Goal: Transaction & Acquisition: Download file/media

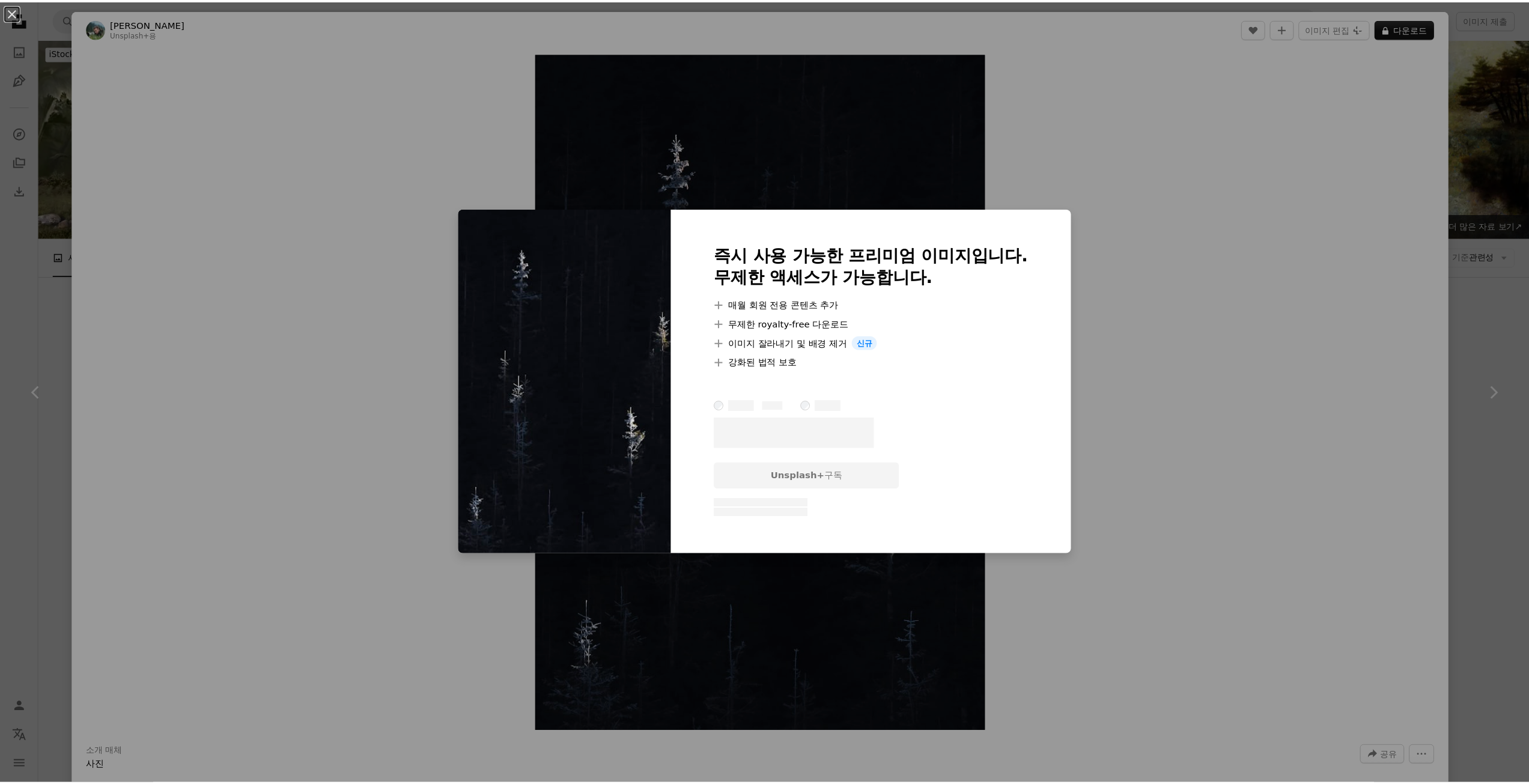
scroll to position [3304, 0]
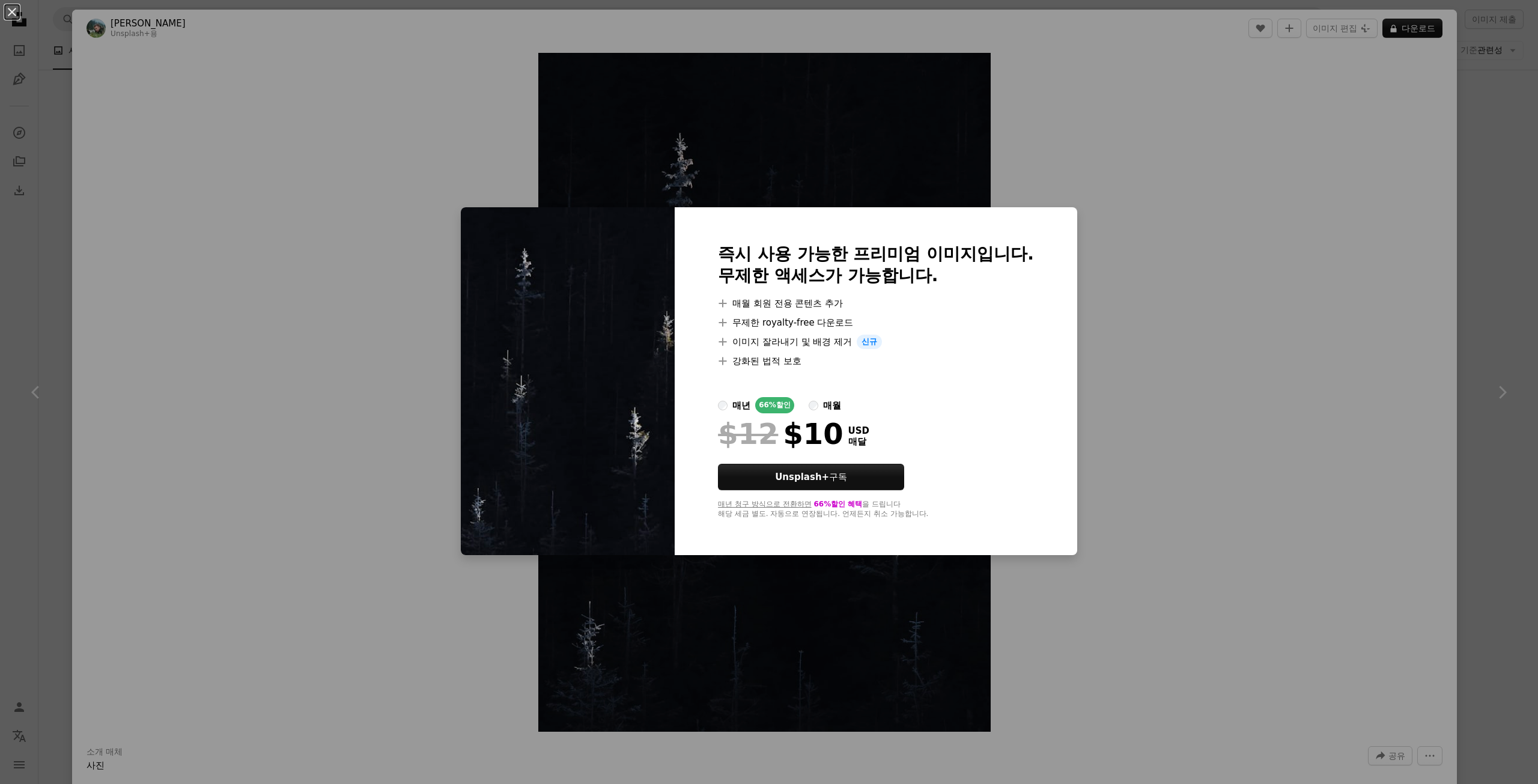
click at [35, 280] on div "An X shape 즉시 사용 가능한 프리미엄 이미지입니다. 무제한 액세스가 가능합니다. A plus sign 매월 회원 전용 콘텐츠 추가 A…" at bounding box center [769, 392] width 1538 height 784
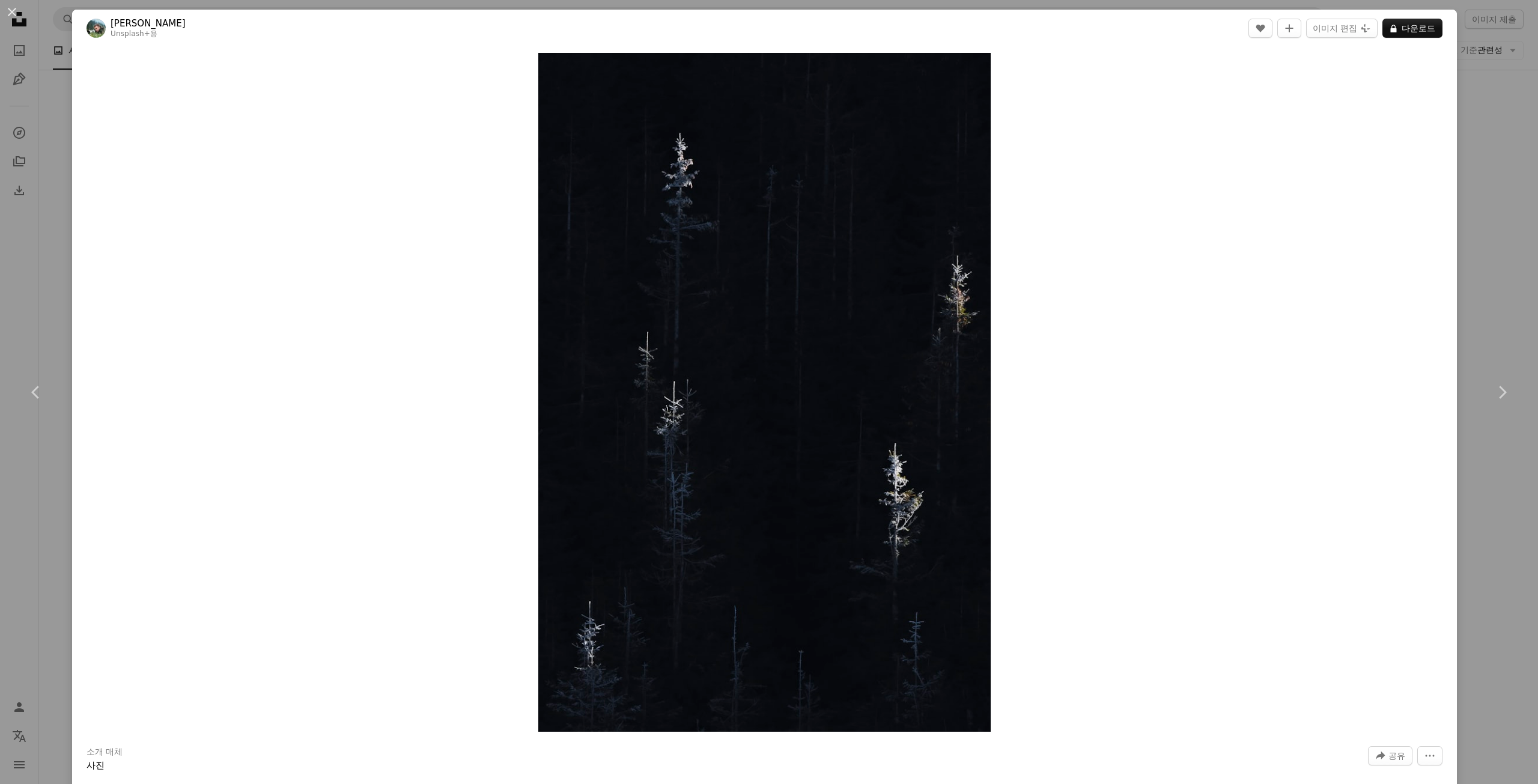
click at [35, 280] on div "An X shape Chevron left Chevron right [PERSON_NAME] Unsplash+ 용 A heart A plus …" at bounding box center [769, 392] width 1538 height 784
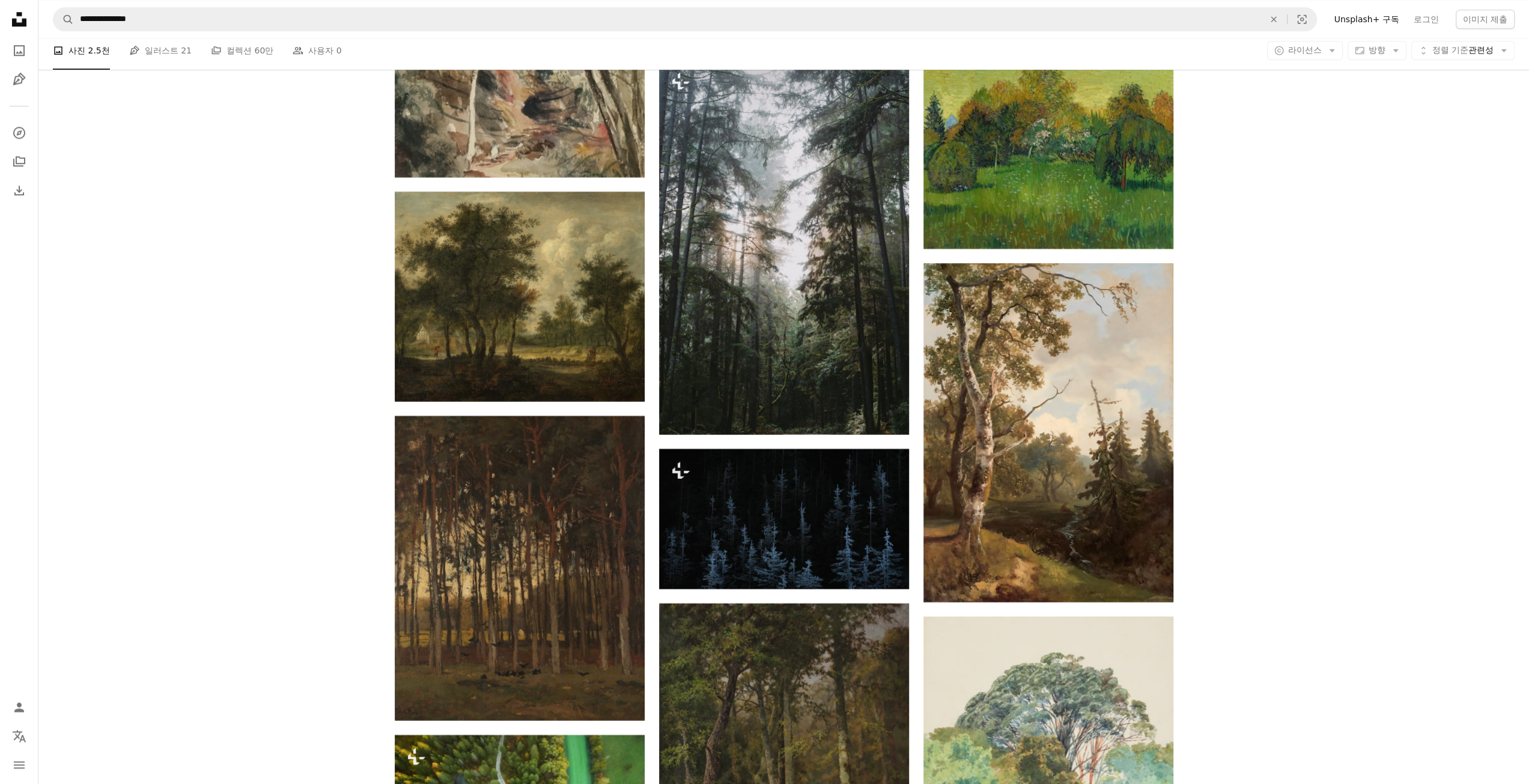
scroll to position [5826, 0]
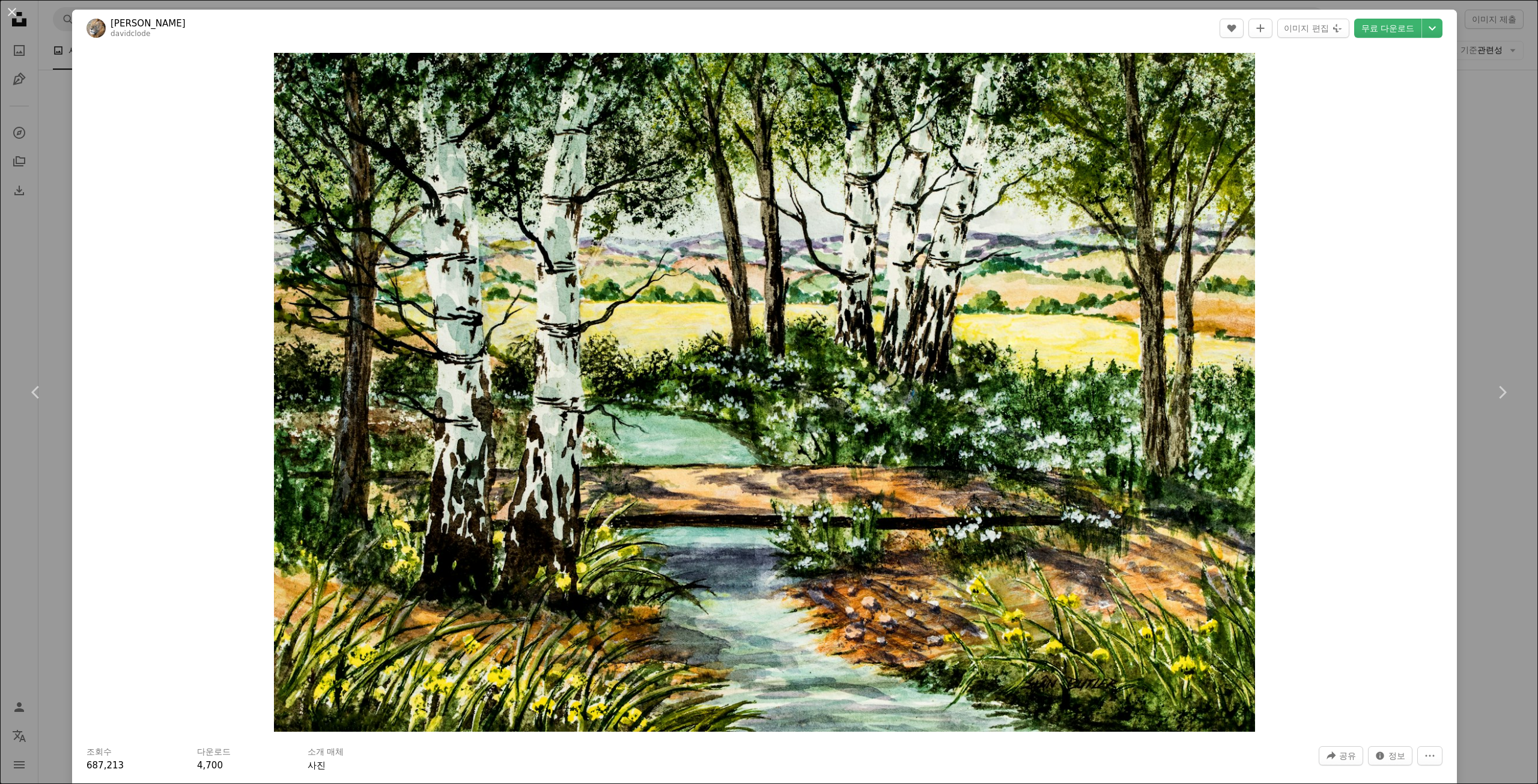
click at [44, 559] on div "An X shape Chevron left Chevron right [PERSON_NAME] davidclode A heart A plus s…" at bounding box center [769, 392] width 1538 height 784
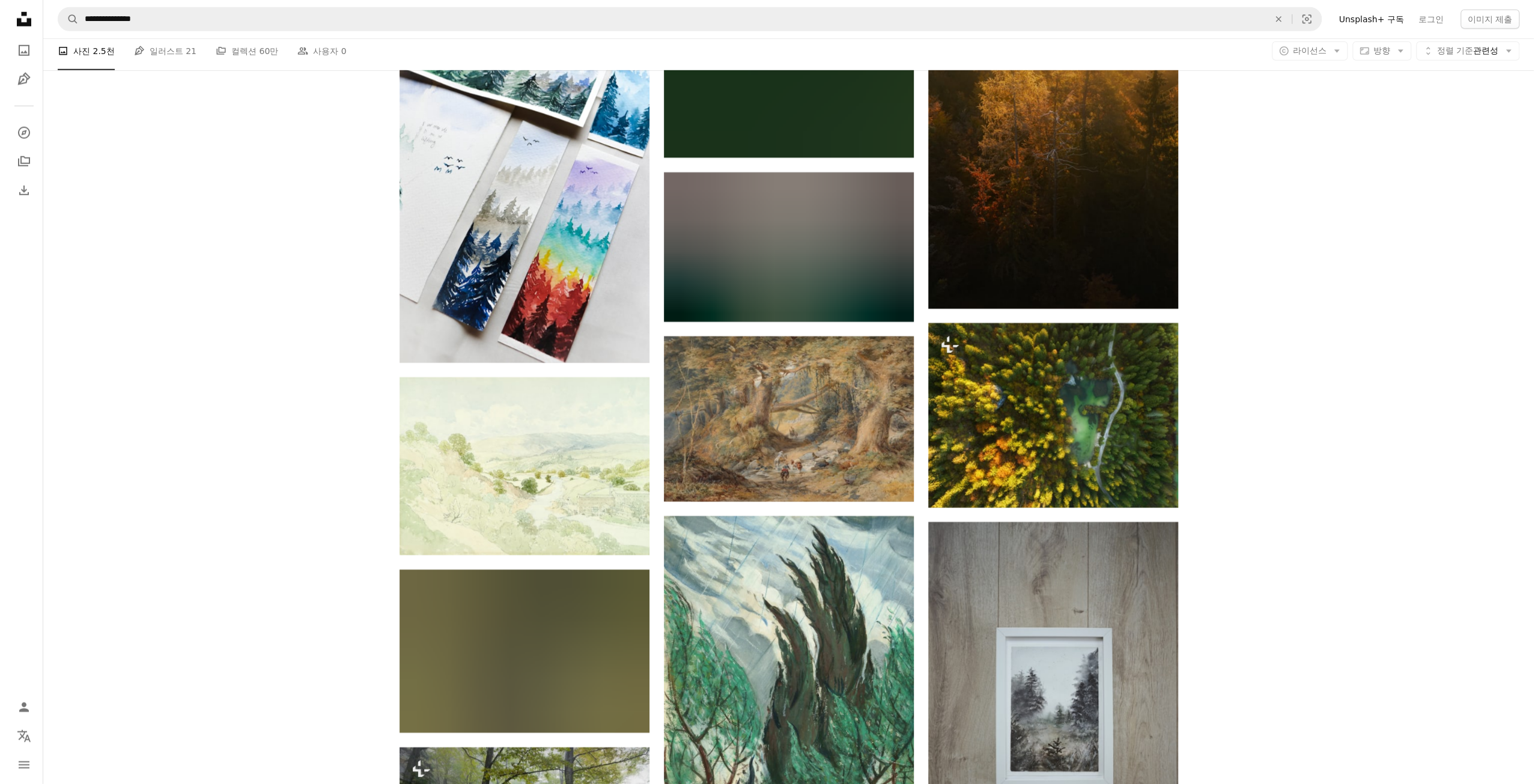
scroll to position [8049, 0]
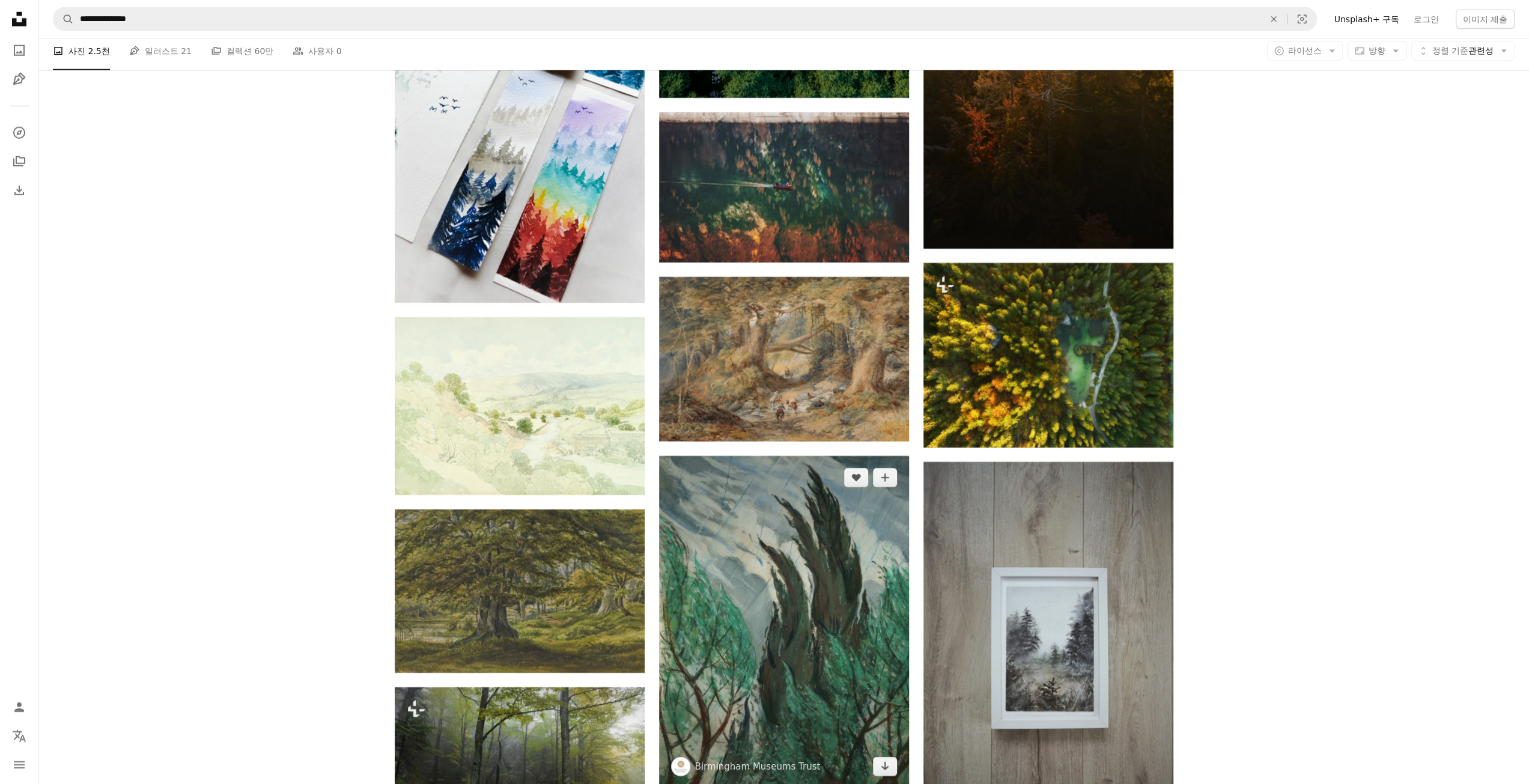
click at [790, 456] on img at bounding box center [784, 622] width 250 height 332
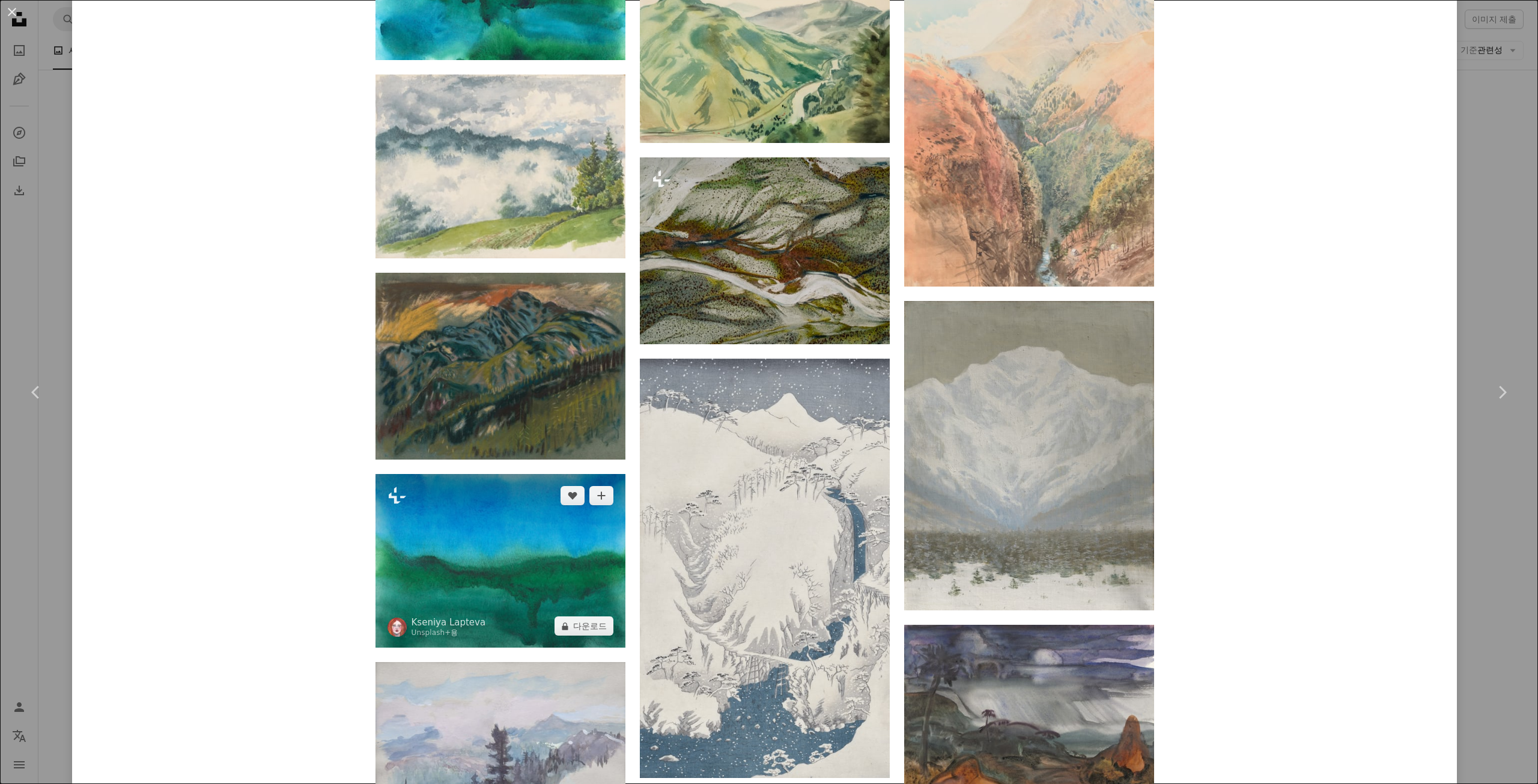
scroll to position [1442, 0]
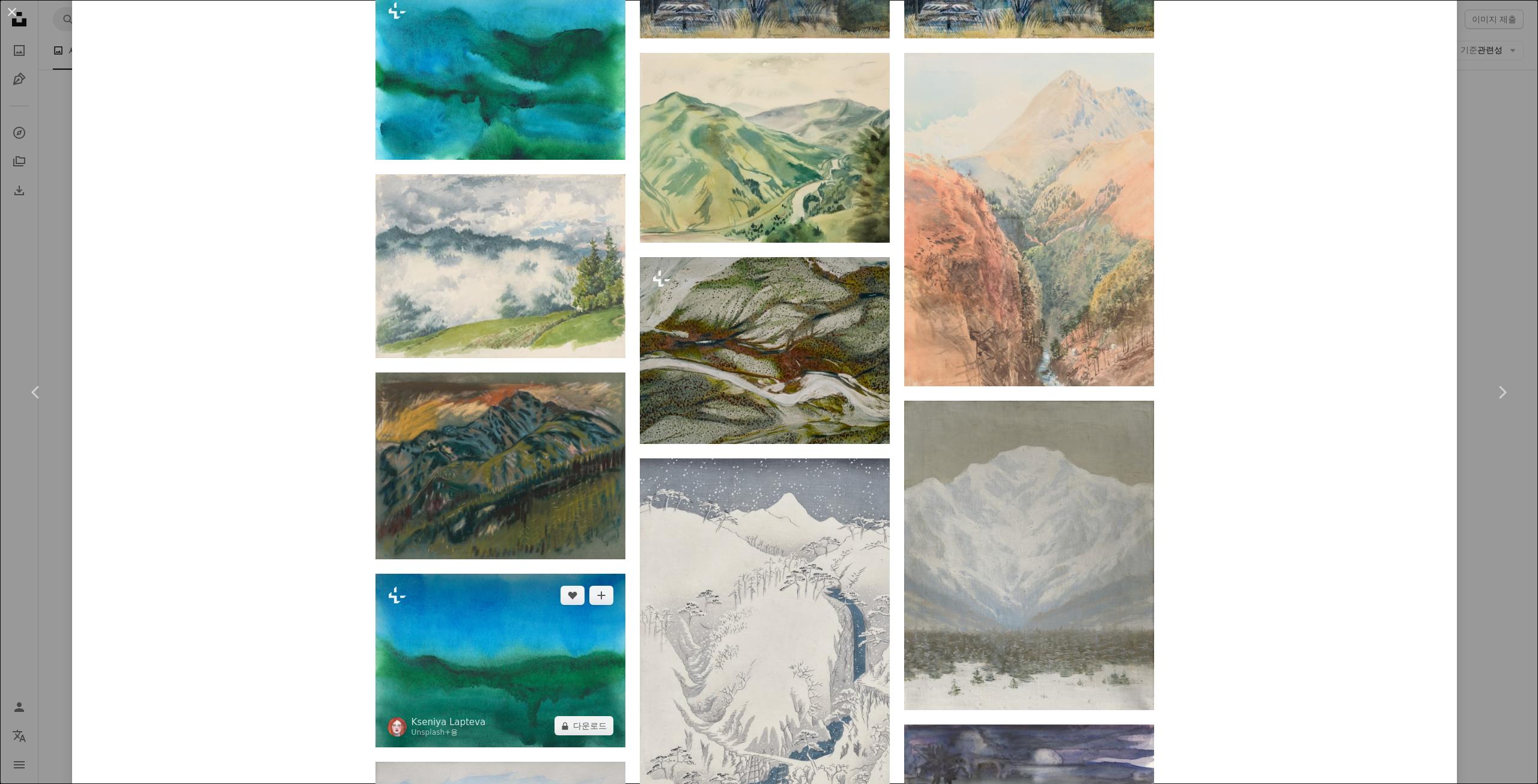
click at [494, 574] on img at bounding box center [500, 661] width 250 height 174
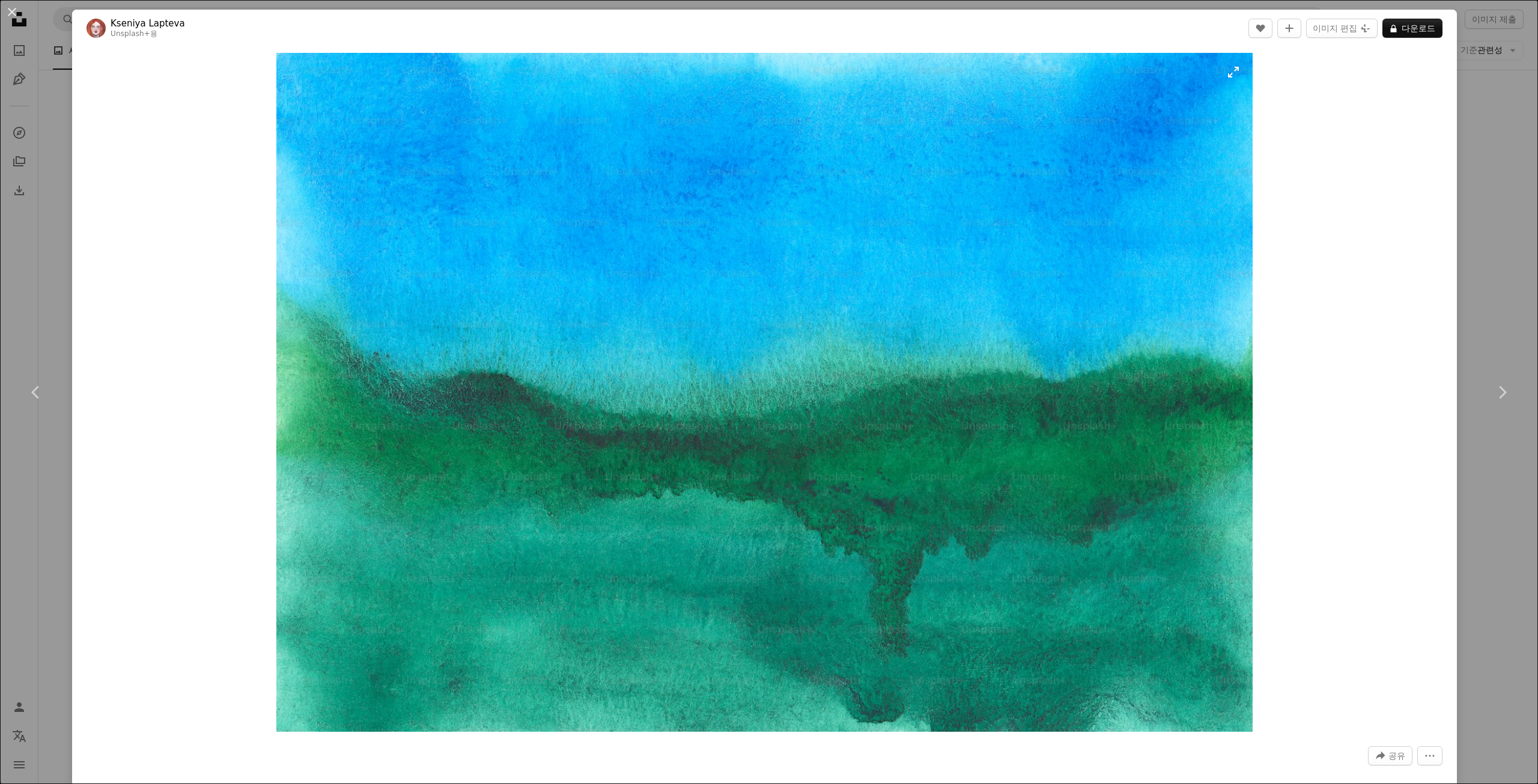
click at [1224, 75] on img "이 이미지 확대" at bounding box center [764, 392] width 976 height 679
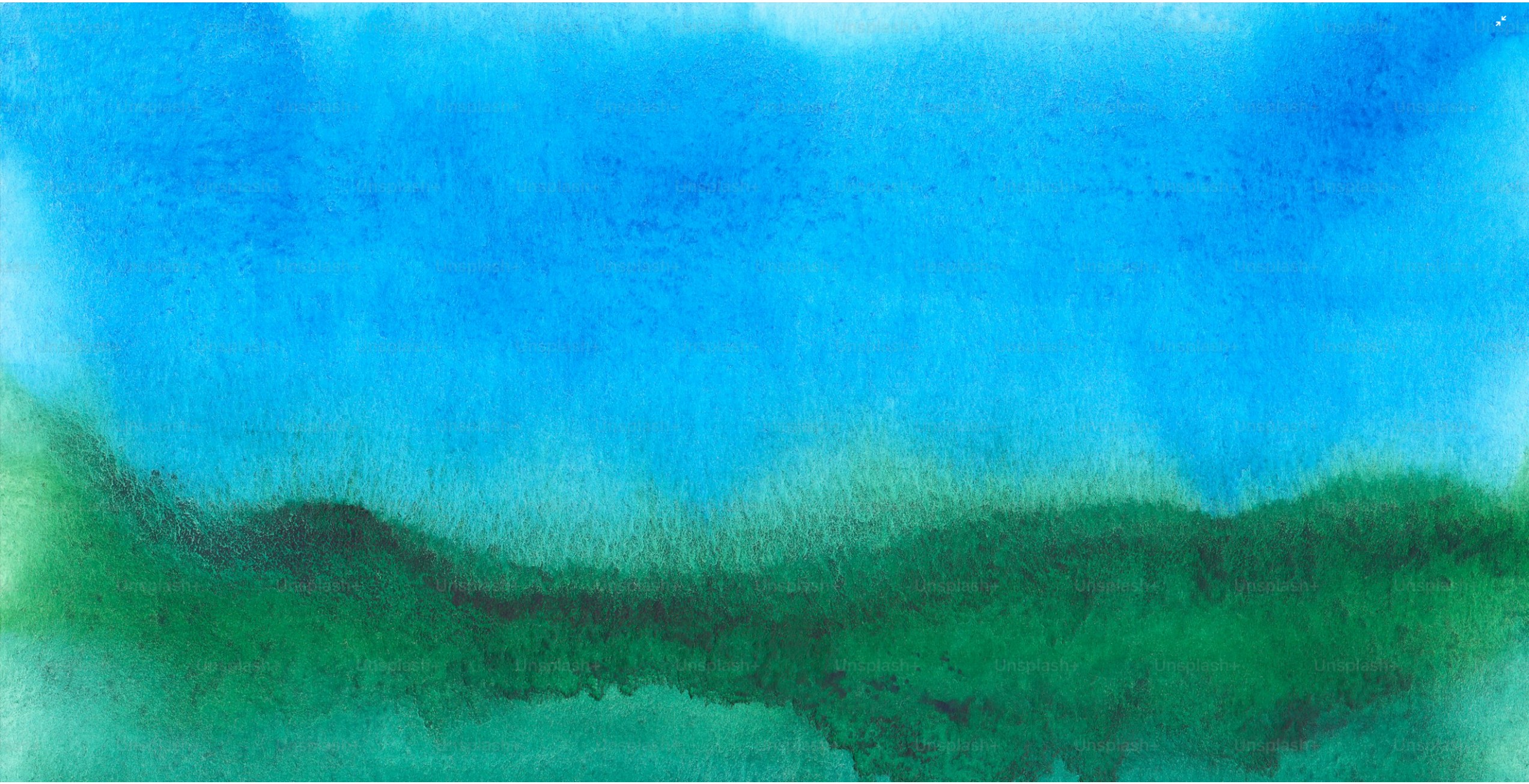
scroll to position [271, 0]
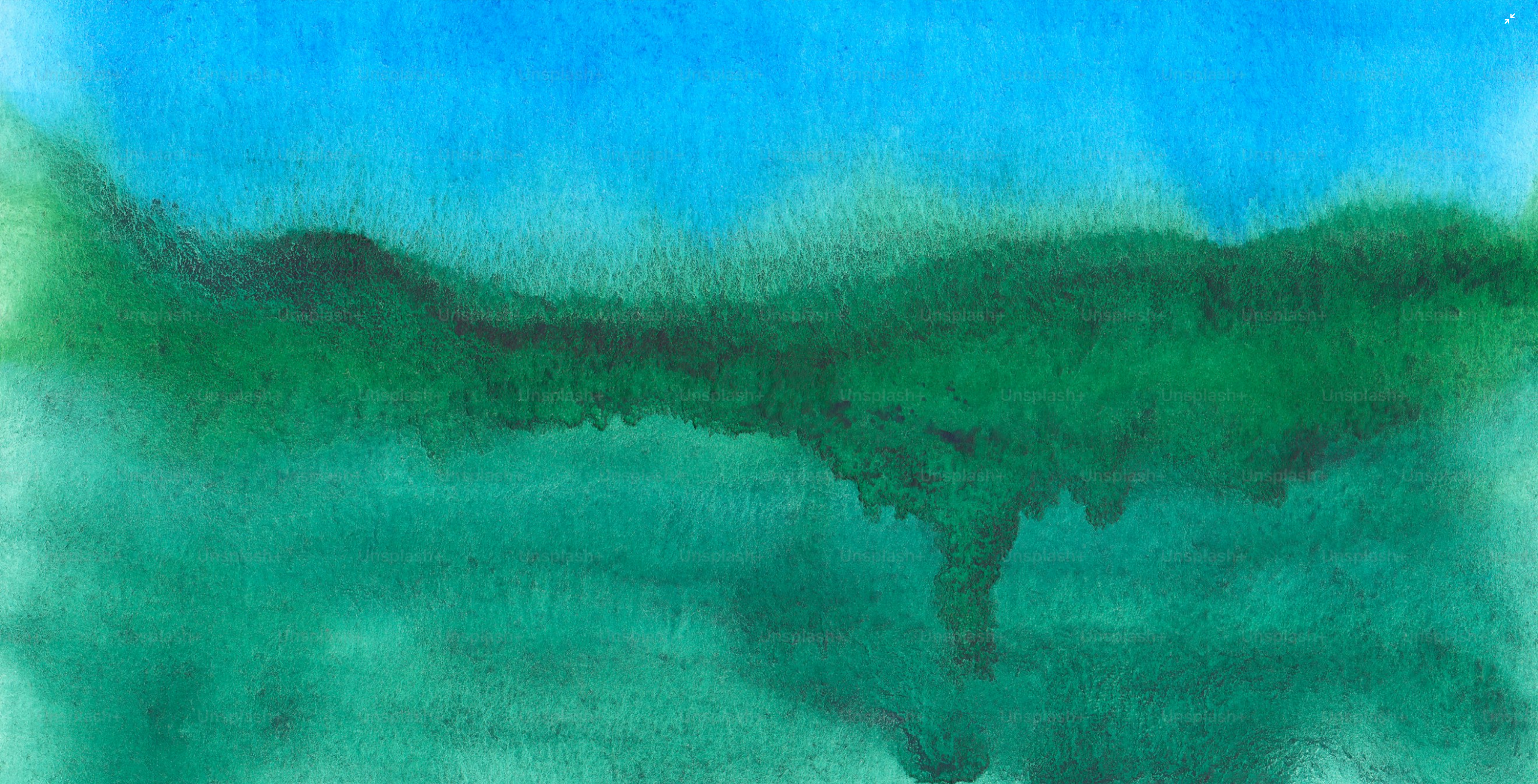
click at [993, 389] on img "이 이미지 축소" at bounding box center [768, 263] width 1539 height 1070
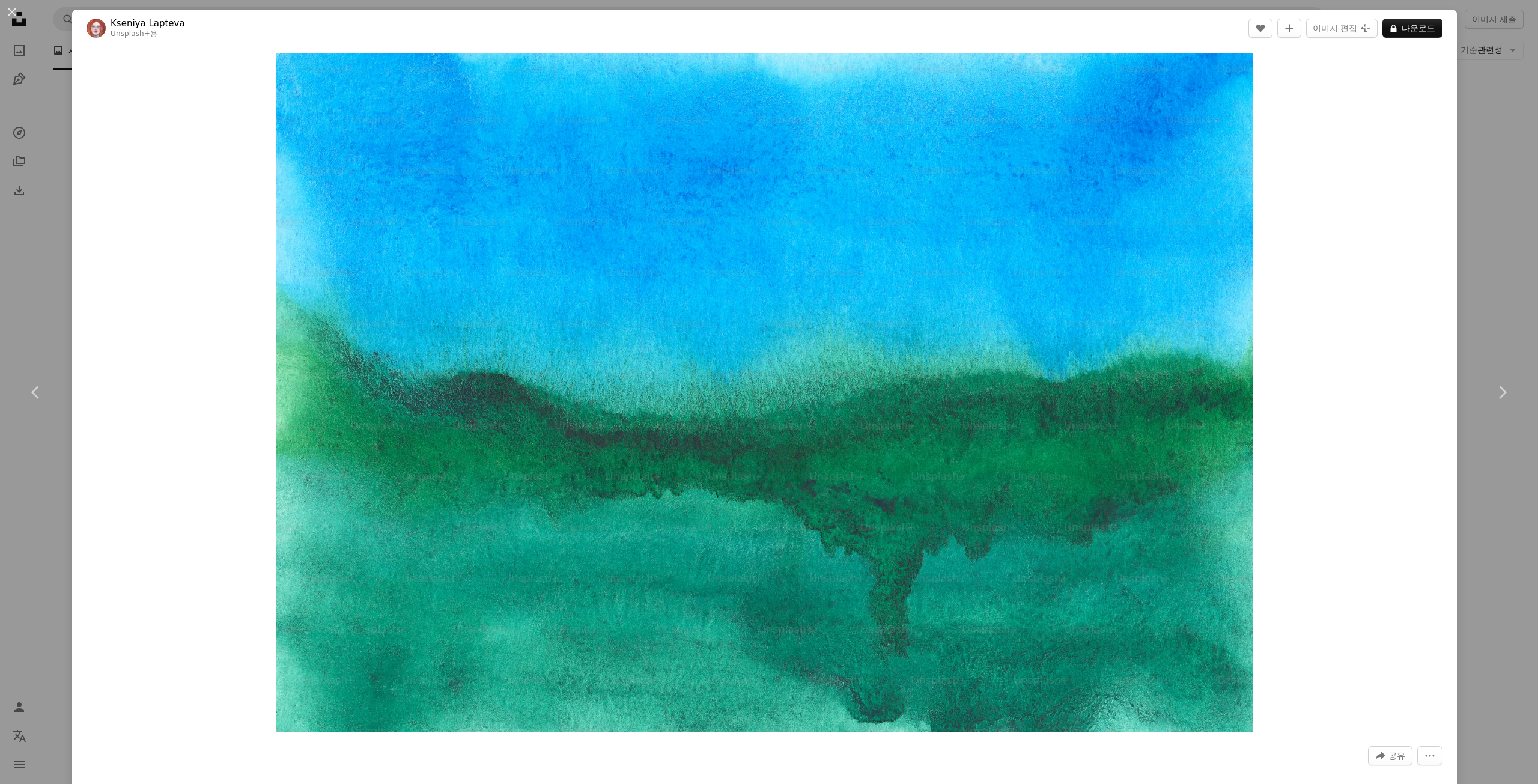
click at [1496, 80] on div "An X shape Chevron left Chevron right Kseniya Lapteva Unsplash+ 용 A heart A plu…" at bounding box center [769, 392] width 1538 height 784
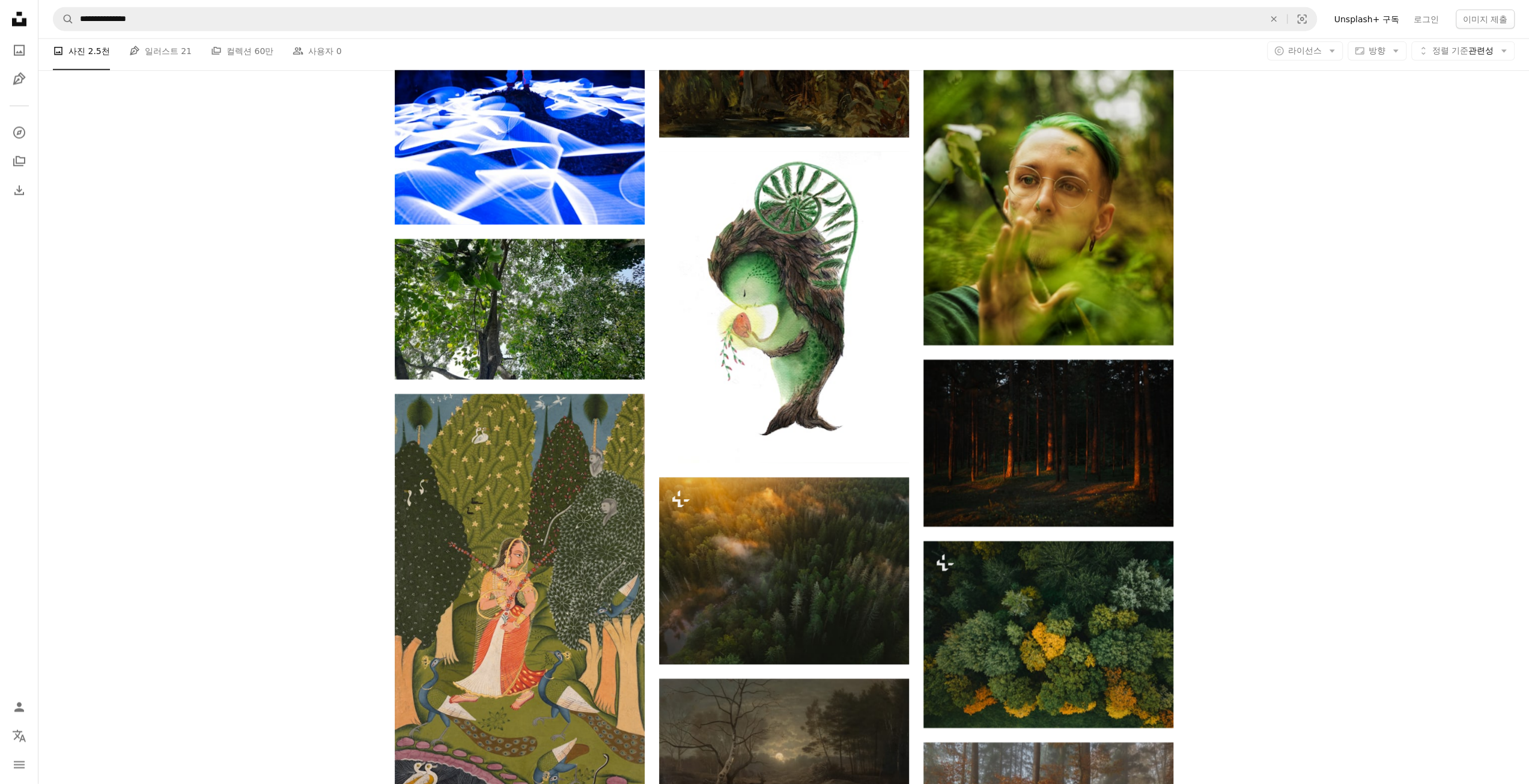
scroll to position [12433, 0]
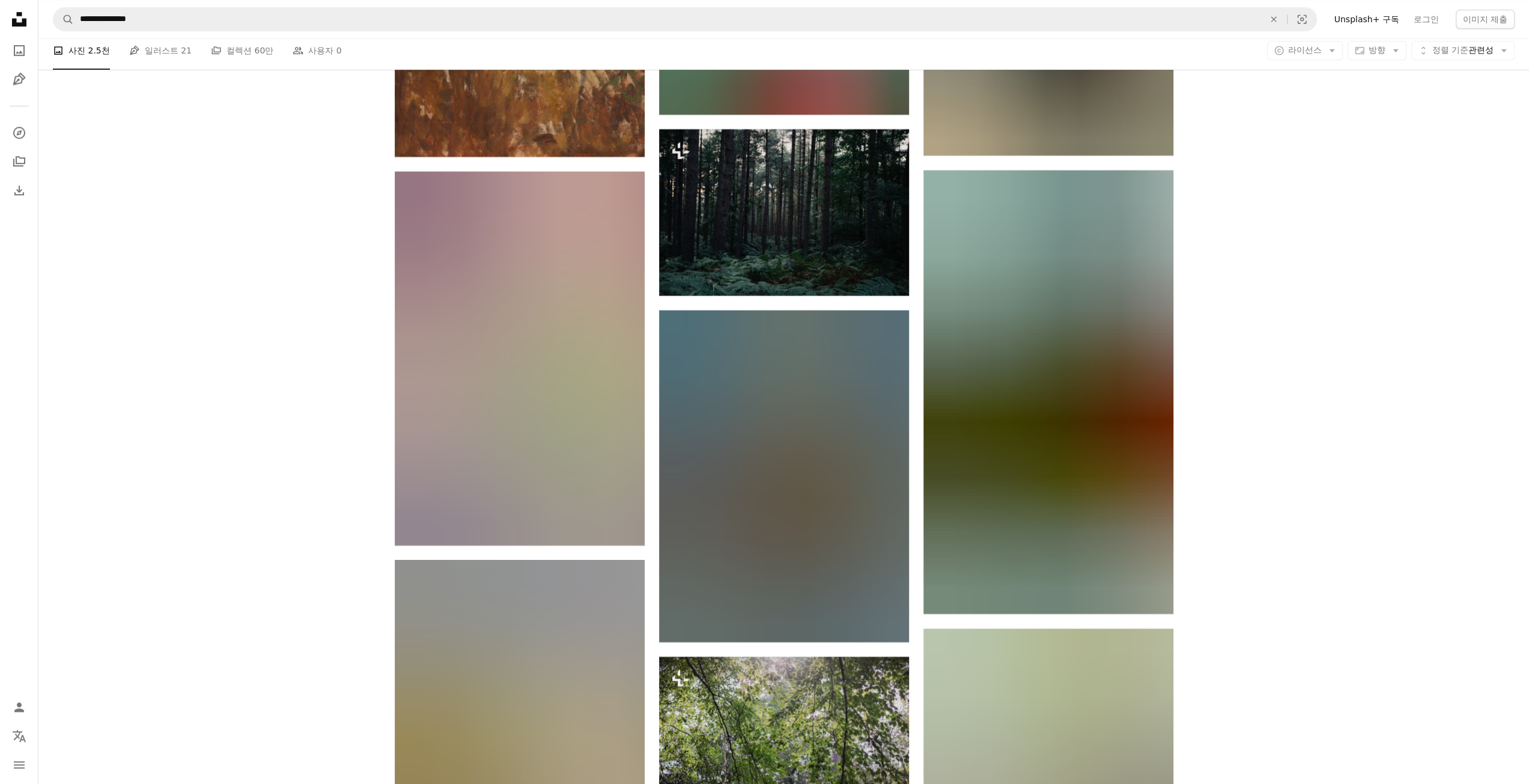
drag, startPoint x: 1283, startPoint y: 542, endPoint x: 1255, endPoint y: 208, distance: 334.5
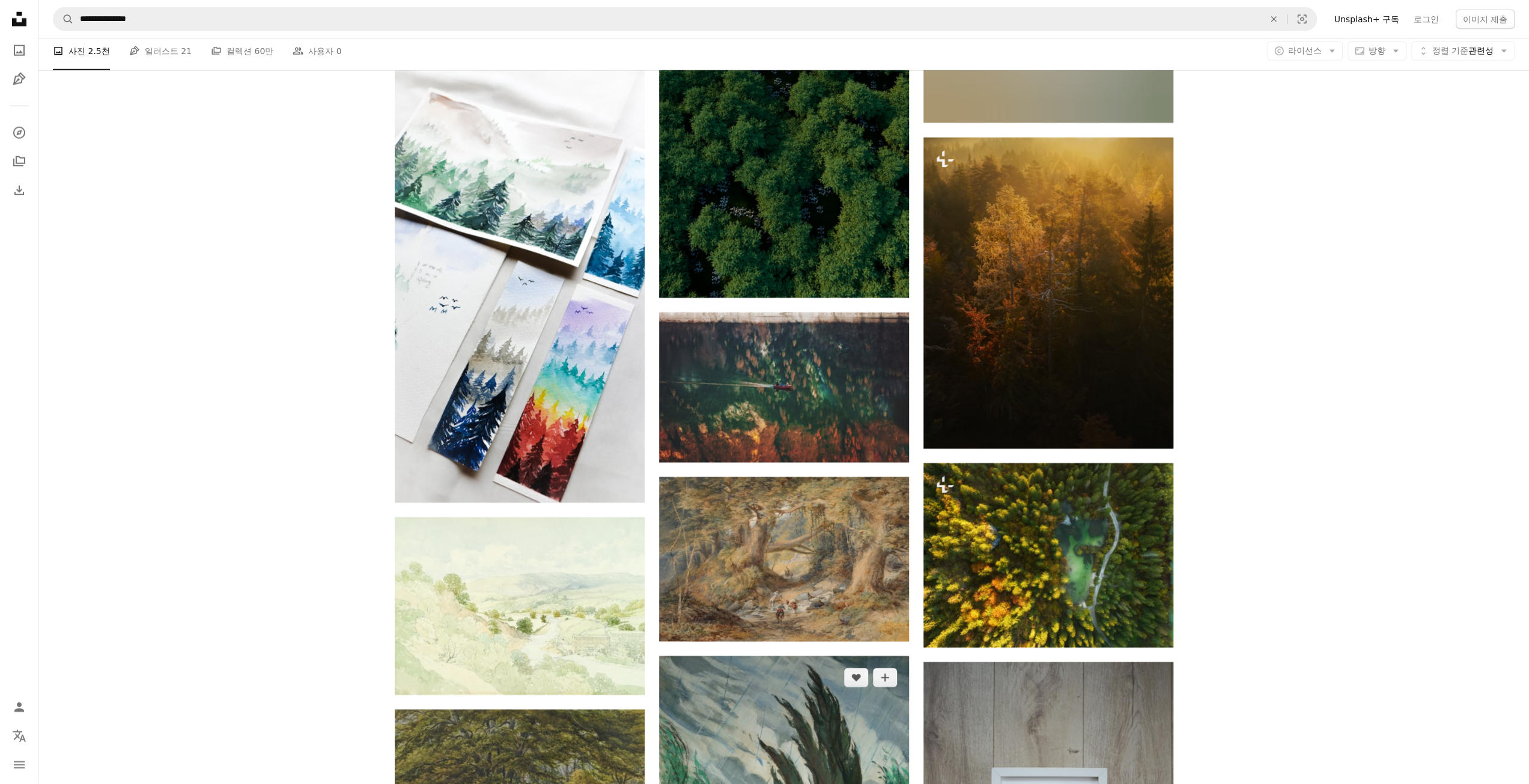
scroll to position [7999, 0]
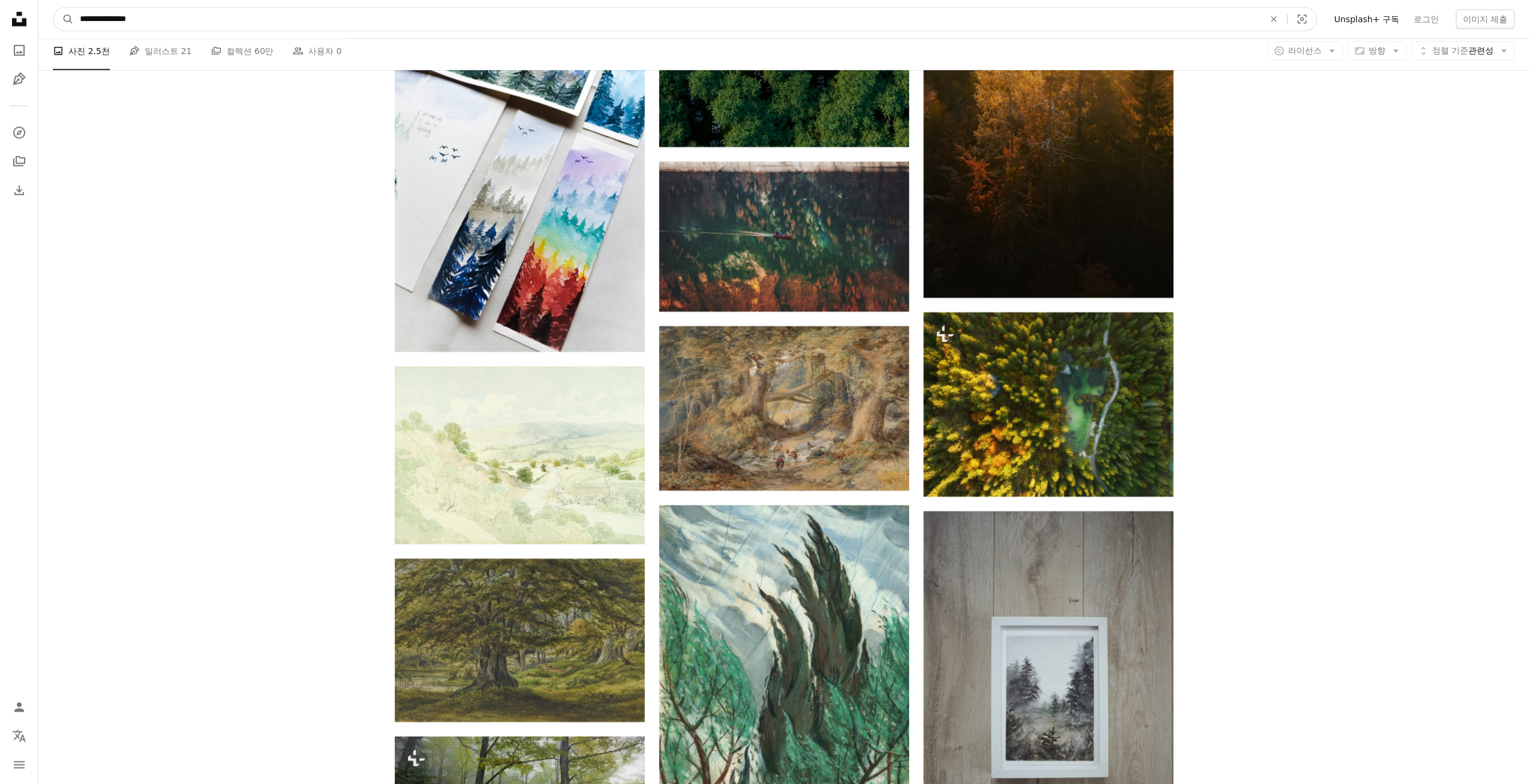
drag, startPoint x: 112, startPoint y: 17, endPoint x: 213, endPoint y: 21, distance: 101.6
click at [201, 20] on input "**********" at bounding box center [667, 19] width 1186 height 23
type input "********"
type input "**********"
click button "A magnifying glass" at bounding box center [63, 19] width 20 height 23
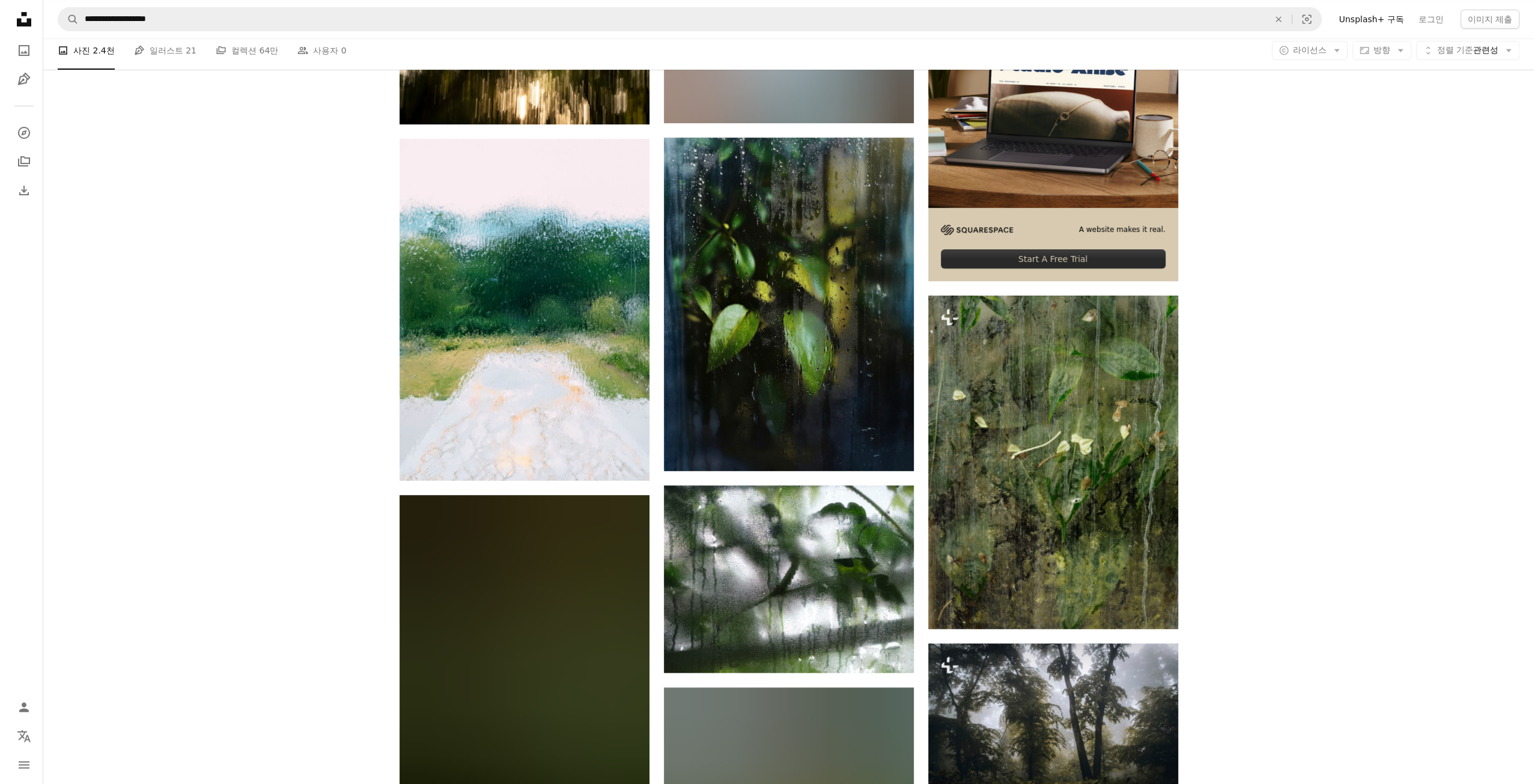
scroll to position [481, 0]
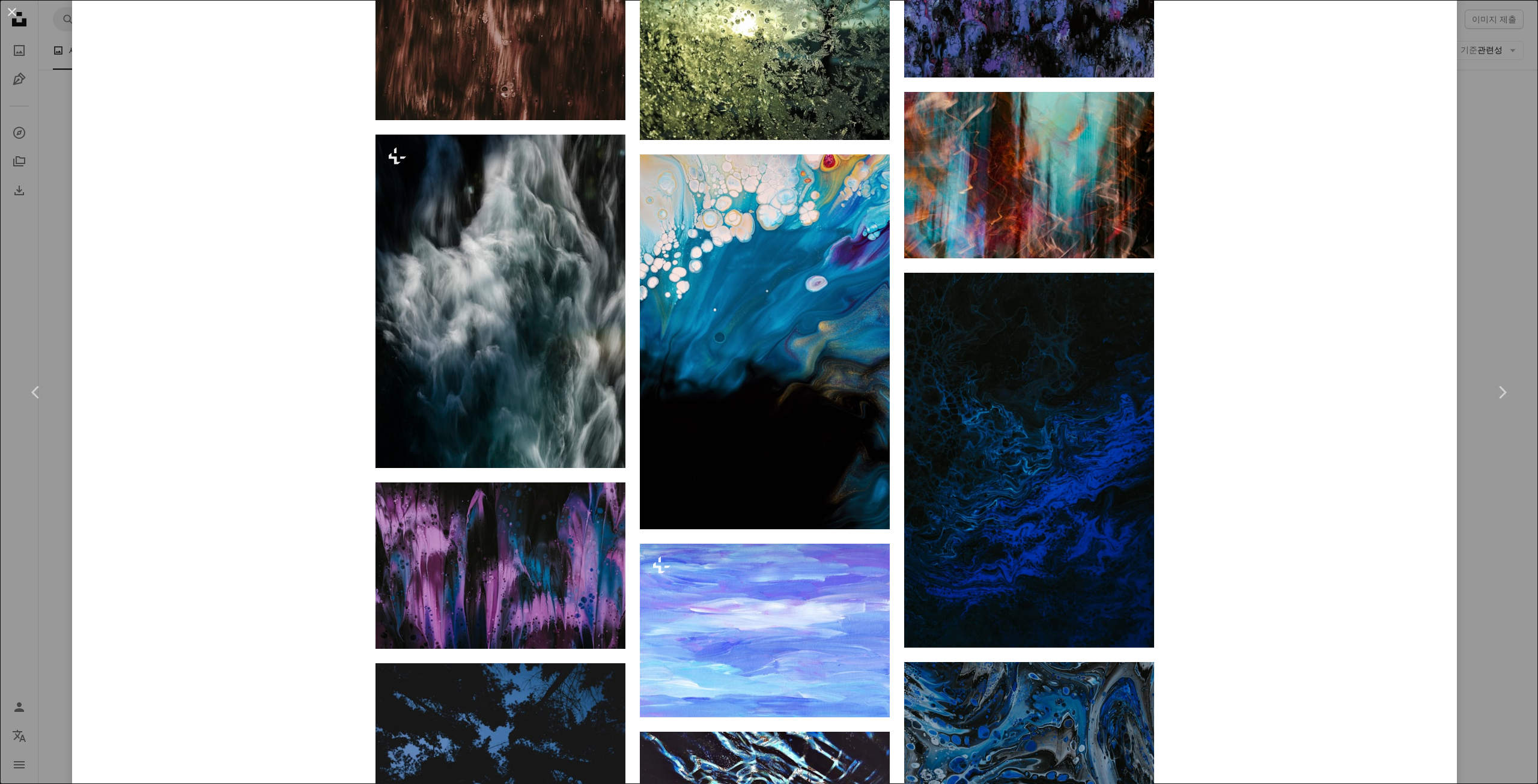
scroll to position [6206, 0]
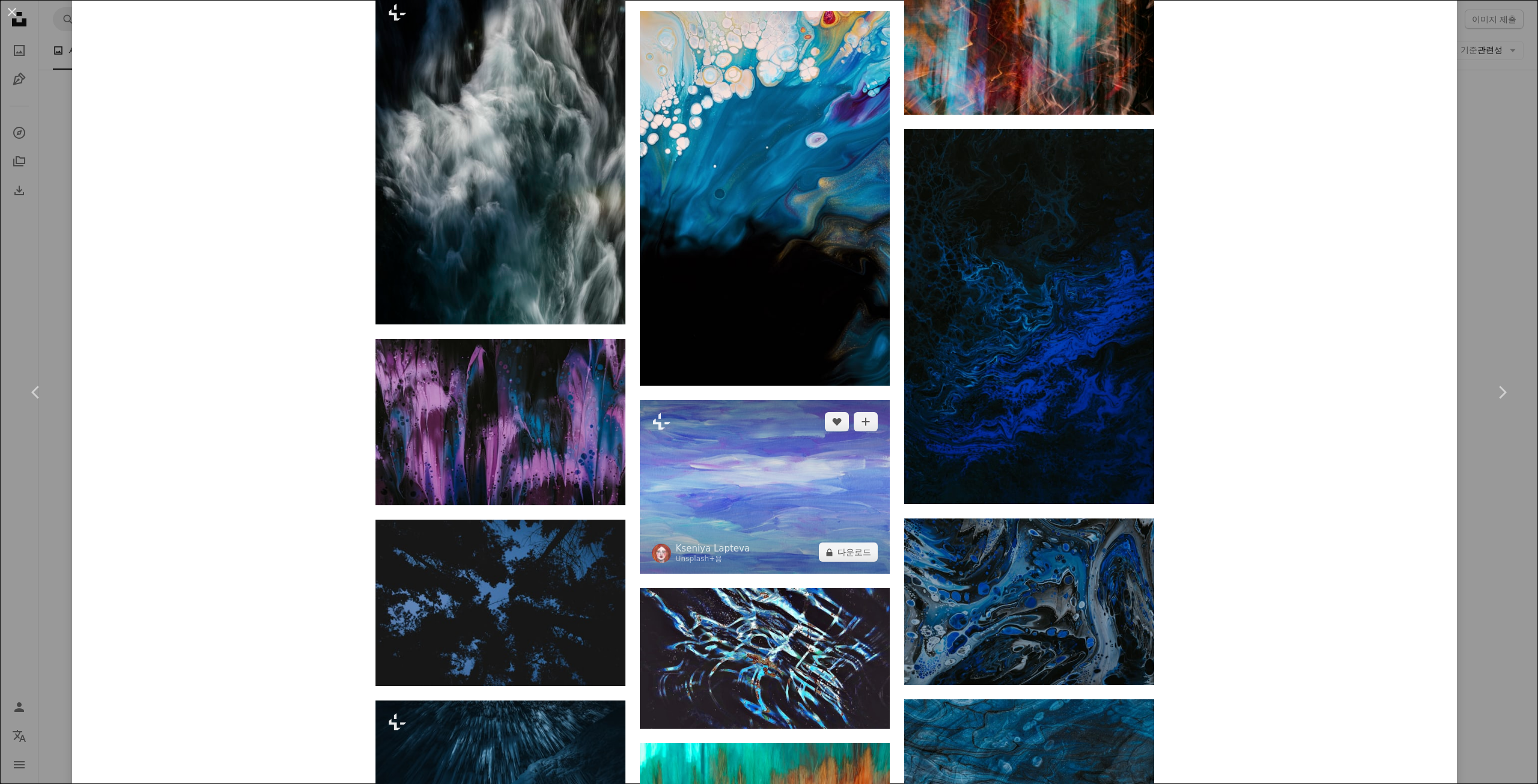
click at [759, 400] on img at bounding box center [765, 487] width 250 height 174
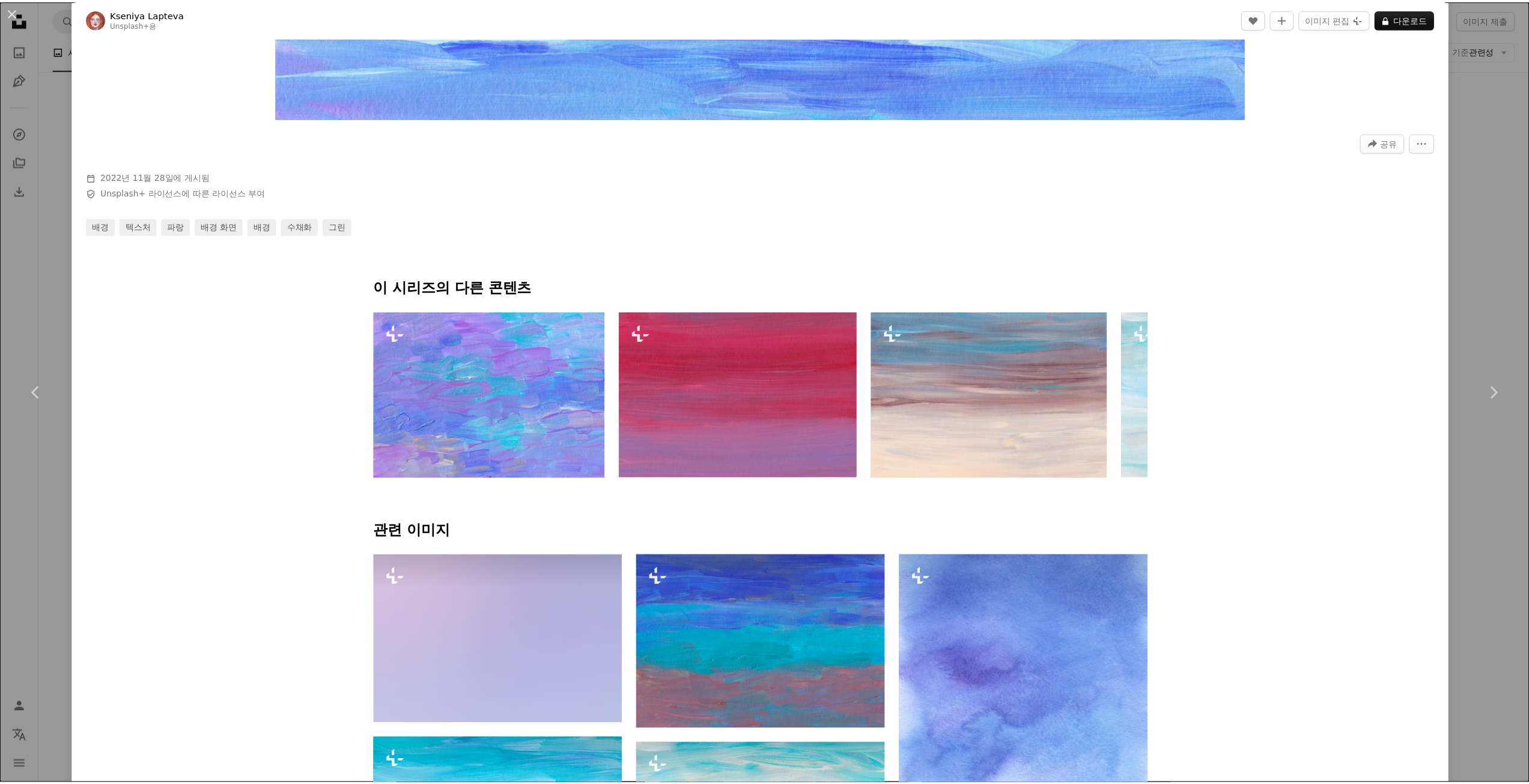
scroll to position [481, 0]
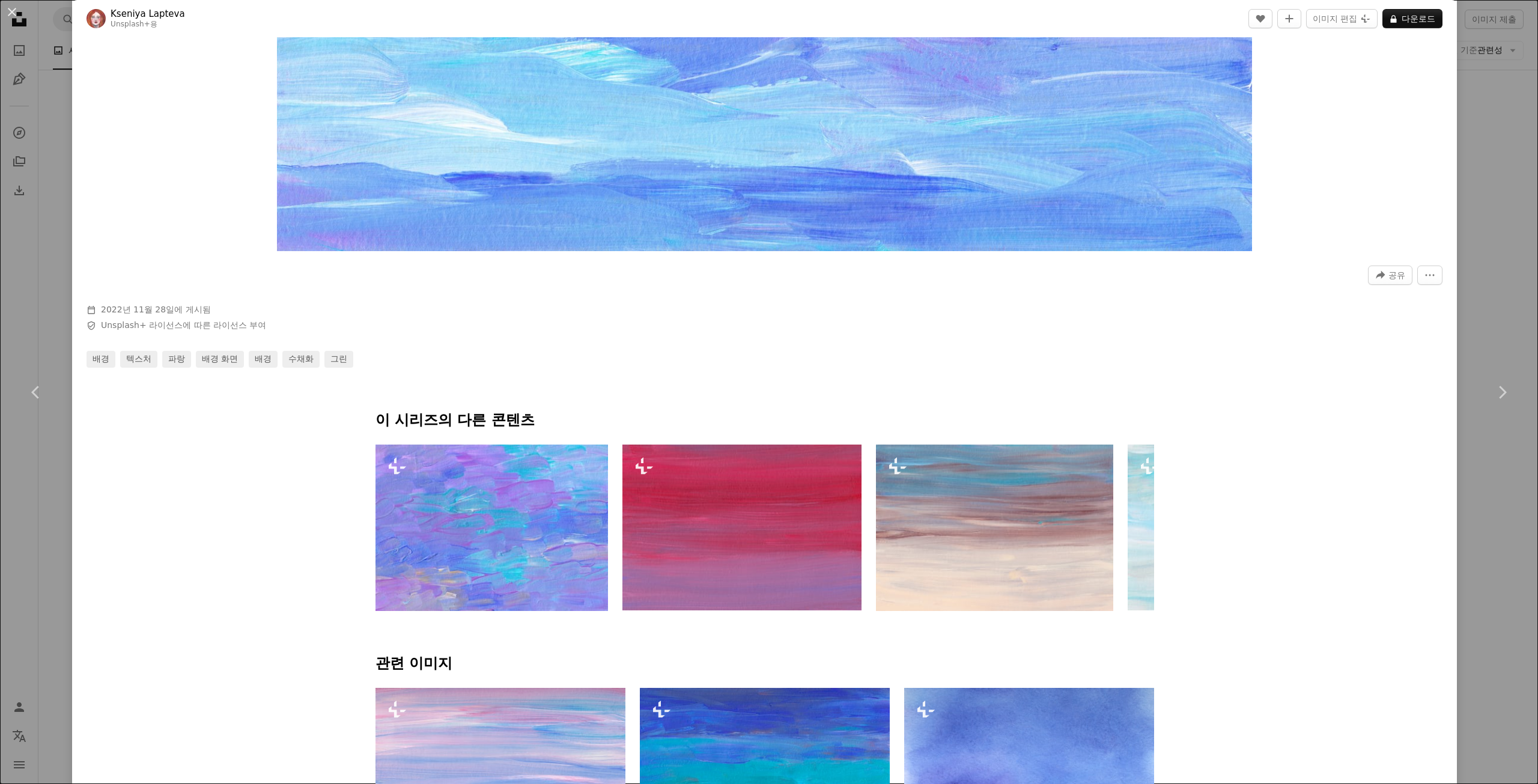
click at [32, 293] on div "An X shape Chevron left Chevron right Kseniya Lapteva Unsplash+ 용 A heart A plu…" at bounding box center [769, 392] width 1538 height 784
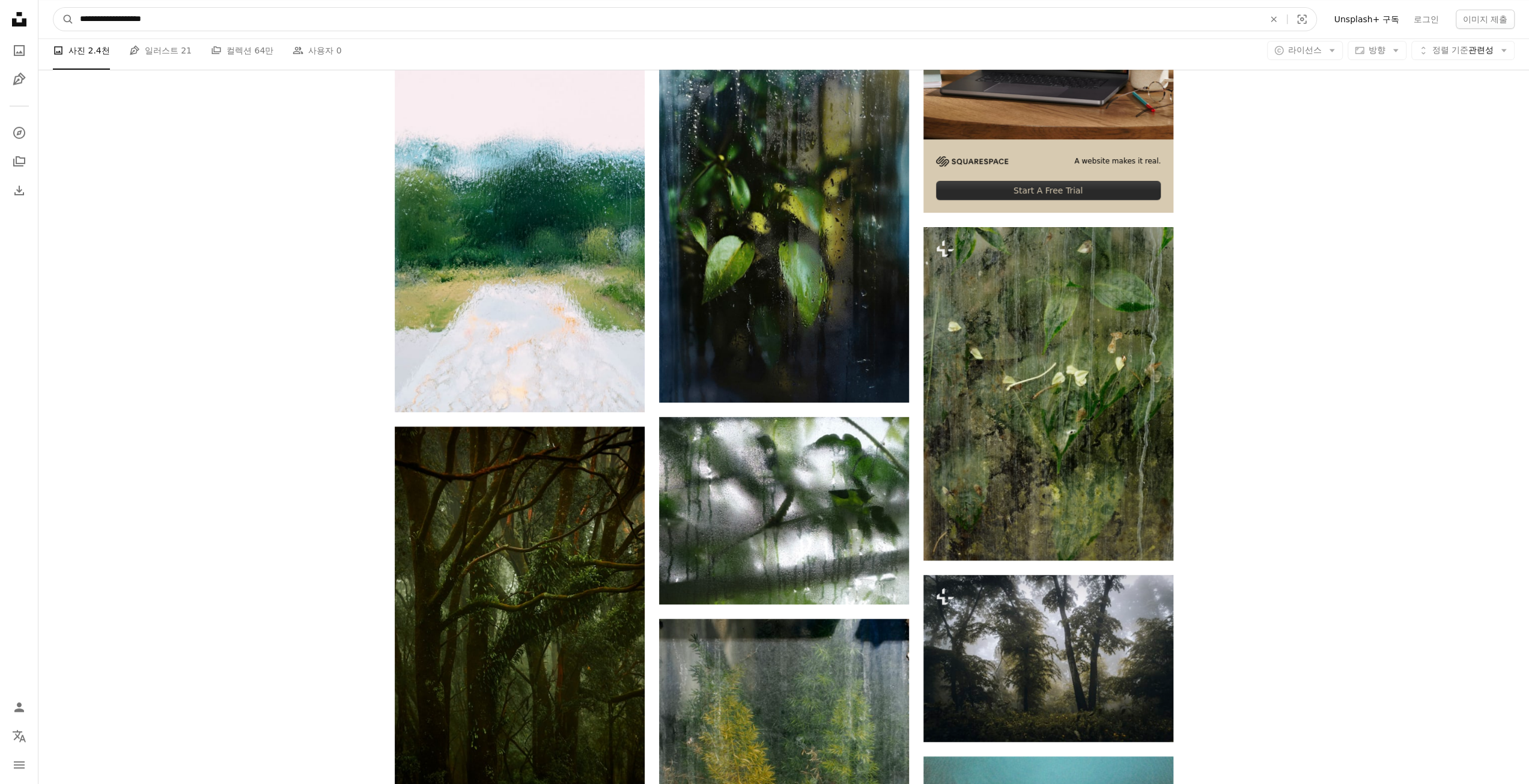
scroll to position [478, 0]
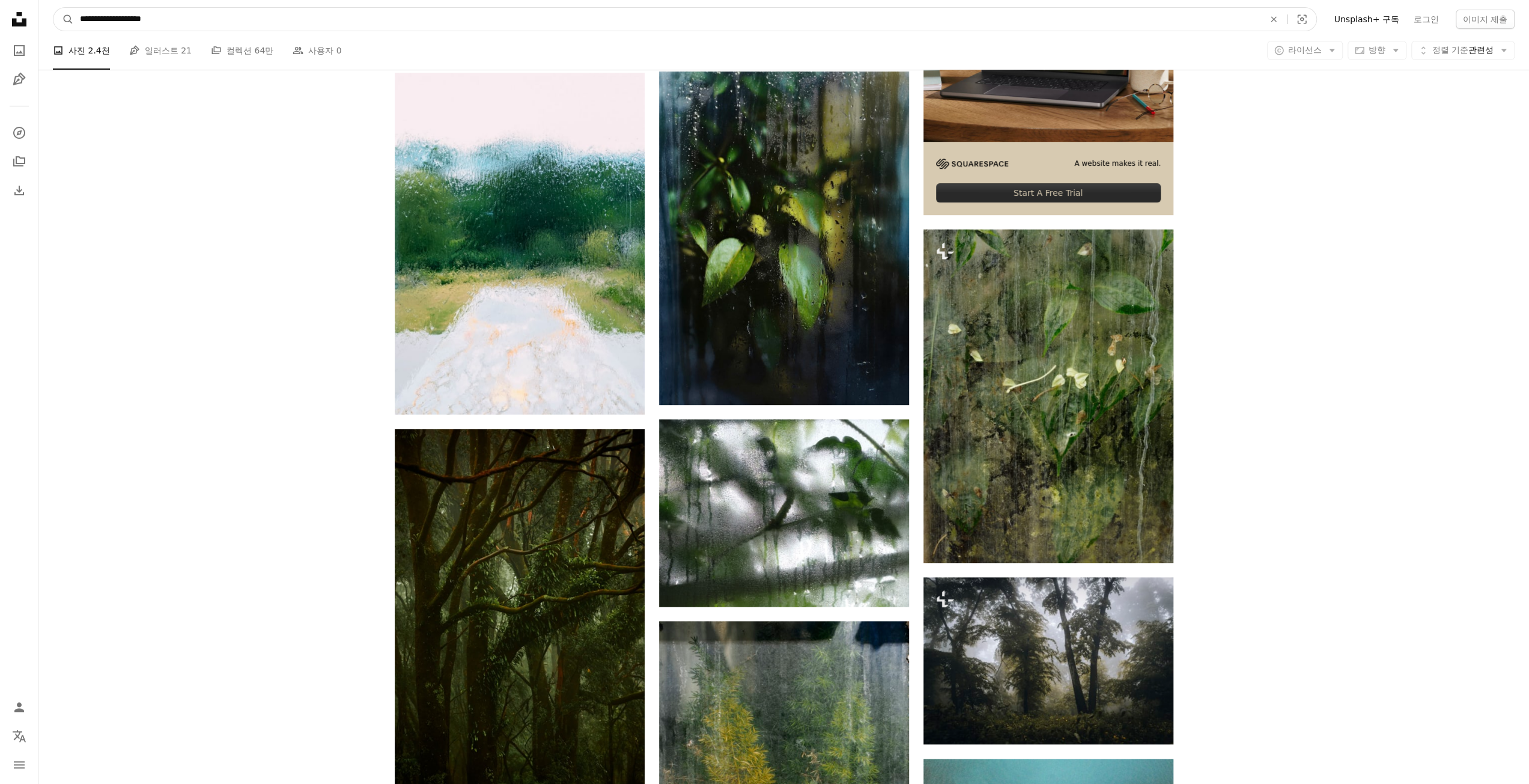
drag, startPoint x: 186, startPoint y: 22, endPoint x: -81, endPoint y: 20, distance: 267.3
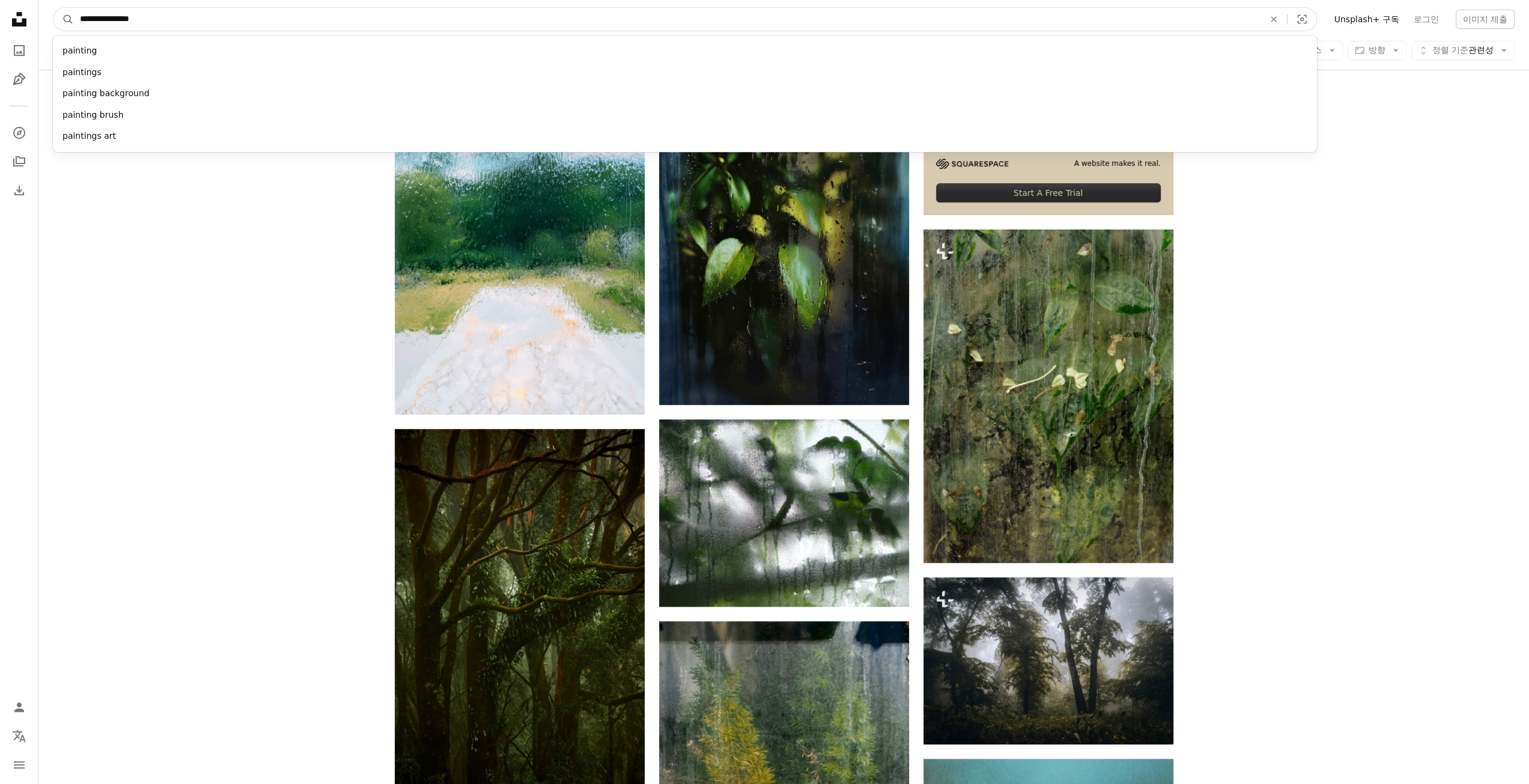
type input "**********"
click at [53, 8] on button "A magnifying glass" at bounding box center [63, 19] width 20 height 23
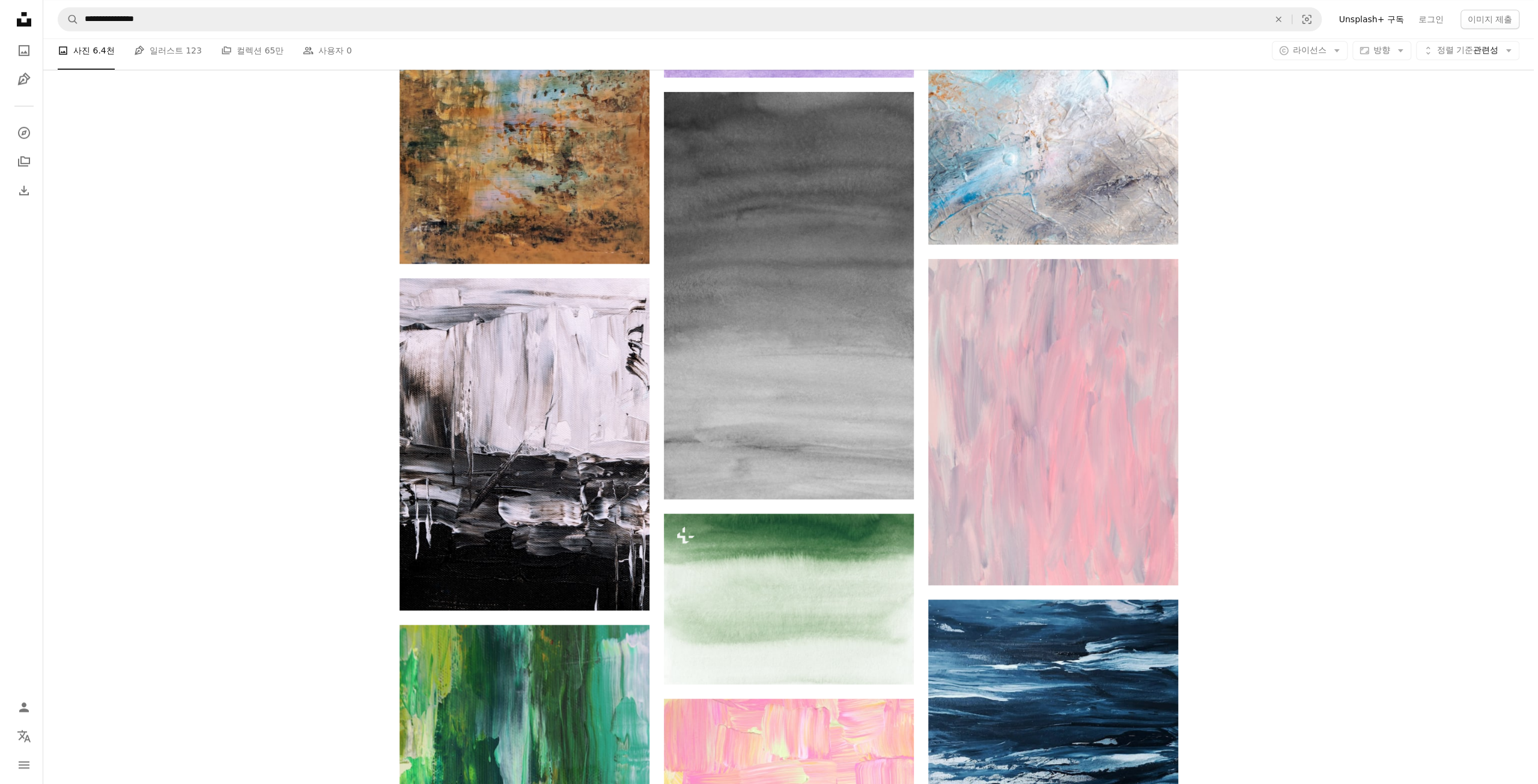
scroll to position [1021, 0]
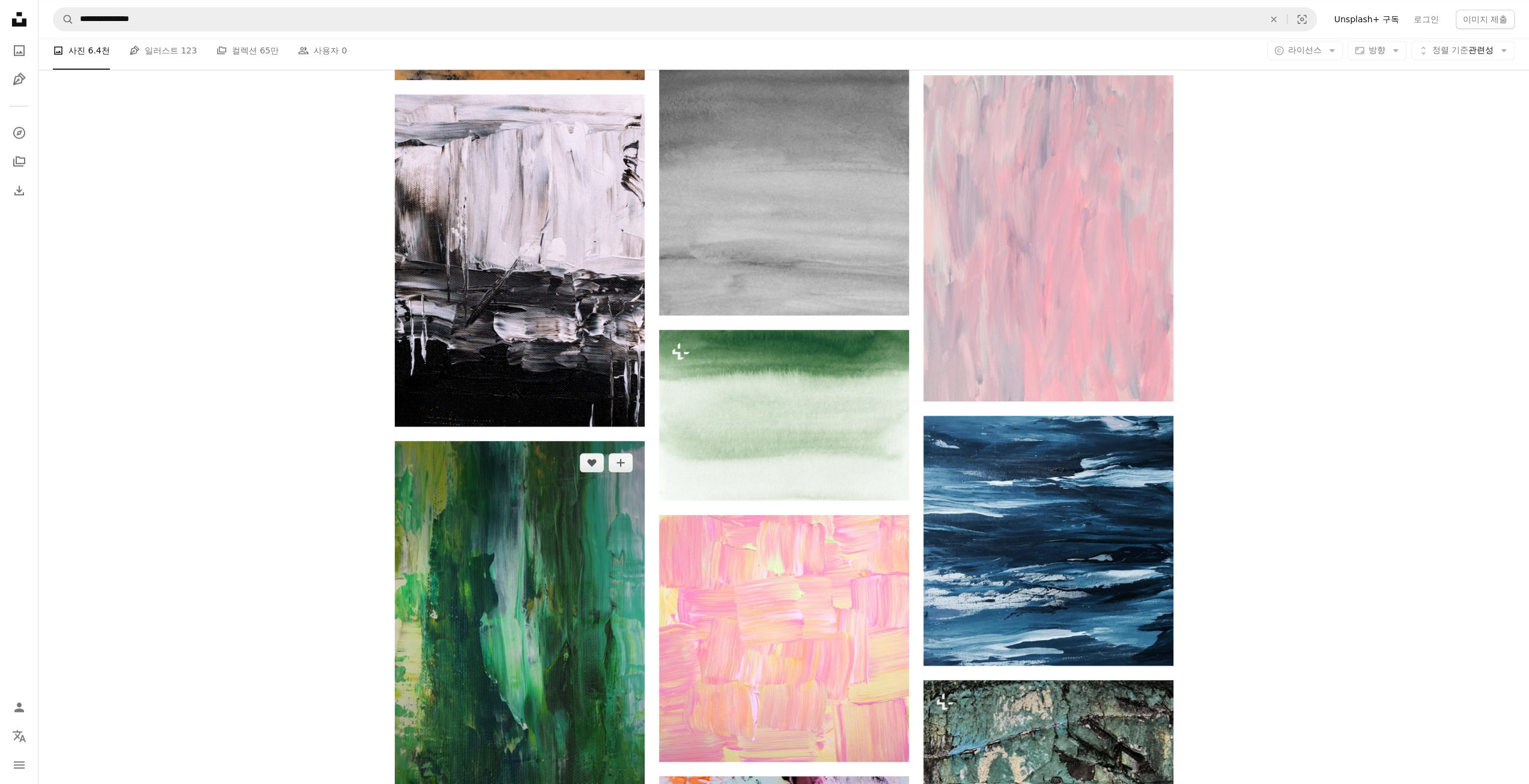
click at [514, 441] on img at bounding box center [520, 628] width 250 height 375
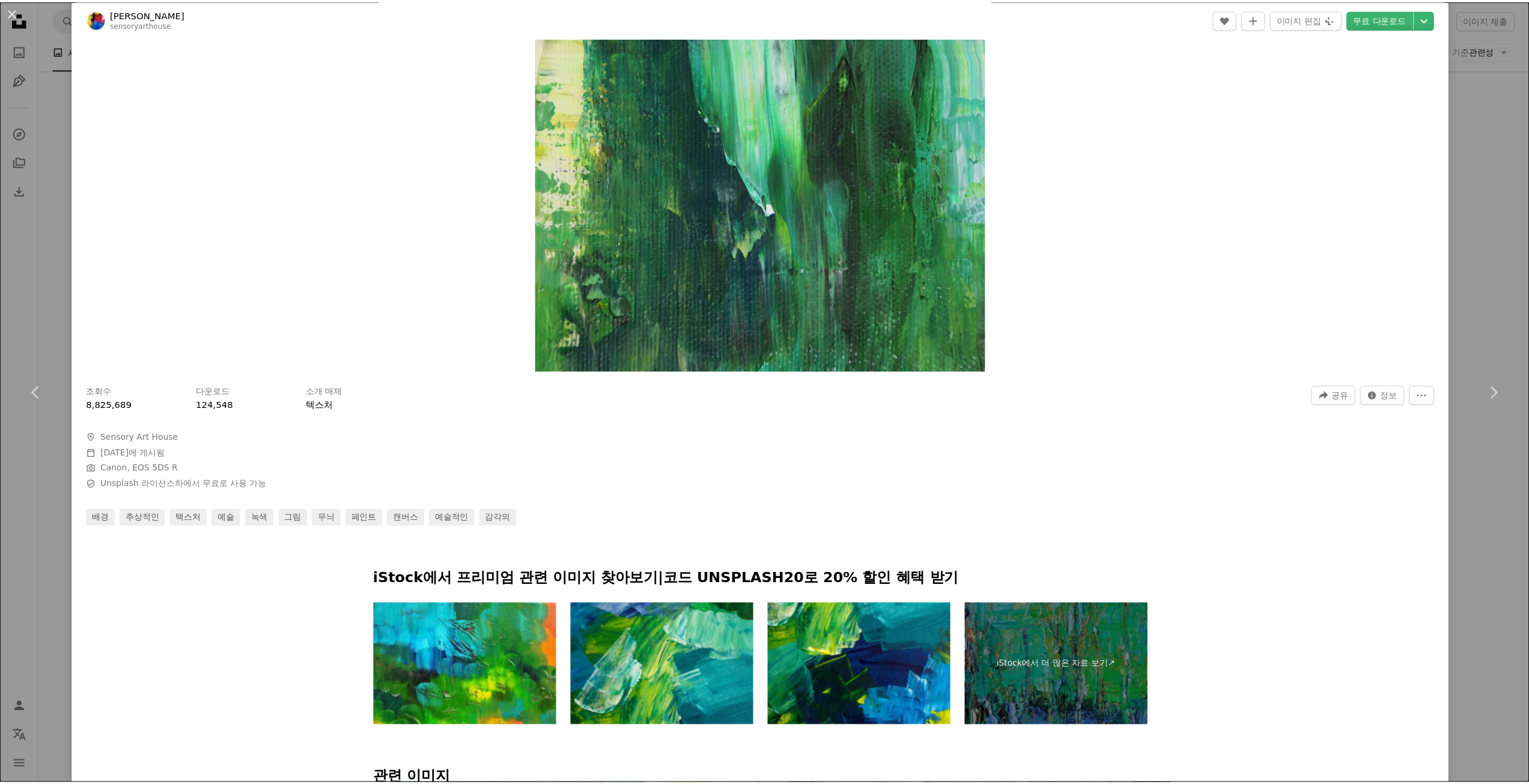
scroll to position [781, 0]
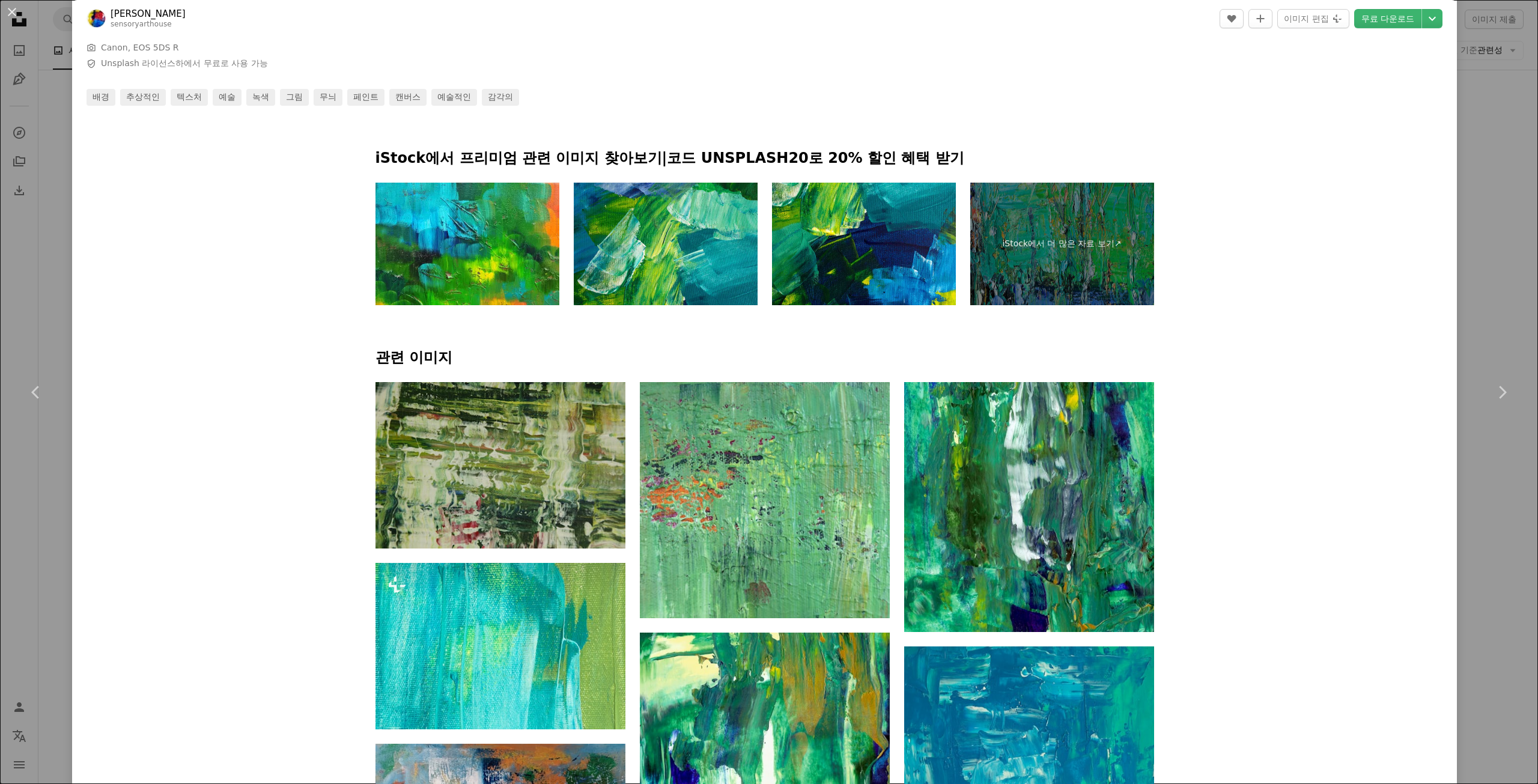
click at [41, 220] on div "An X shape Chevron left Chevron right [PERSON_NAME] sensoryarthouse A heart A p…" at bounding box center [769, 392] width 1538 height 784
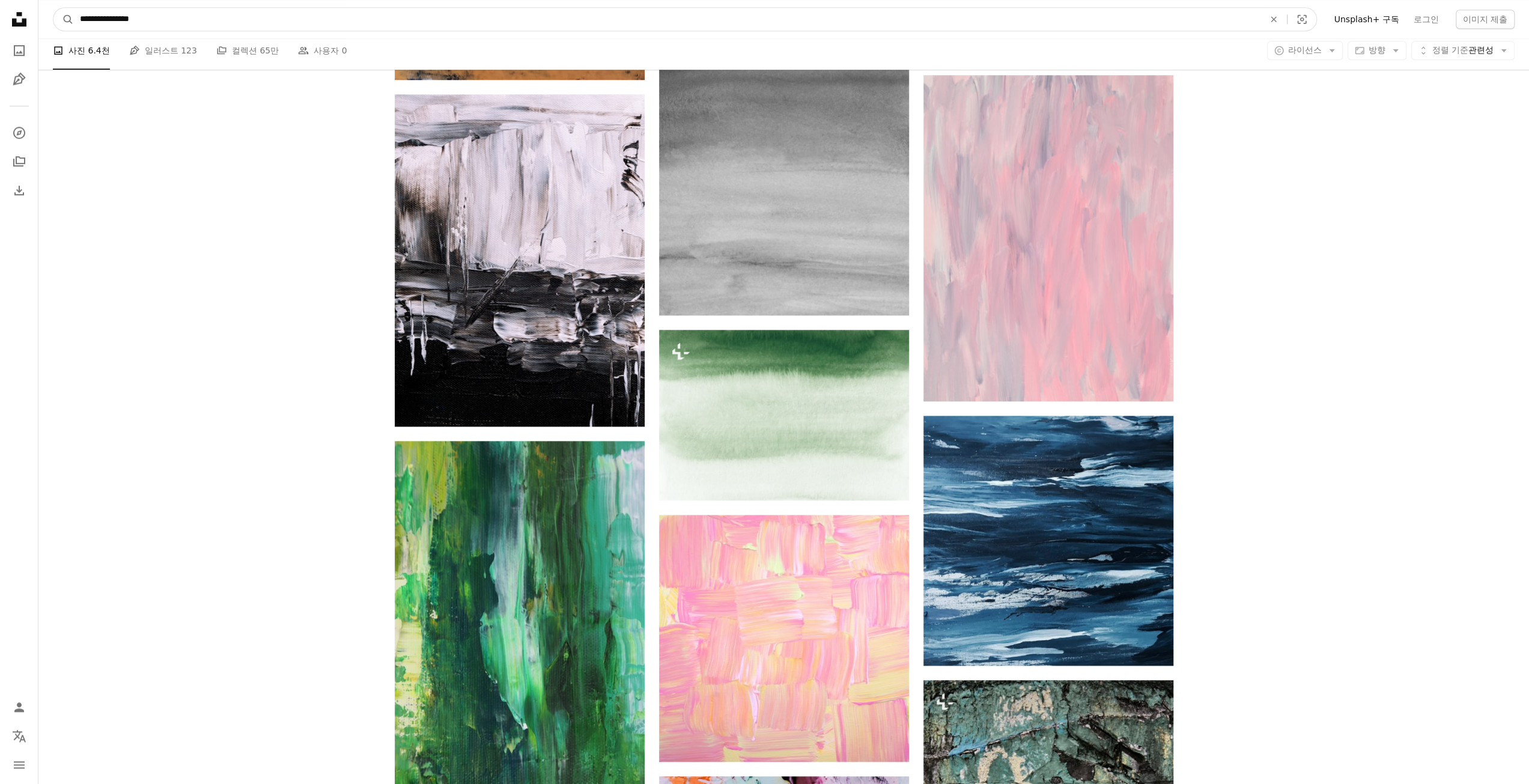
drag, startPoint x: 261, startPoint y: 24, endPoint x: -29, endPoint y: 23, distance: 290.1
paste input "**********"
drag, startPoint x: 179, startPoint y: 21, endPoint x: 299, endPoint y: 25, distance: 120.2
click at [299, 25] on input "**********" at bounding box center [667, 19] width 1186 height 23
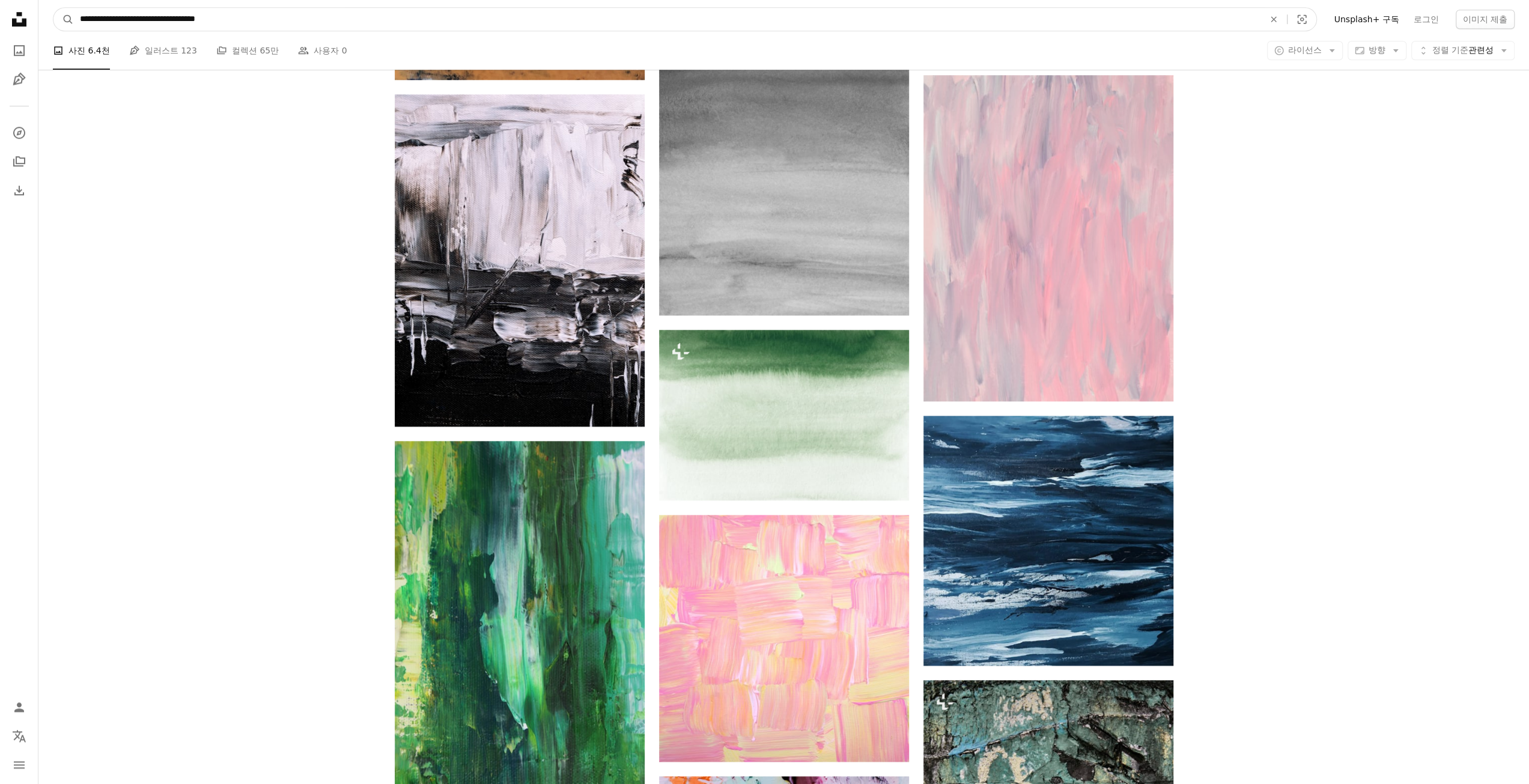
type input "**********"
click button "A magnifying glass" at bounding box center [63, 19] width 20 height 23
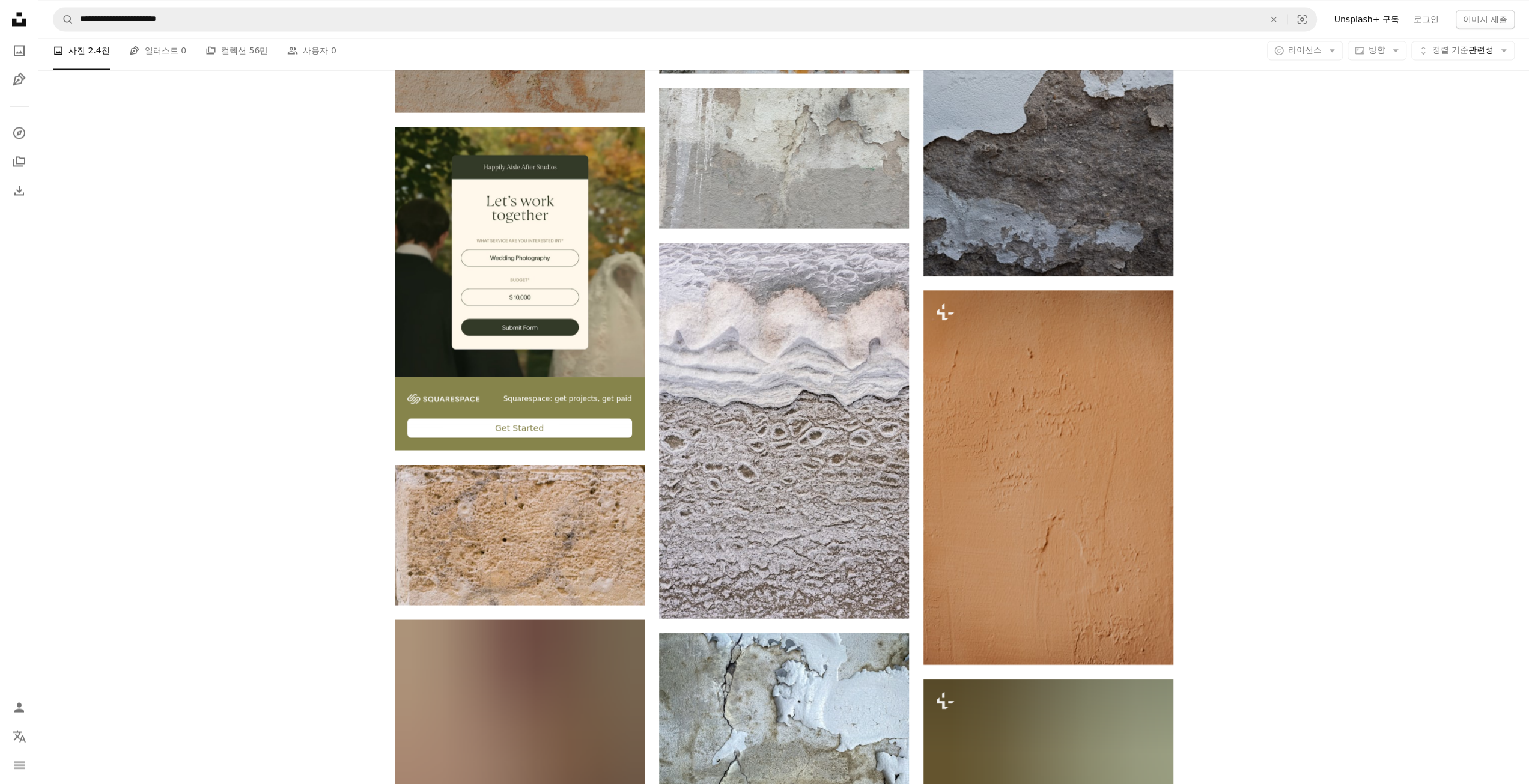
scroll to position [2222, 0]
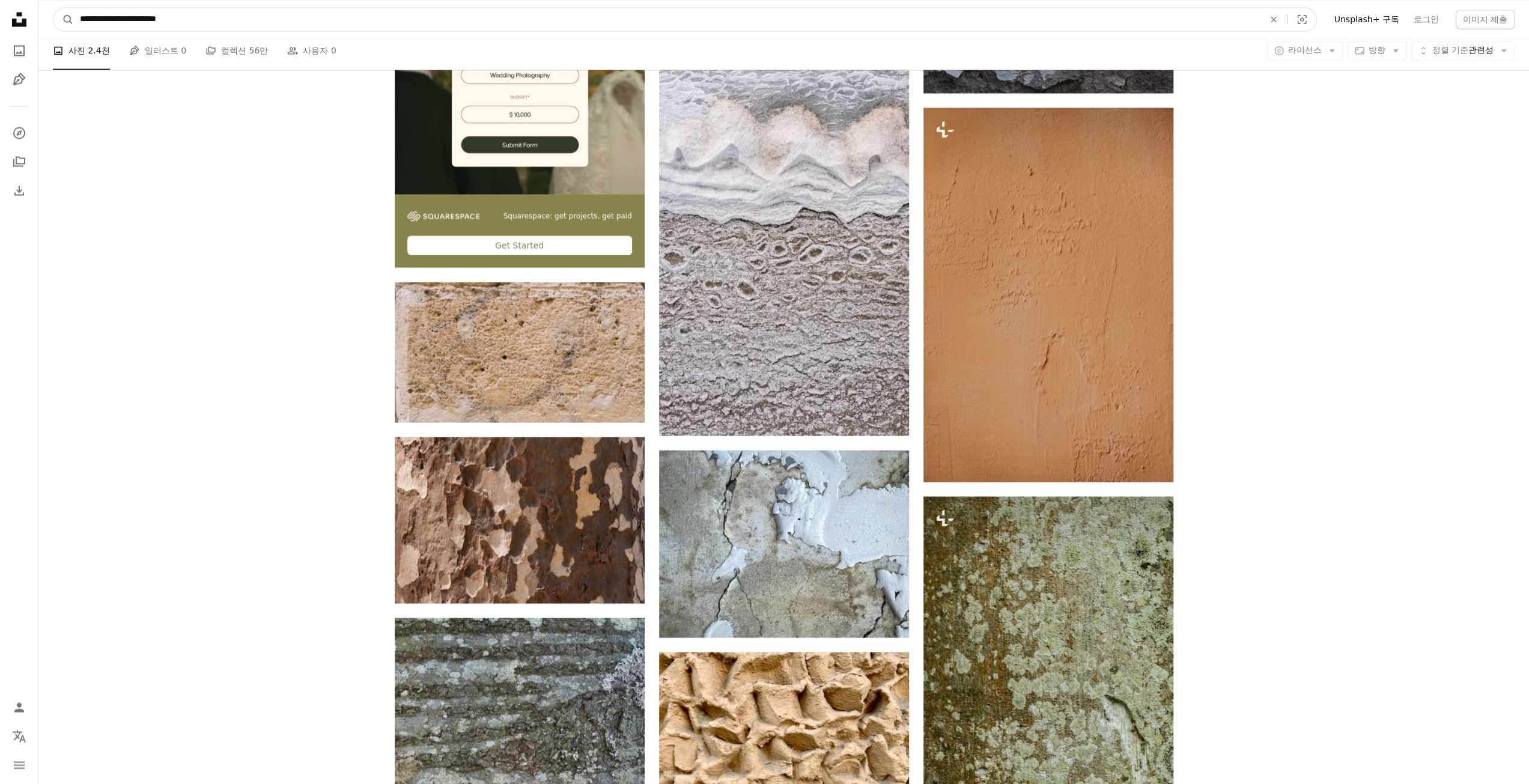
drag, startPoint x: 155, startPoint y: 19, endPoint x: 30, endPoint y: 33, distance: 125.7
click at [30, 33] on div "**********" at bounding box center [764, 591] width 1529 height 5627
type input "*******"
click button "A magnifying glass" at bounding box center [63, 19] width 20 height 23
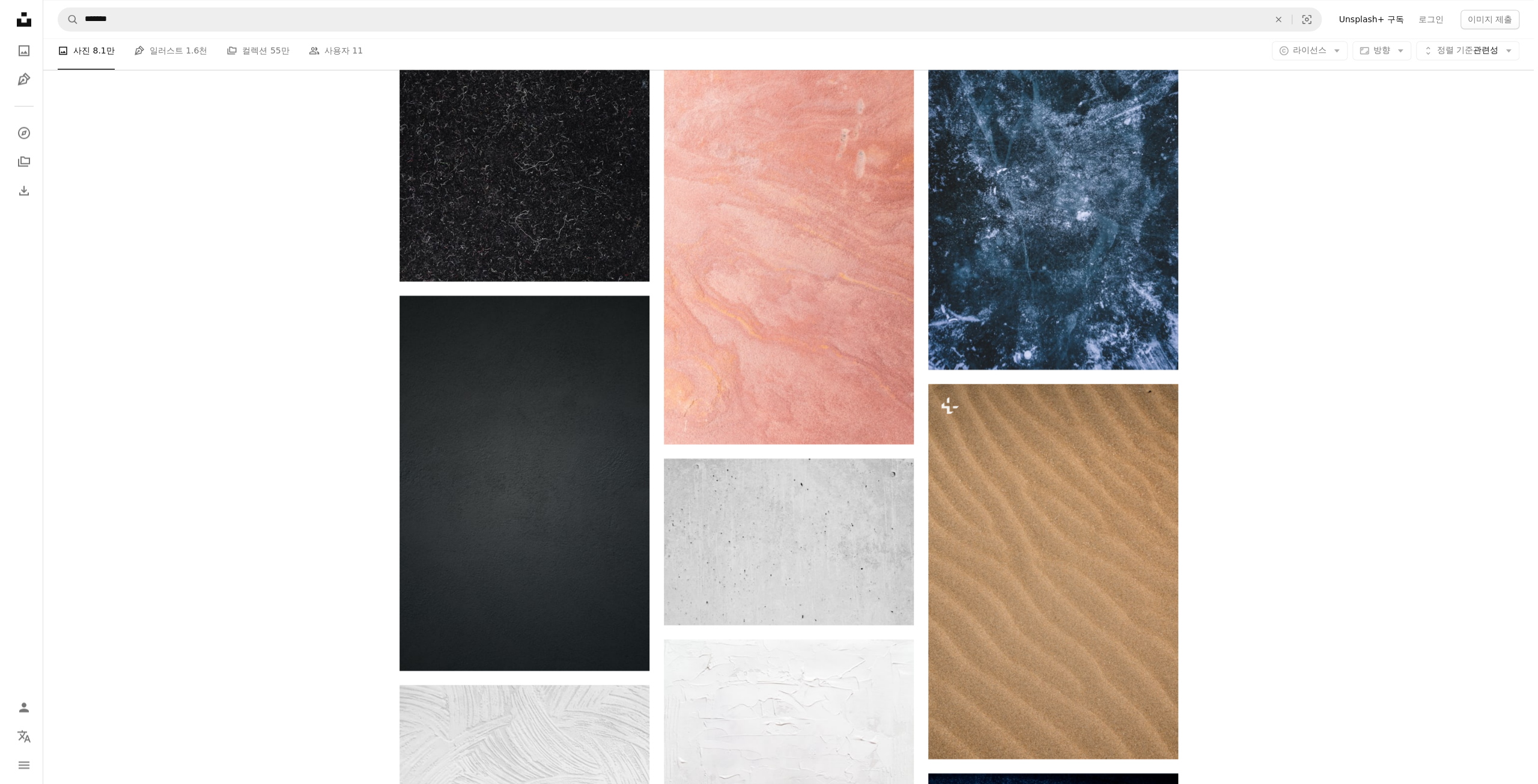
scroll to position [2102, 0]
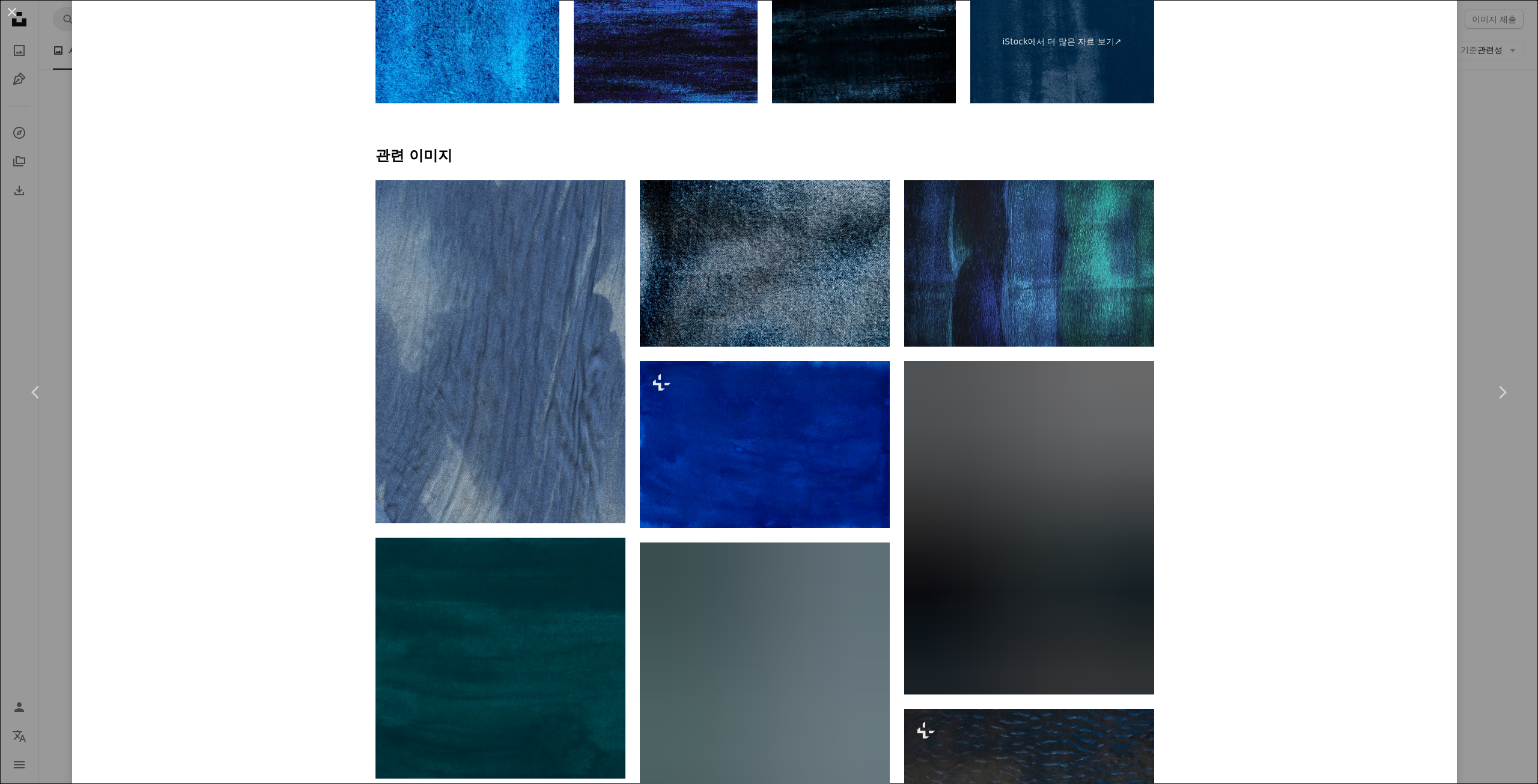
scroll to position [1021, 0]
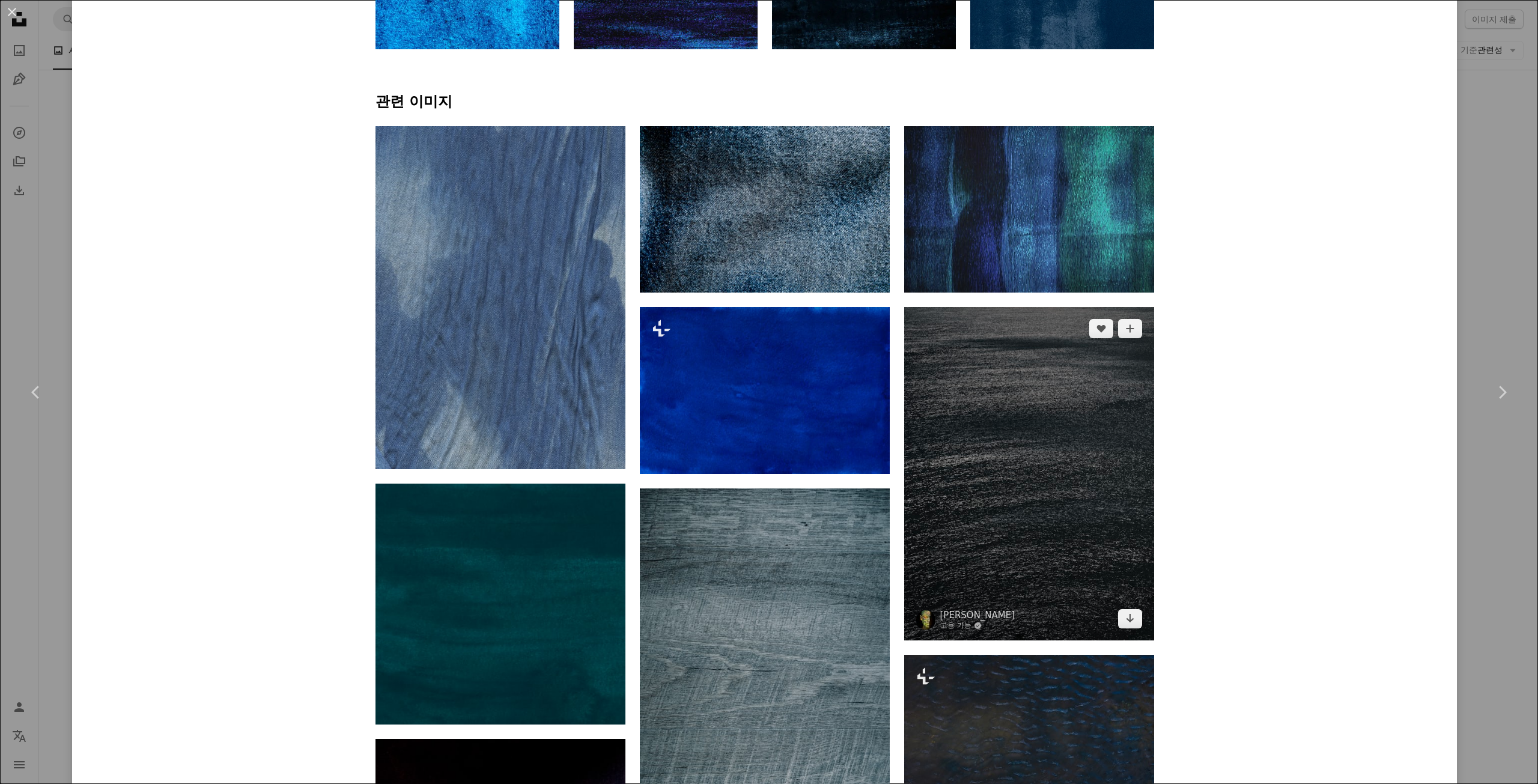
click at [1033, 307] on img at bounding box center [1029, 473] width 250 height 333
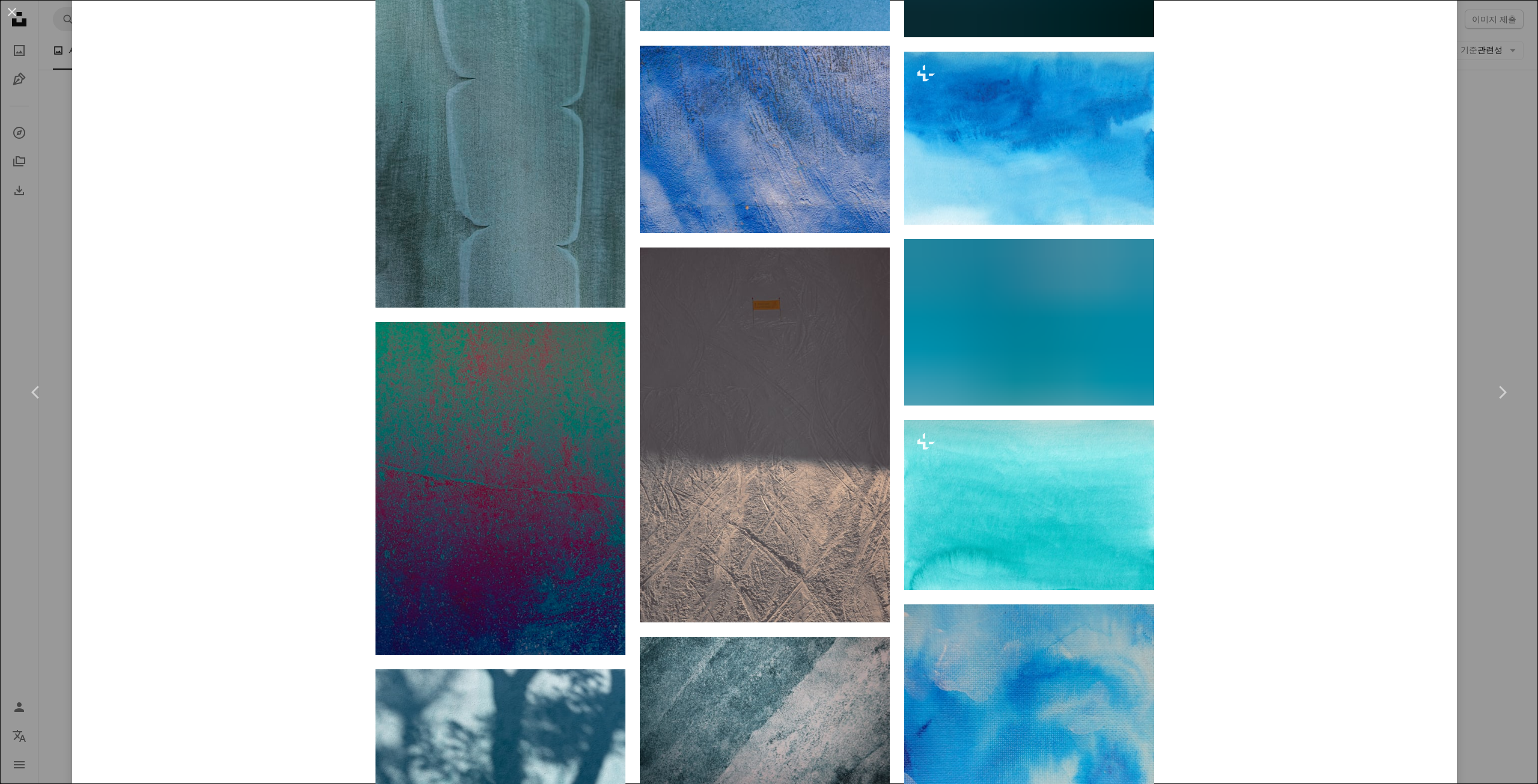
scroll to position [2823, 0]
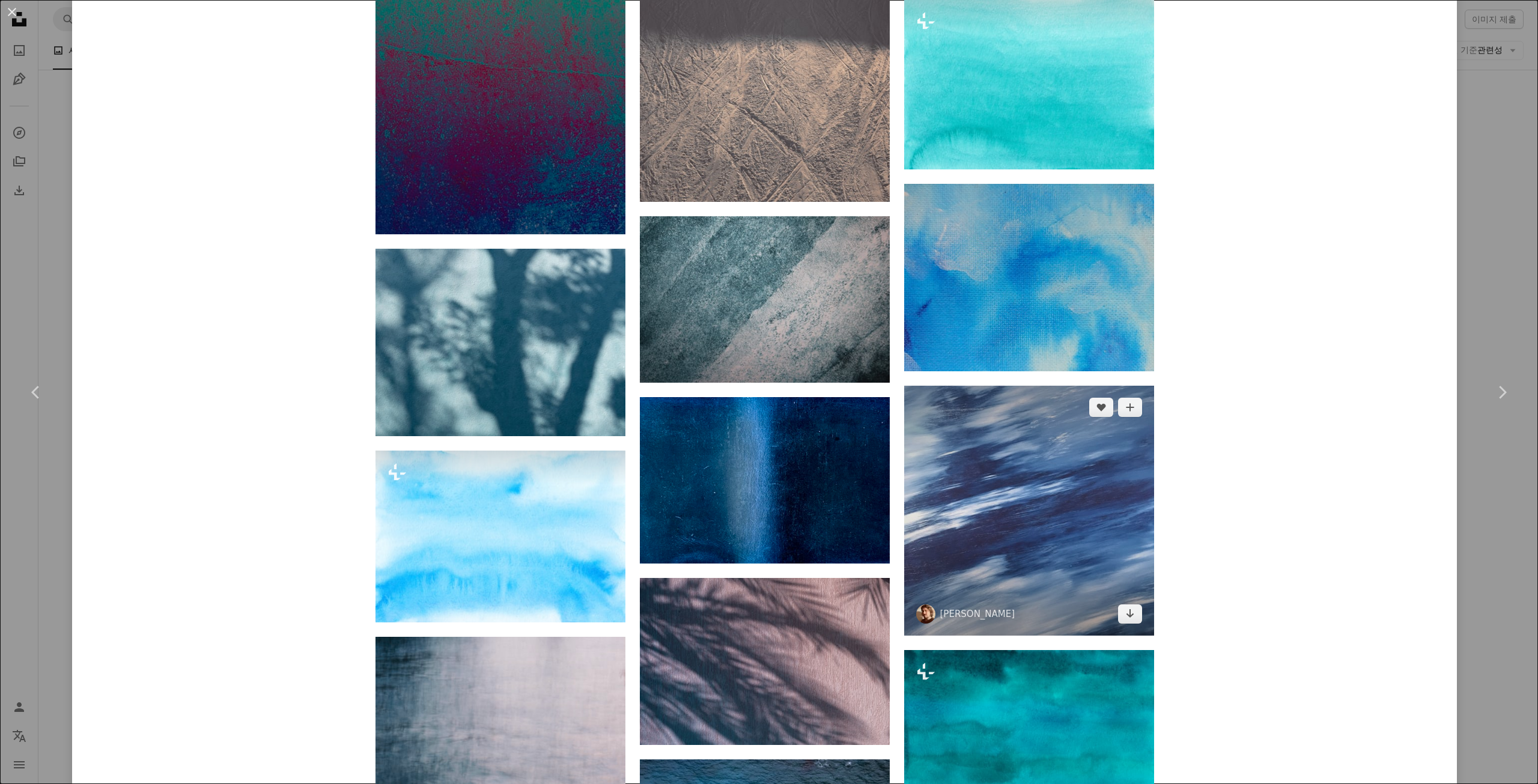
click at [1036, 386] on img at bounding box center [1029, 511] width 250 height 250
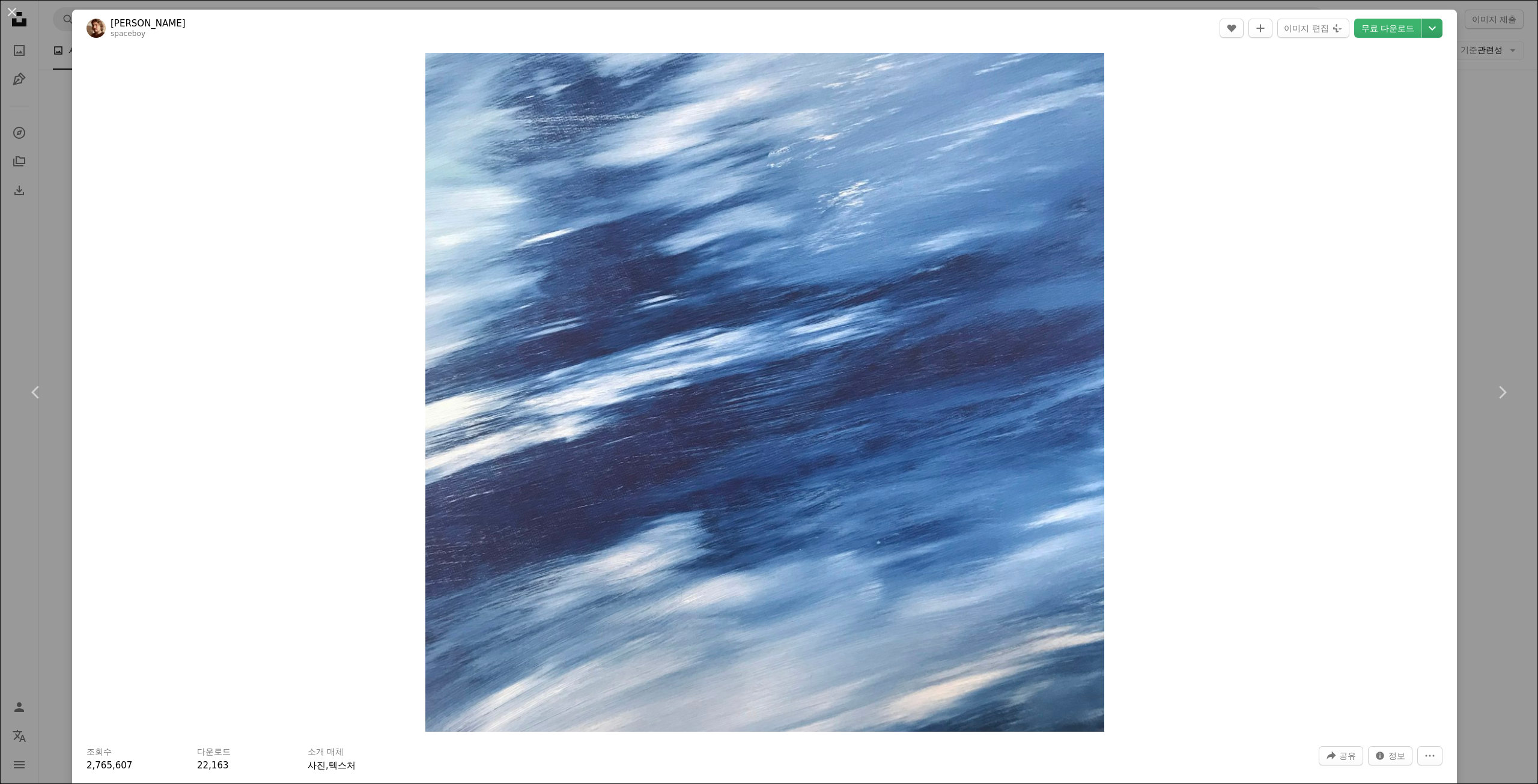
click at [1426, 26] on icon "Chevron down" at bounding box center [1431, 28] width 19 height 14
click at [1396, 130] on span "( 3024 x 3024 )" at bounding box center [1400, 133] width 59 height 10
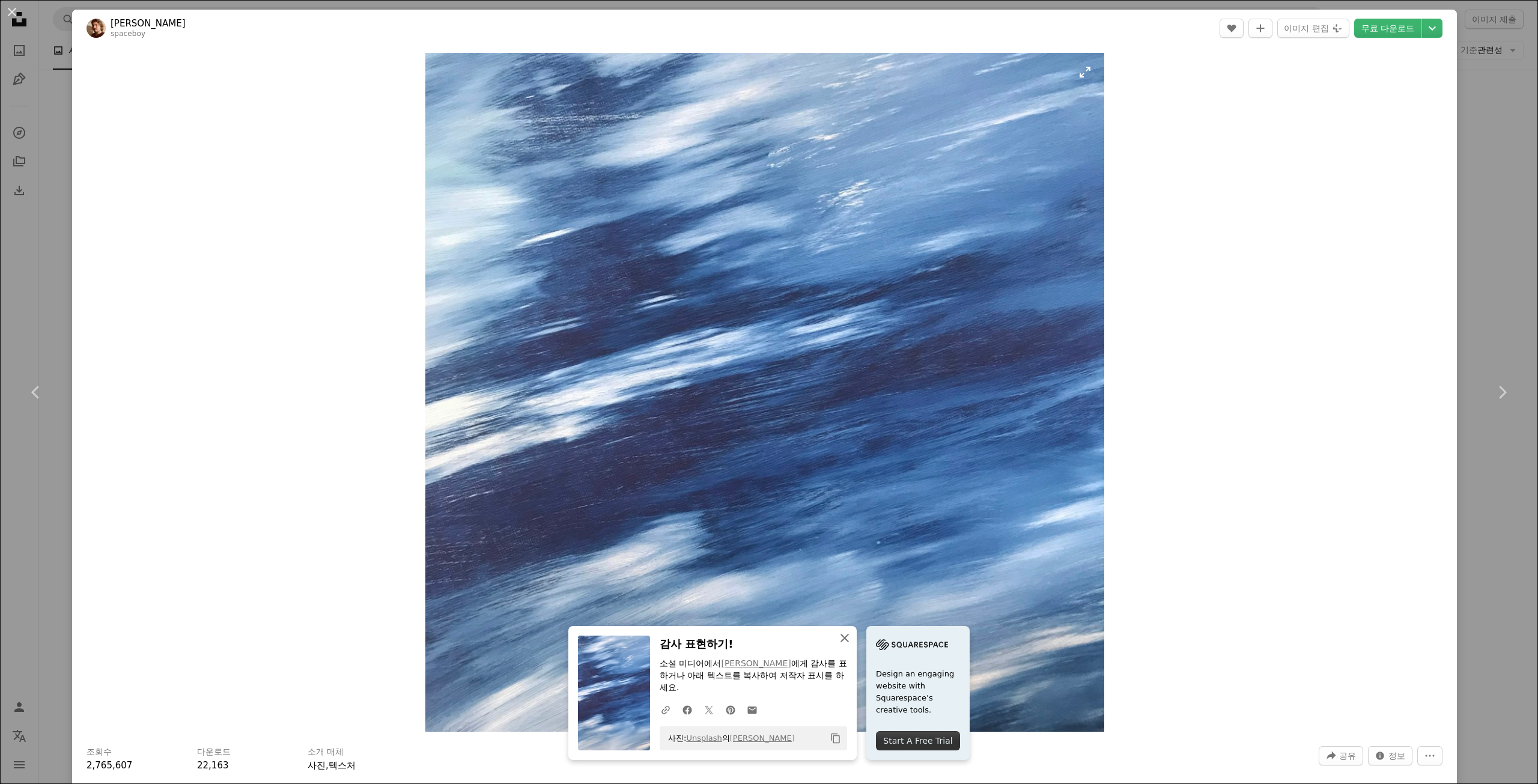
drag, startPoint x: 902, startPoint y: 637, endPoint x: 914, endPoint y: 635, distance: 12.8
click at [852, 637] on icon "An X shape" at bounding box center [844, 638] width 14 height 14
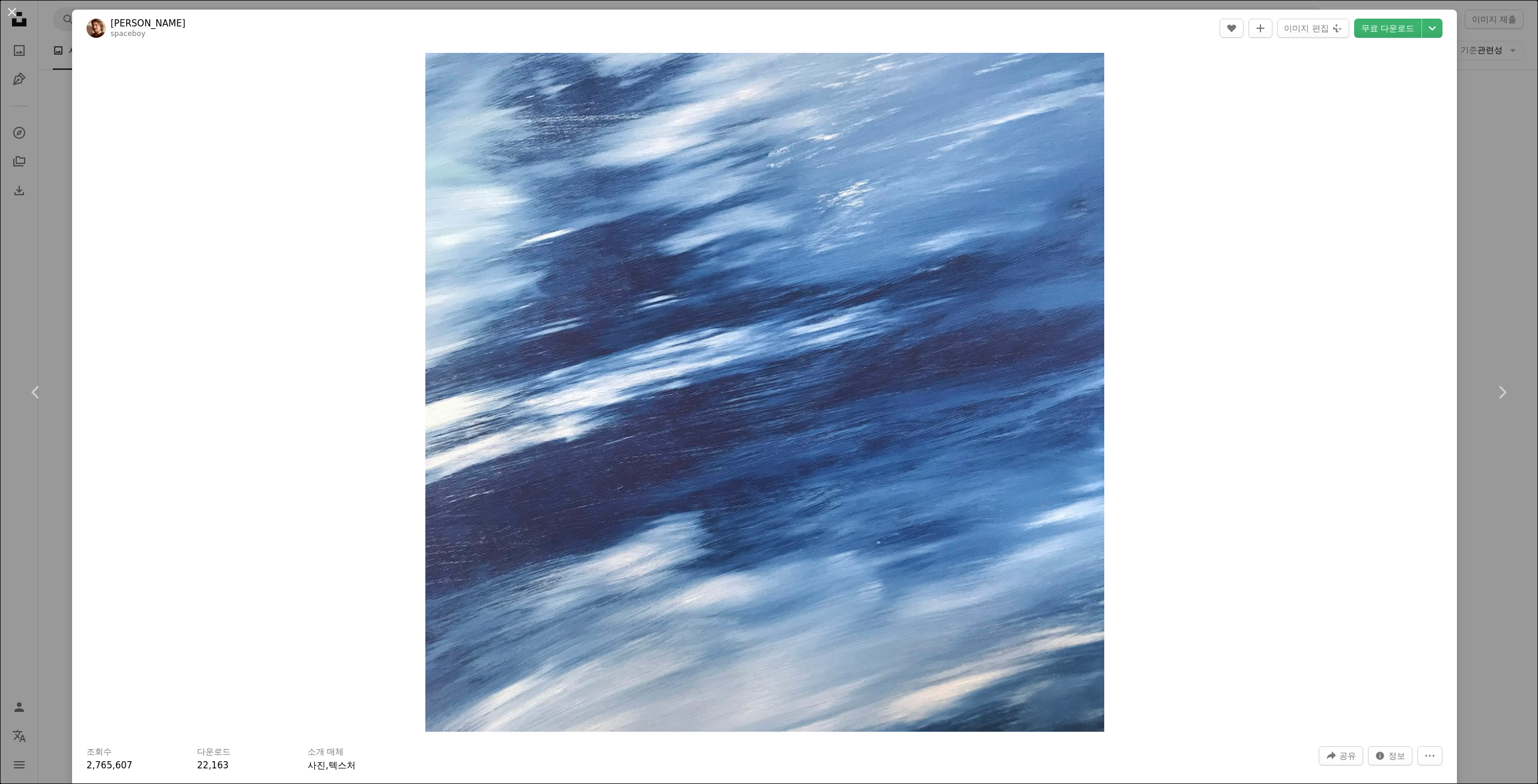
click at [1500, 563] on div "An X shape Chevron left Chevron right [PERSON_NAME] spaceboy A heart A plus sig…" at bounding box center [769, 392] width 1538 height 784
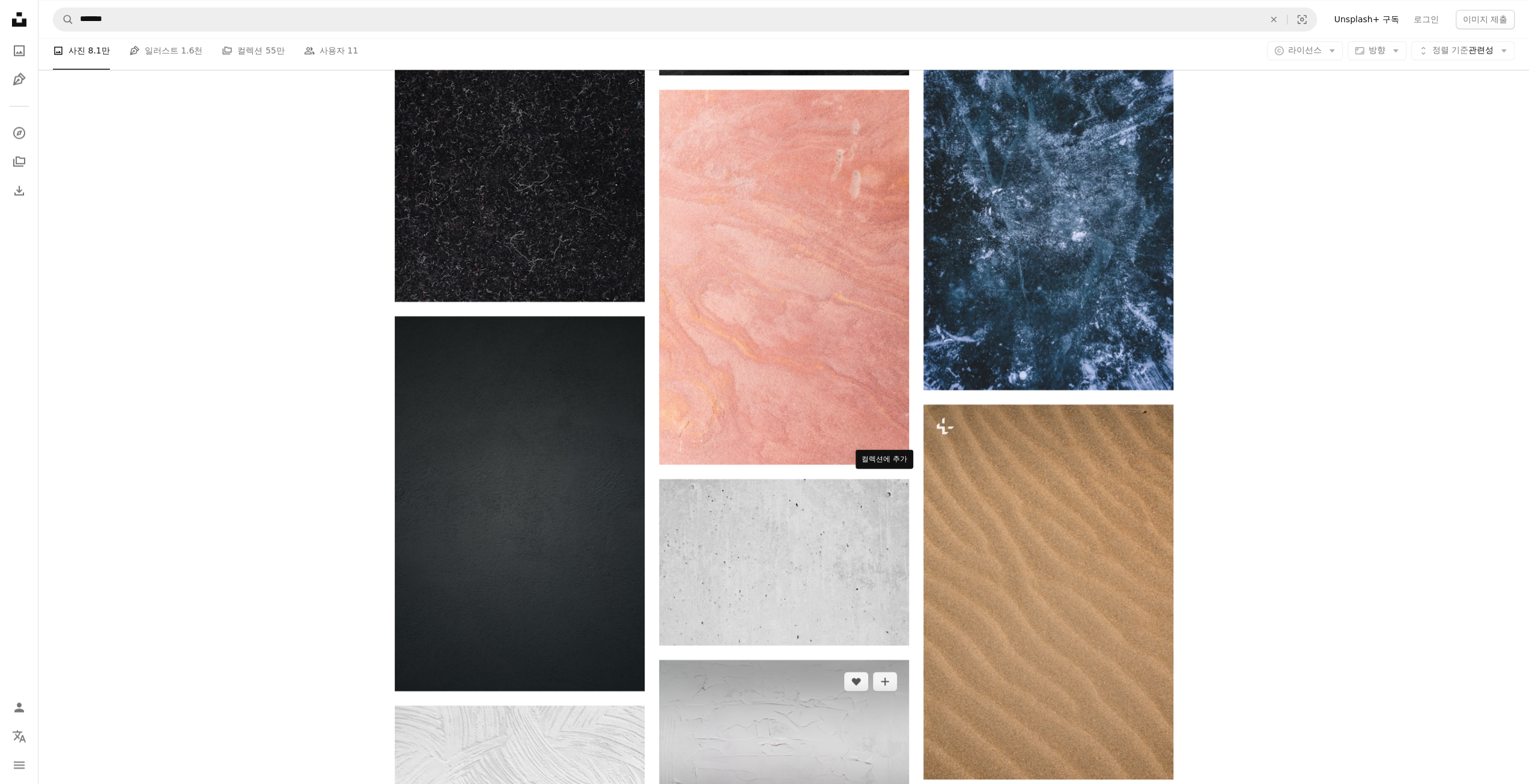
scroll to position [1862, 0]
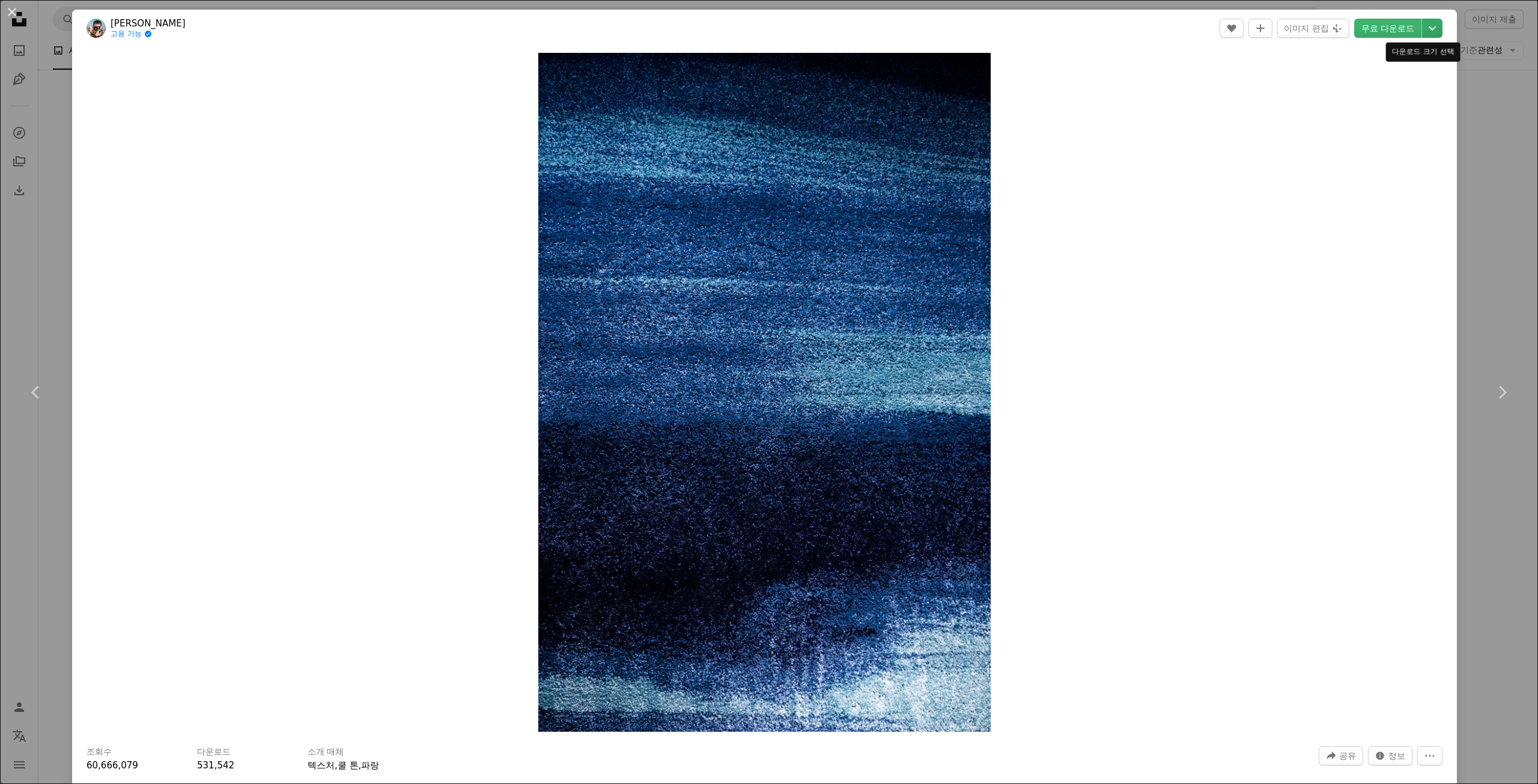
click at [1422, 27] on icon "Chevron down" at bounding box center [1431, 28] width 19 height 14
click at [1375, 130] on span "( 4000 x 6000 )" at bounding box center [1400, 133] width 59 height 10
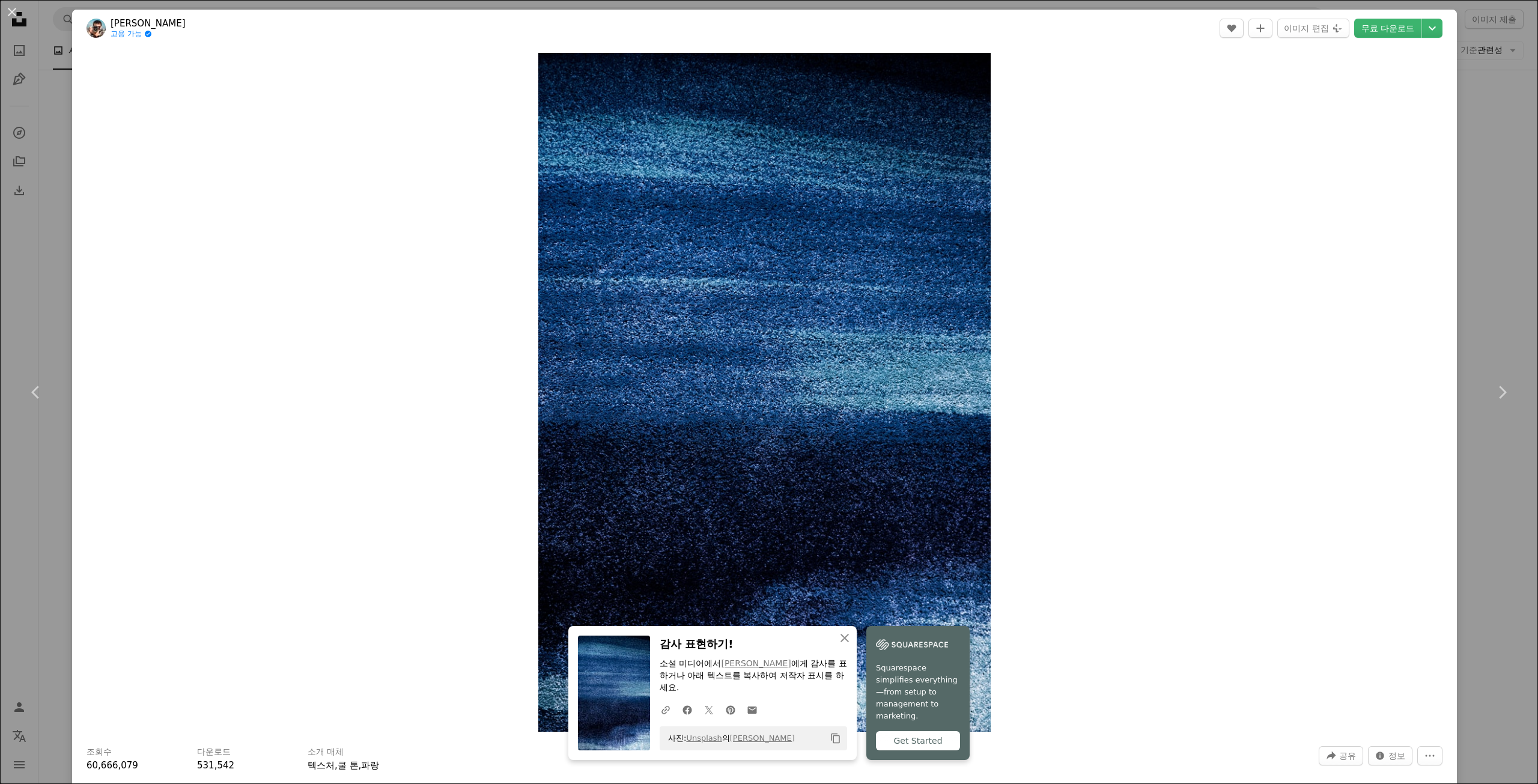
click at [54, 80] on div "An X shape Chevron left Chevron right [PERSON_NAME] 고용 가능 A checkmark inside of…" at bounding box center [769, 392] width 1538 height 784
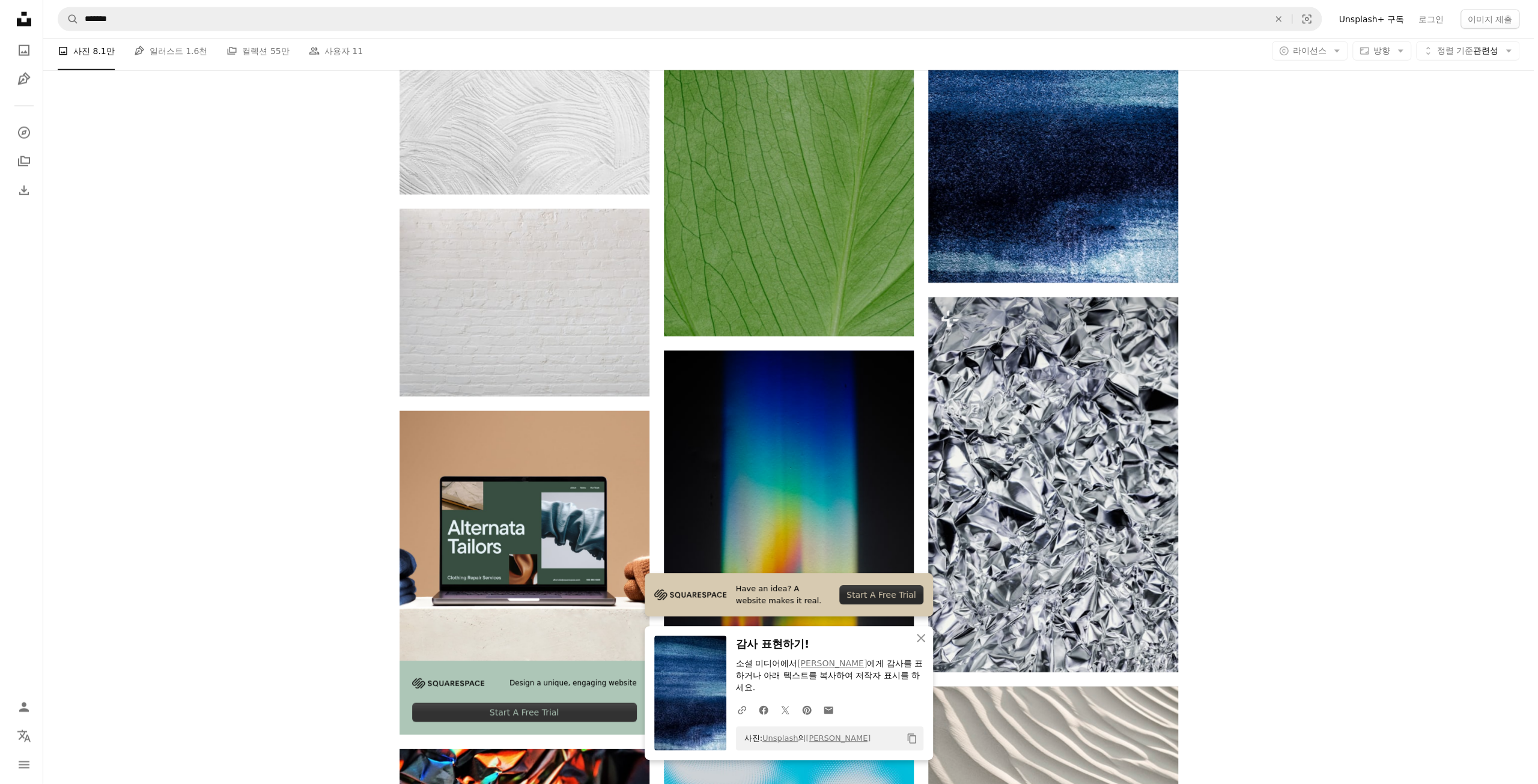
scroll to position [2763, 0]
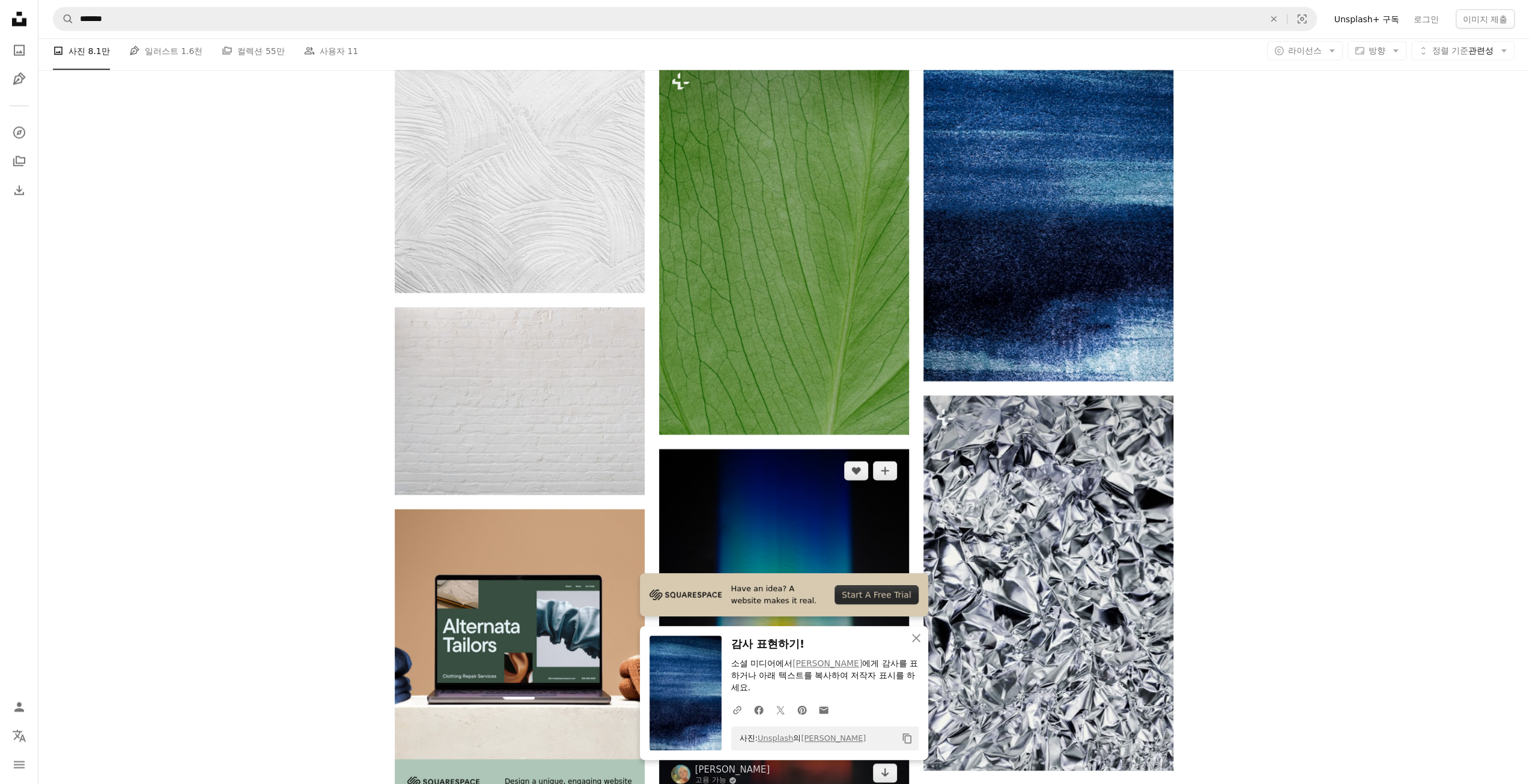
click at [795, 449] on img at bounding box center [784, 621] width 250 height 345
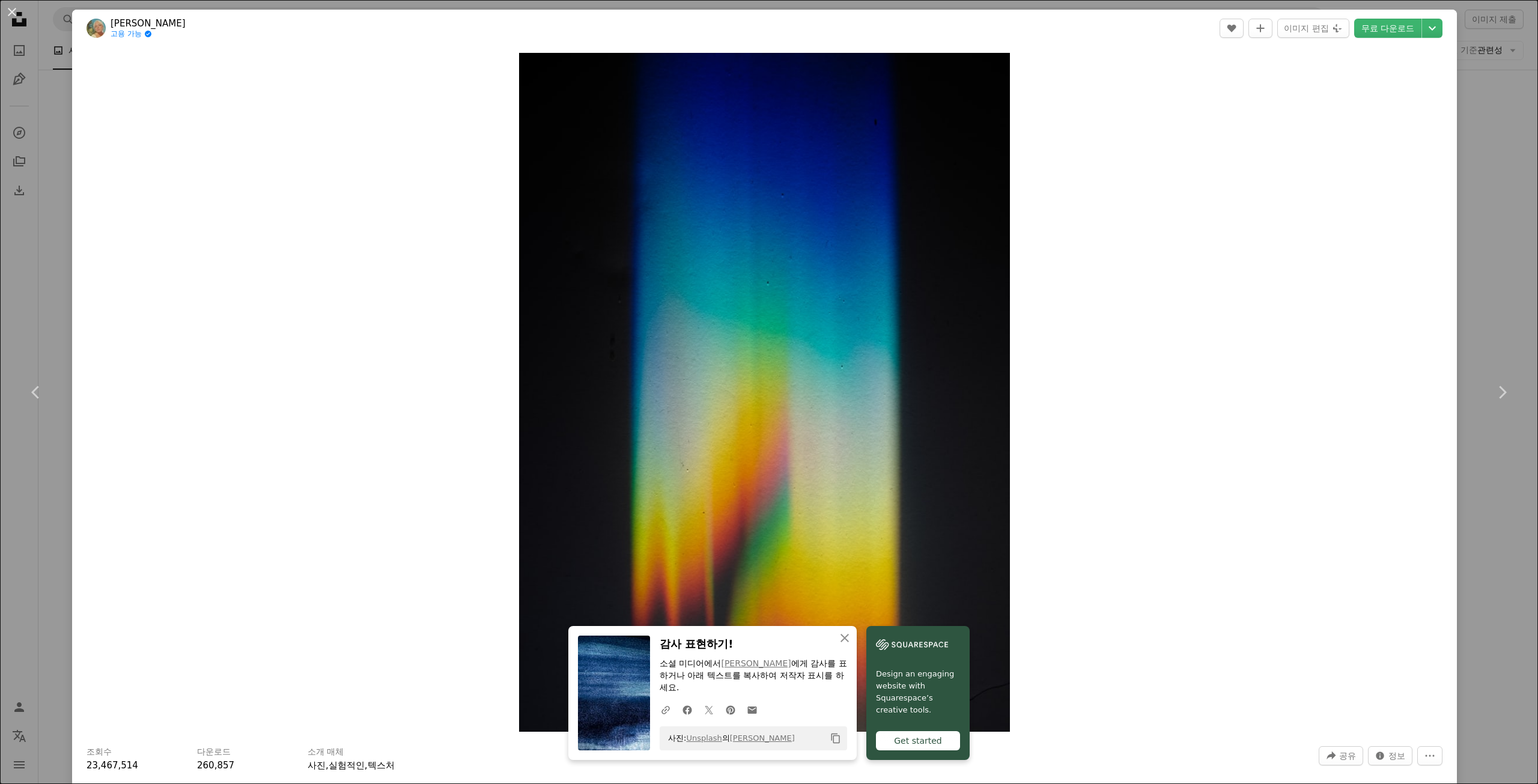
scroll to position [180, 0]
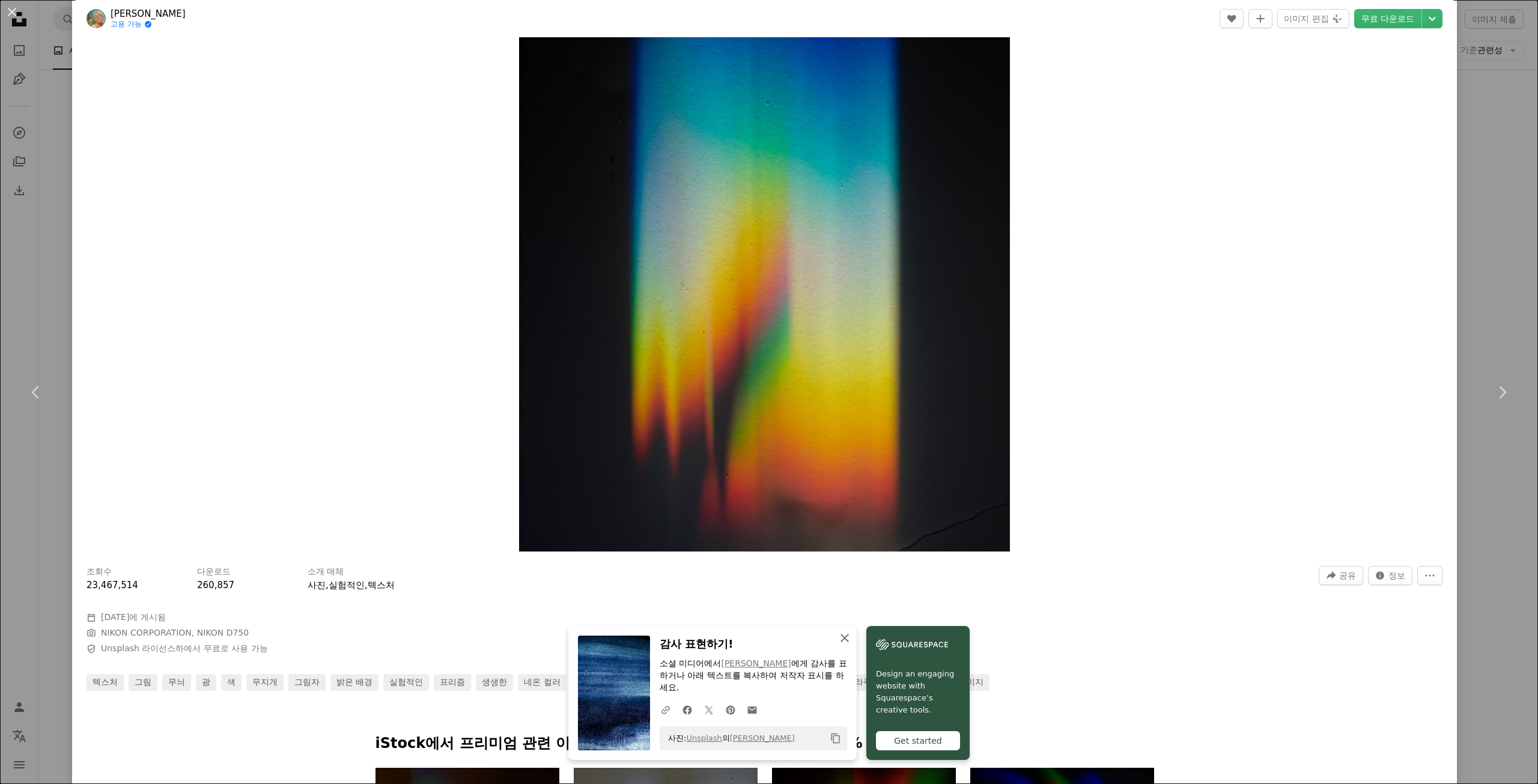
click at [852, 643] on icon "An X shape" at bounding box center [844, 638] width 14 height 14
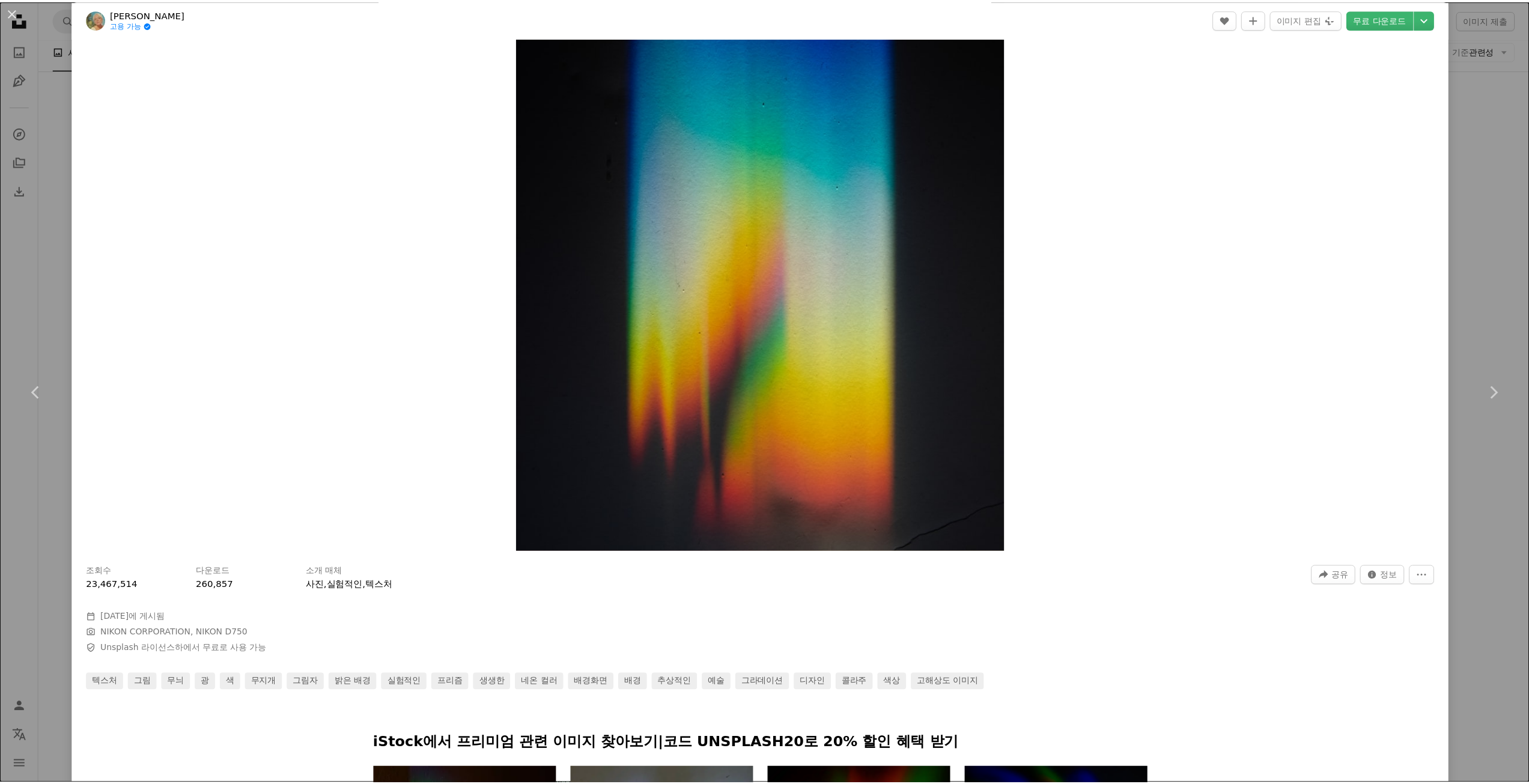
scroll to position [0, 0]
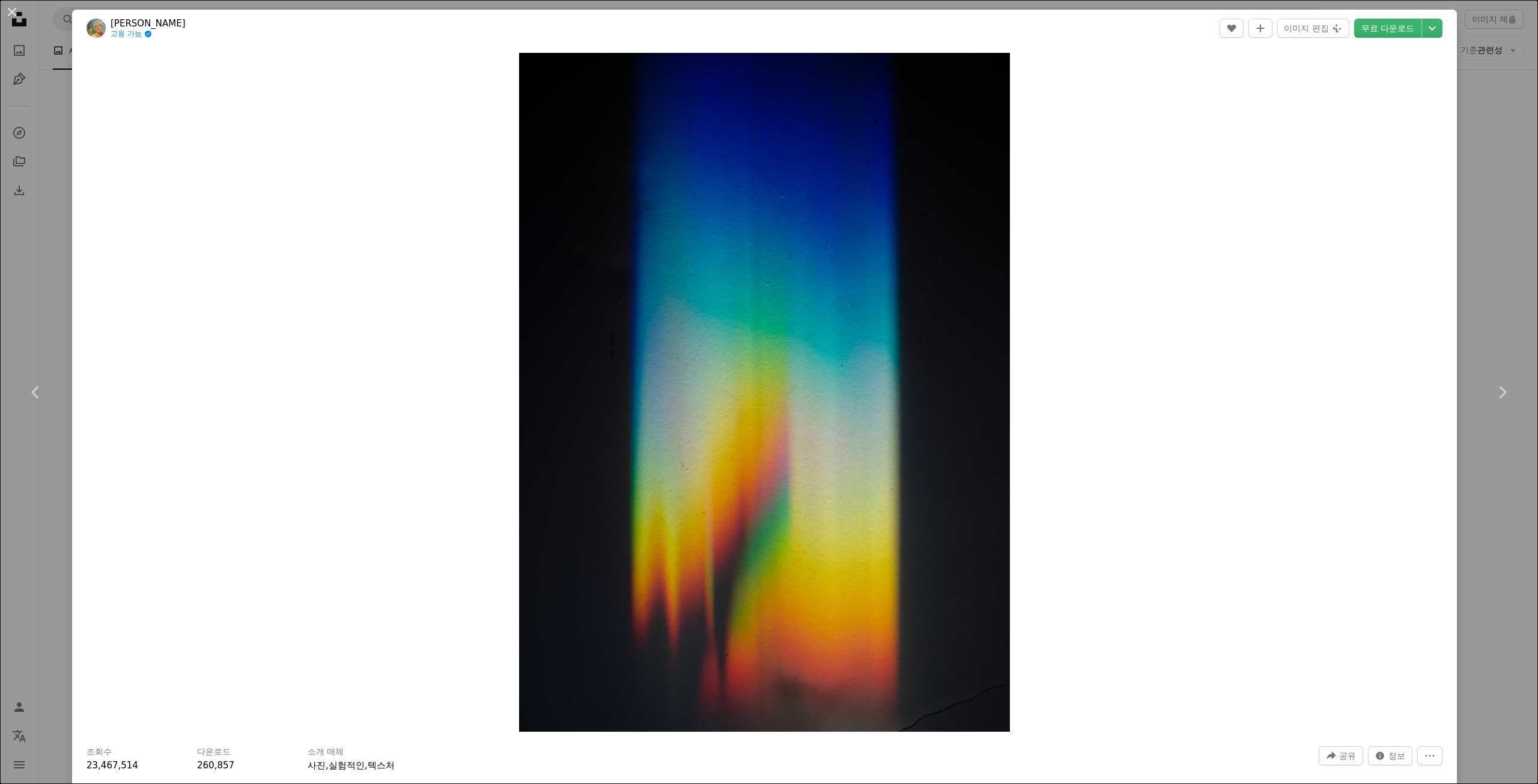
click at [1502, 187] on div "An X shape Chevron left Chevron right Evie S. 고용 가능 A checkmark inside of a cir…" at bounding box center [769, 392] width 1538 height 784
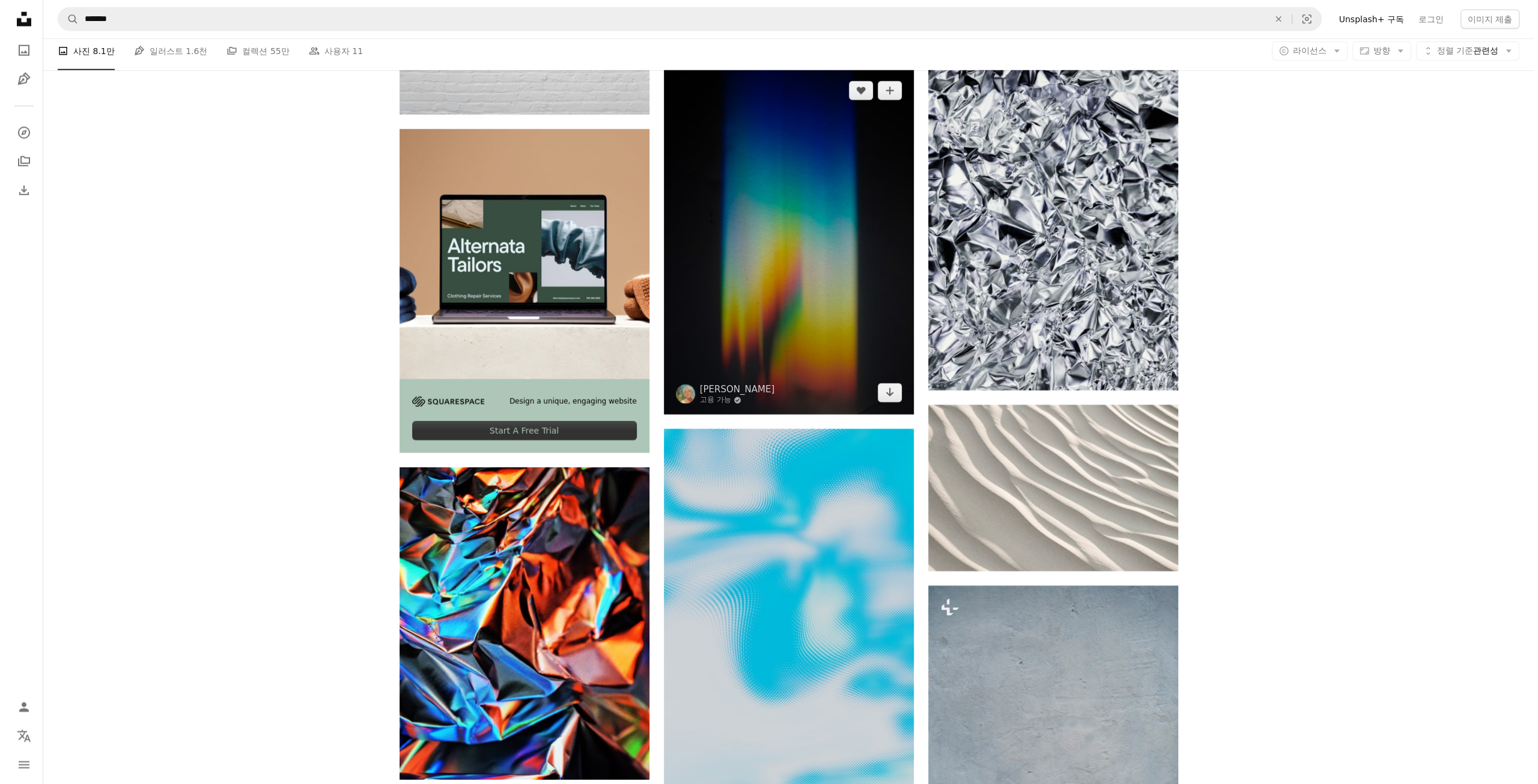
scroll to position [3003, 0]
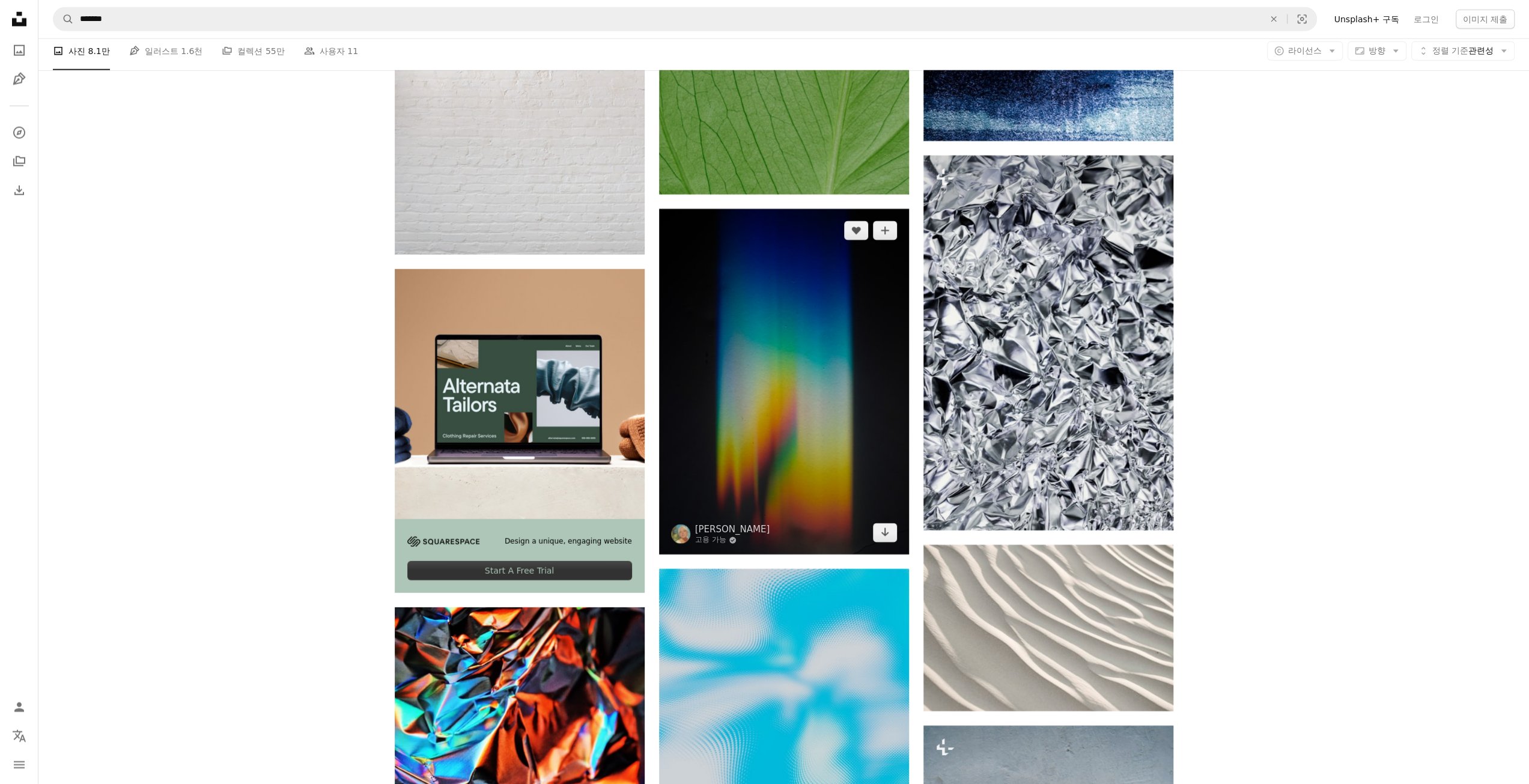
click at [790, 209] on img at bounding box center [784, 381] width 250 height 345
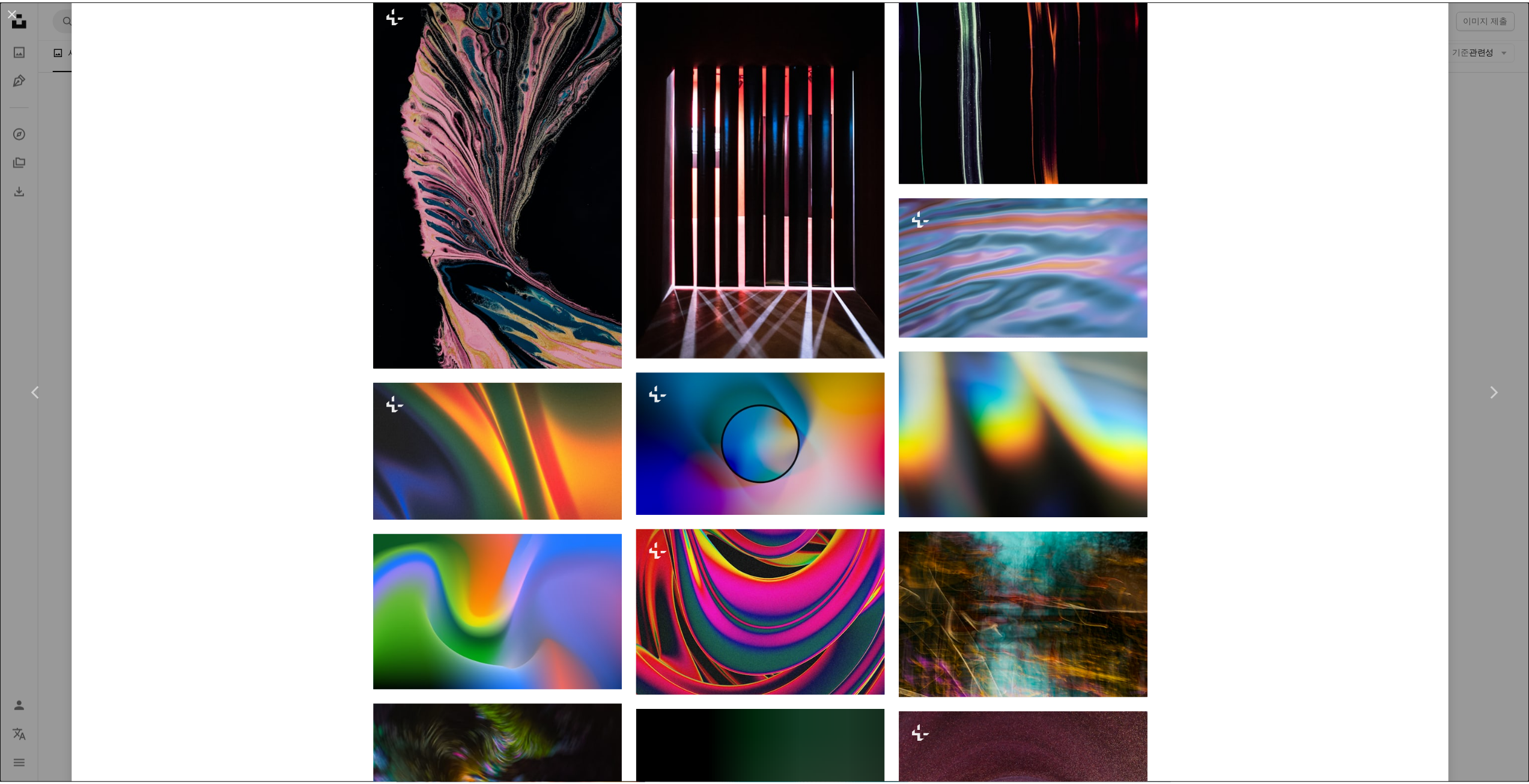
scroll to position [40731, 0]
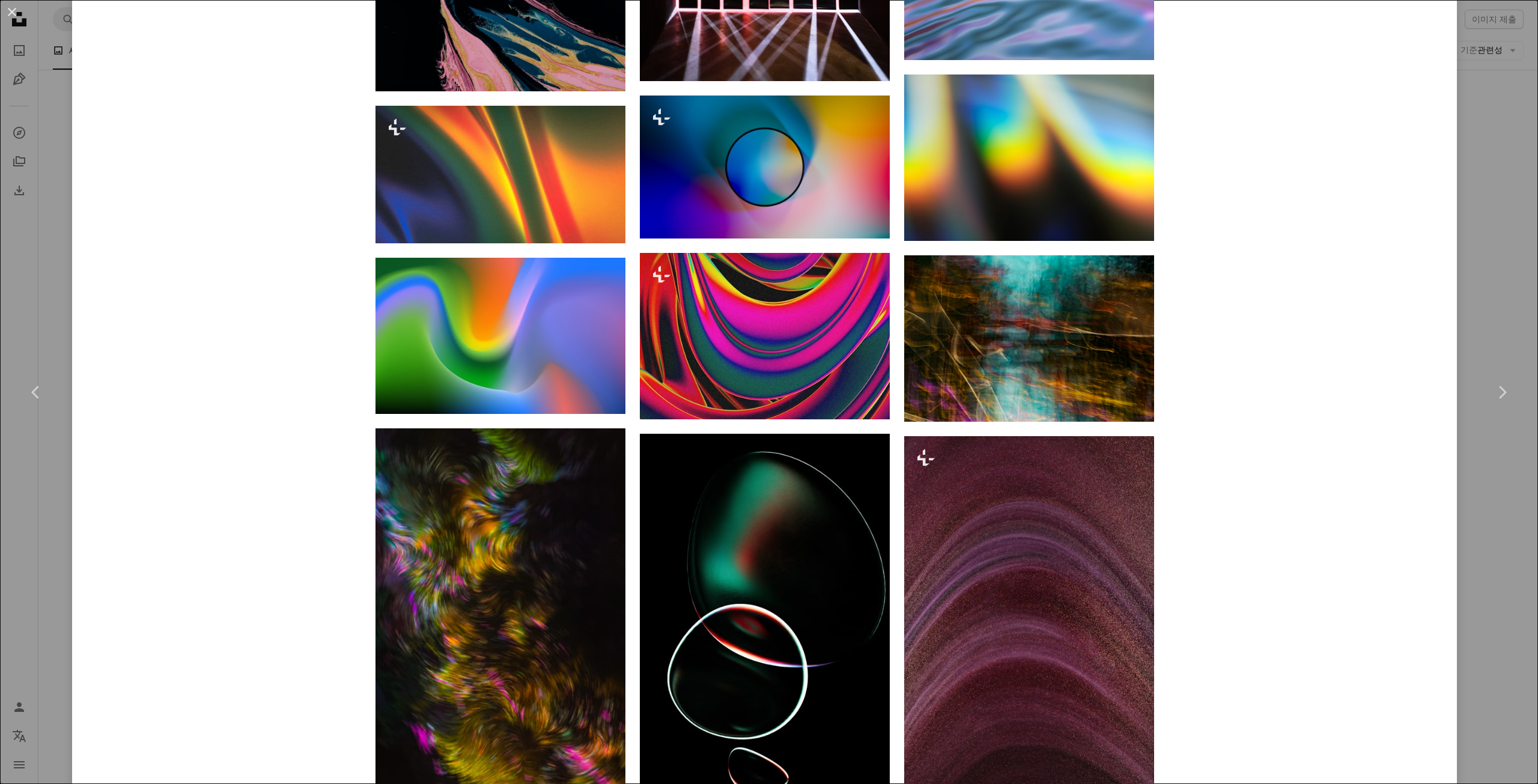
click at [1475, 119] on div "An X shape Chevron left Chevron right Evie S. 고용 가능 A checkmark inside of a cir…" at bounding box center [769, 392] width 1538 height 784
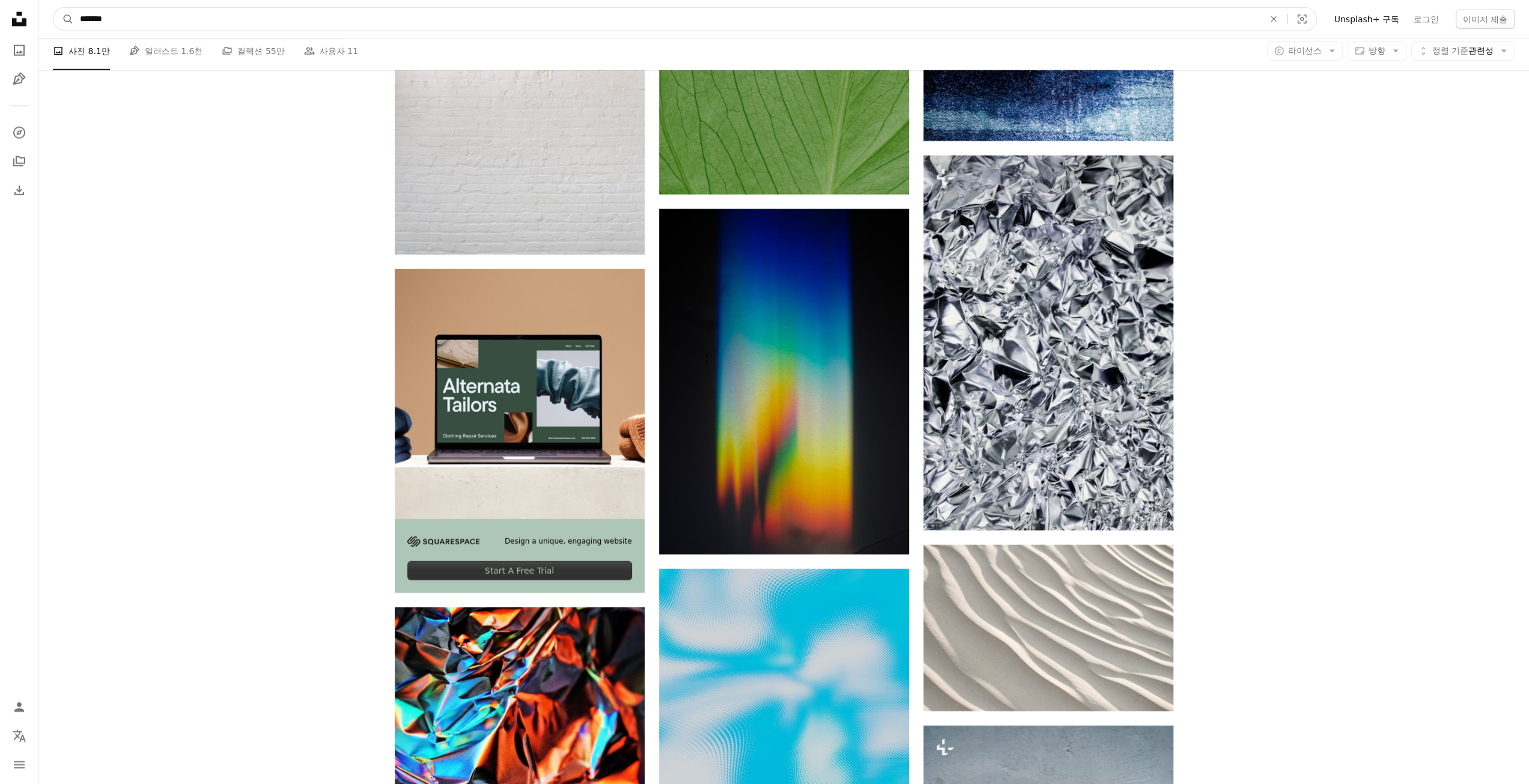
click at [848, 11] on input "*******" at bounding box center [667, 19] width 1186 height 23
type input "***"
type input "*"
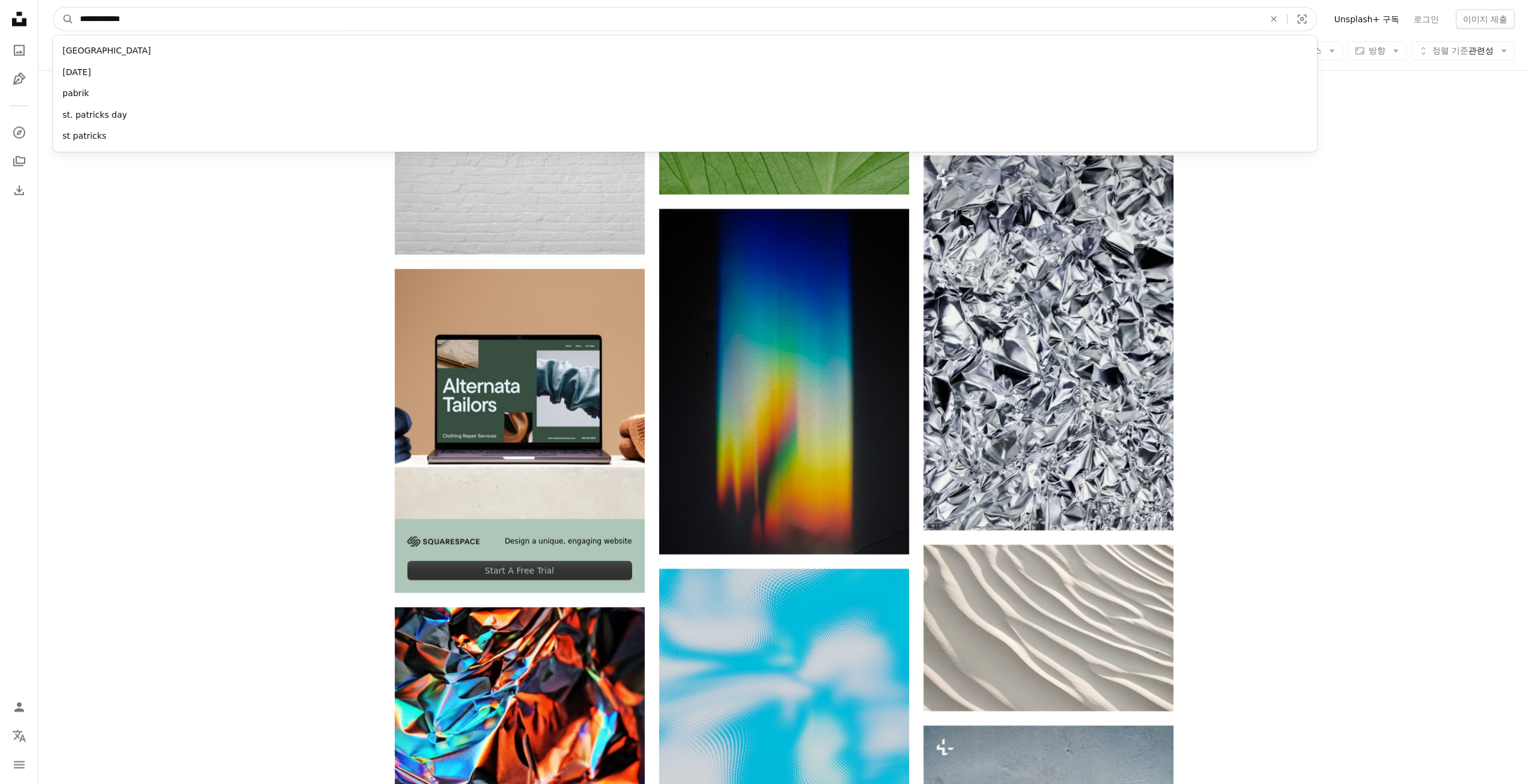
type input "**********"
click button "A magnifying glass" at bounding box center [63, 19] width 20 height 23
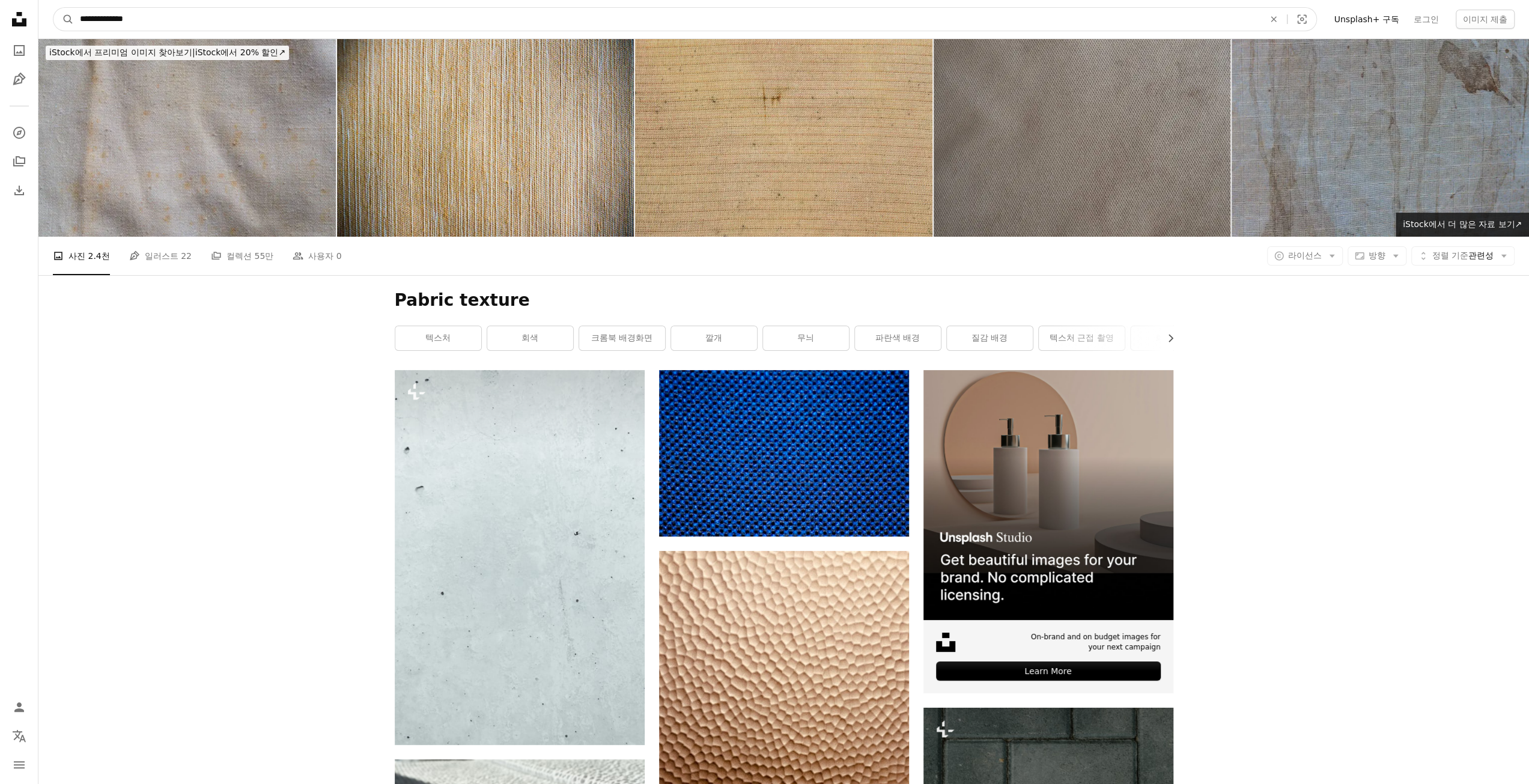
click at [85, 14] on input "**********" at bounding box center [667, 19] width 1186 height 23
type input "**********"
click button "A magnifying glass" at bounding box center [63, 19] width 20 height 23
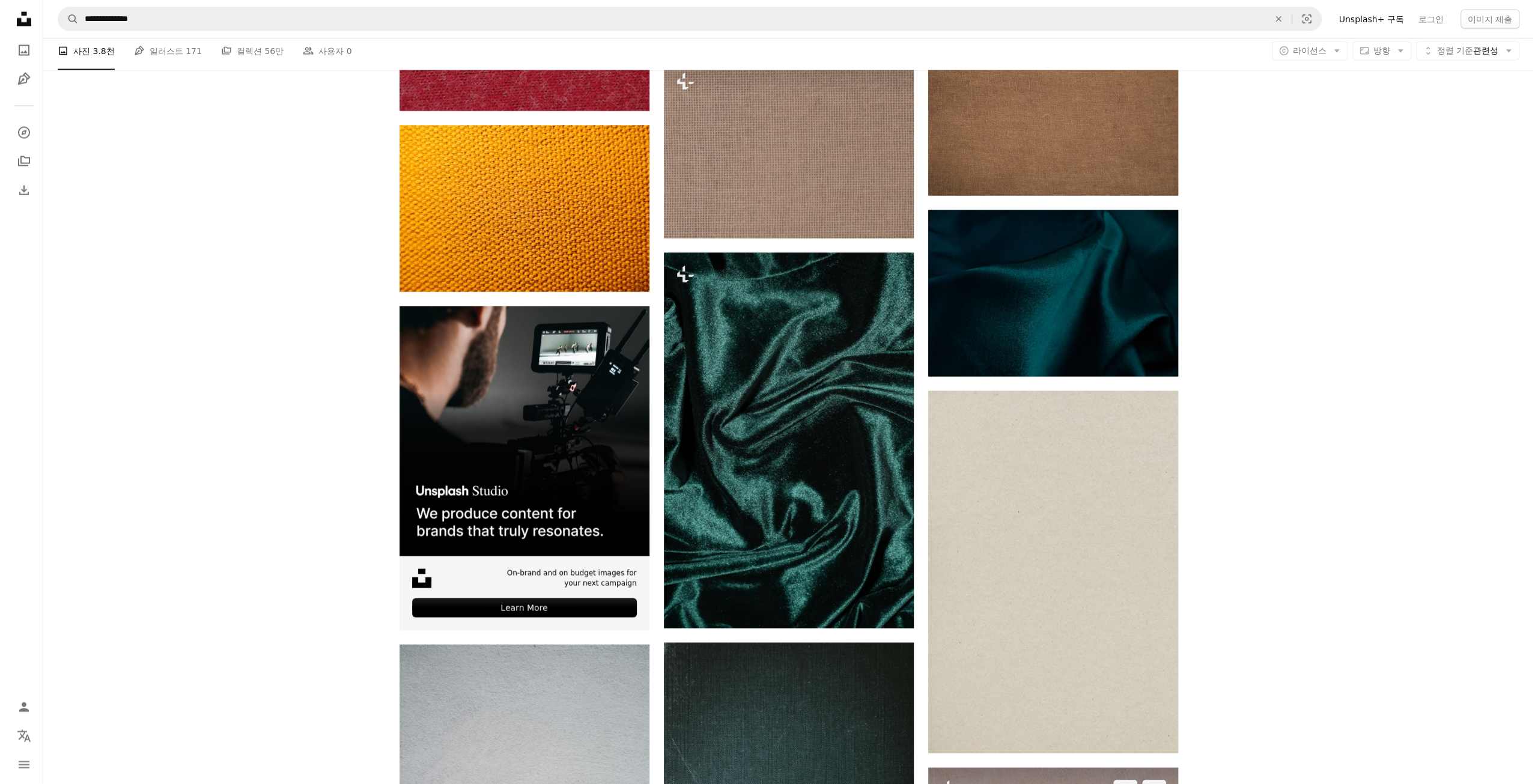
scroll to position [2222, 0]
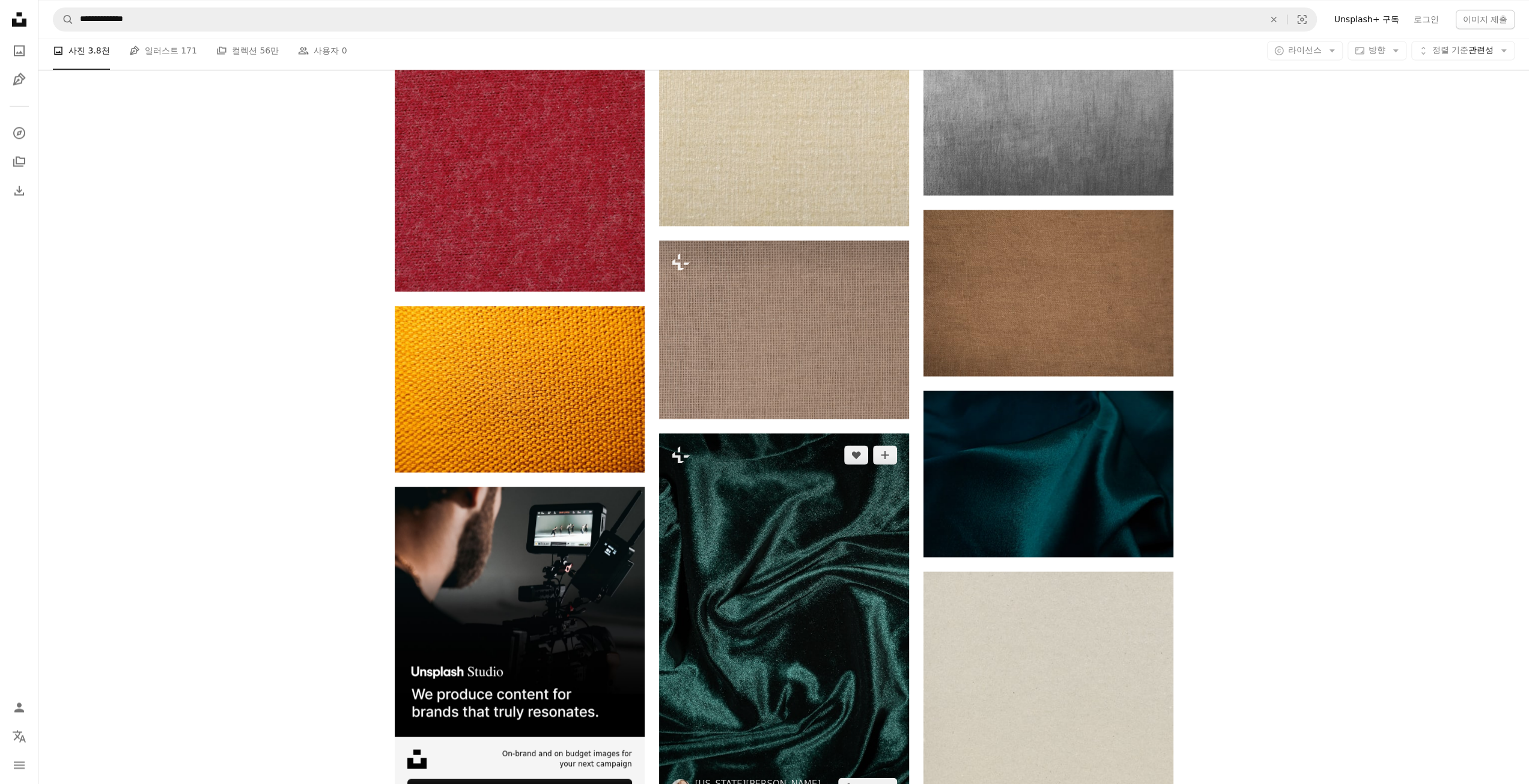
click at [730, 433] on img at bounding box center [784, 620] width 250 height 375
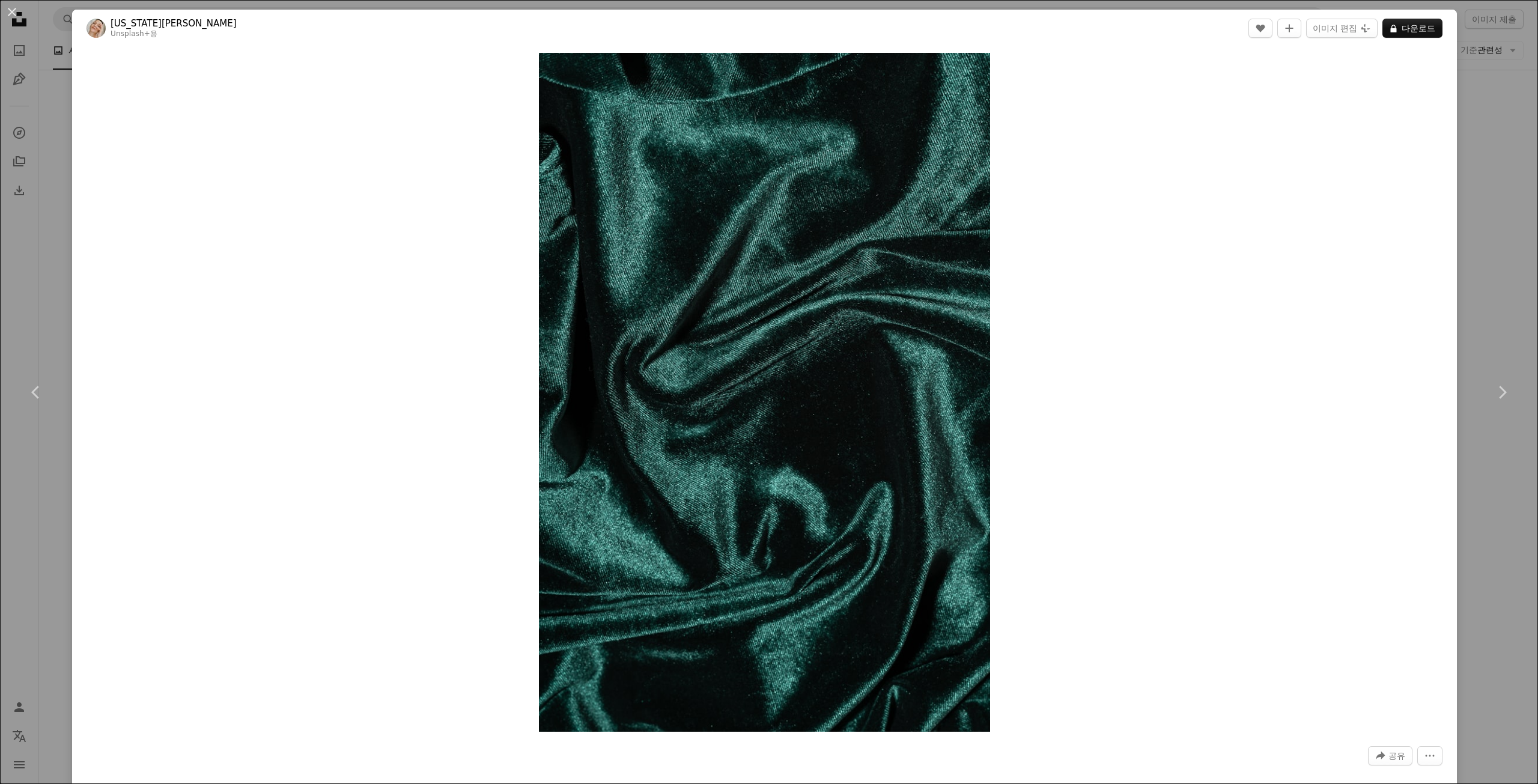
click at [23, 500] on div "An X shape Chevron left Chevron right [US_STATE] Marinova Unsplash+ 용 A heart A…" at bounding box center [769, 392] width 1538 height 784
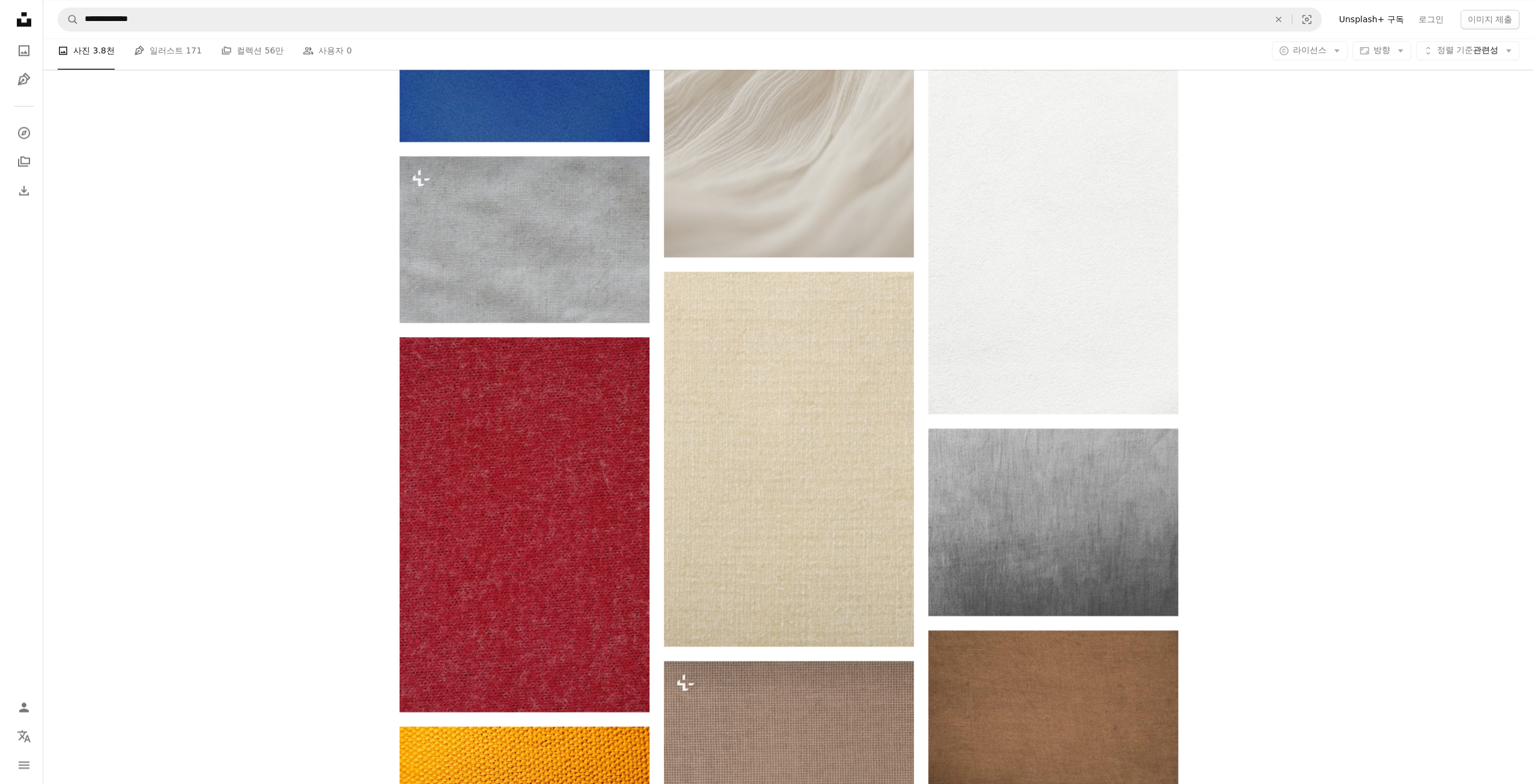
scroll to position [2342, 0]
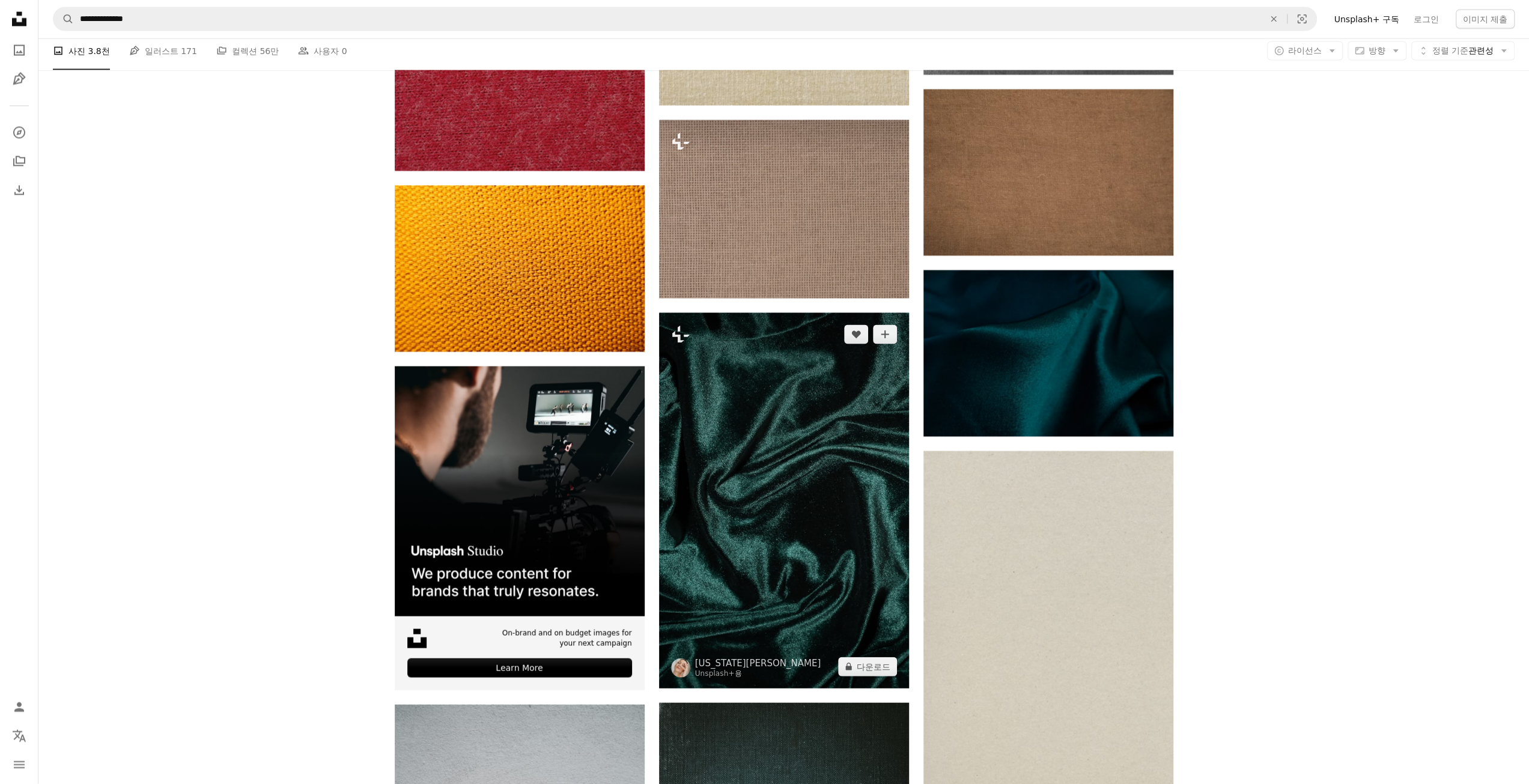
click at [760, 317] on img at bounding box center [784, 500] width 250 height 375
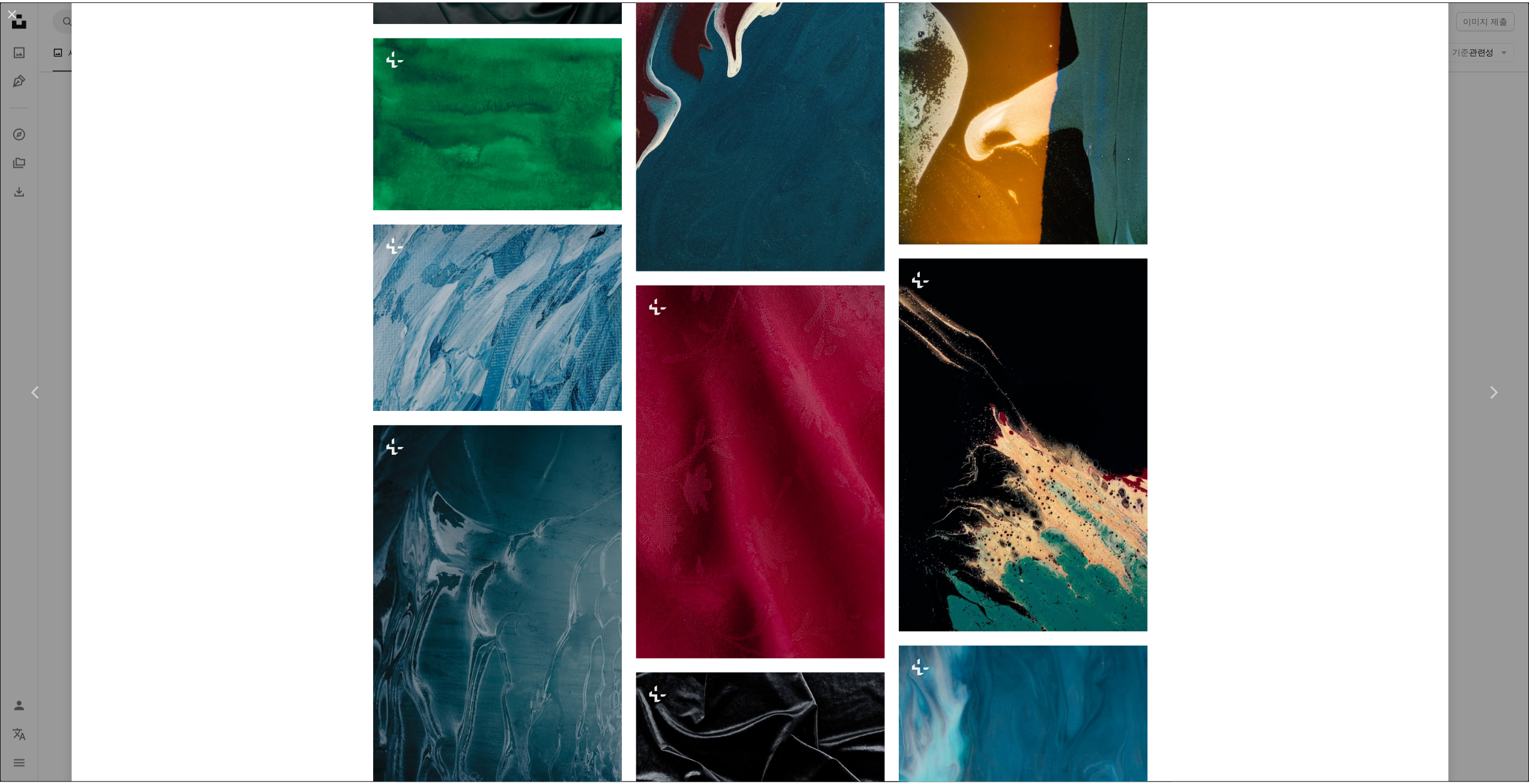
scroll to position [3664, 0]
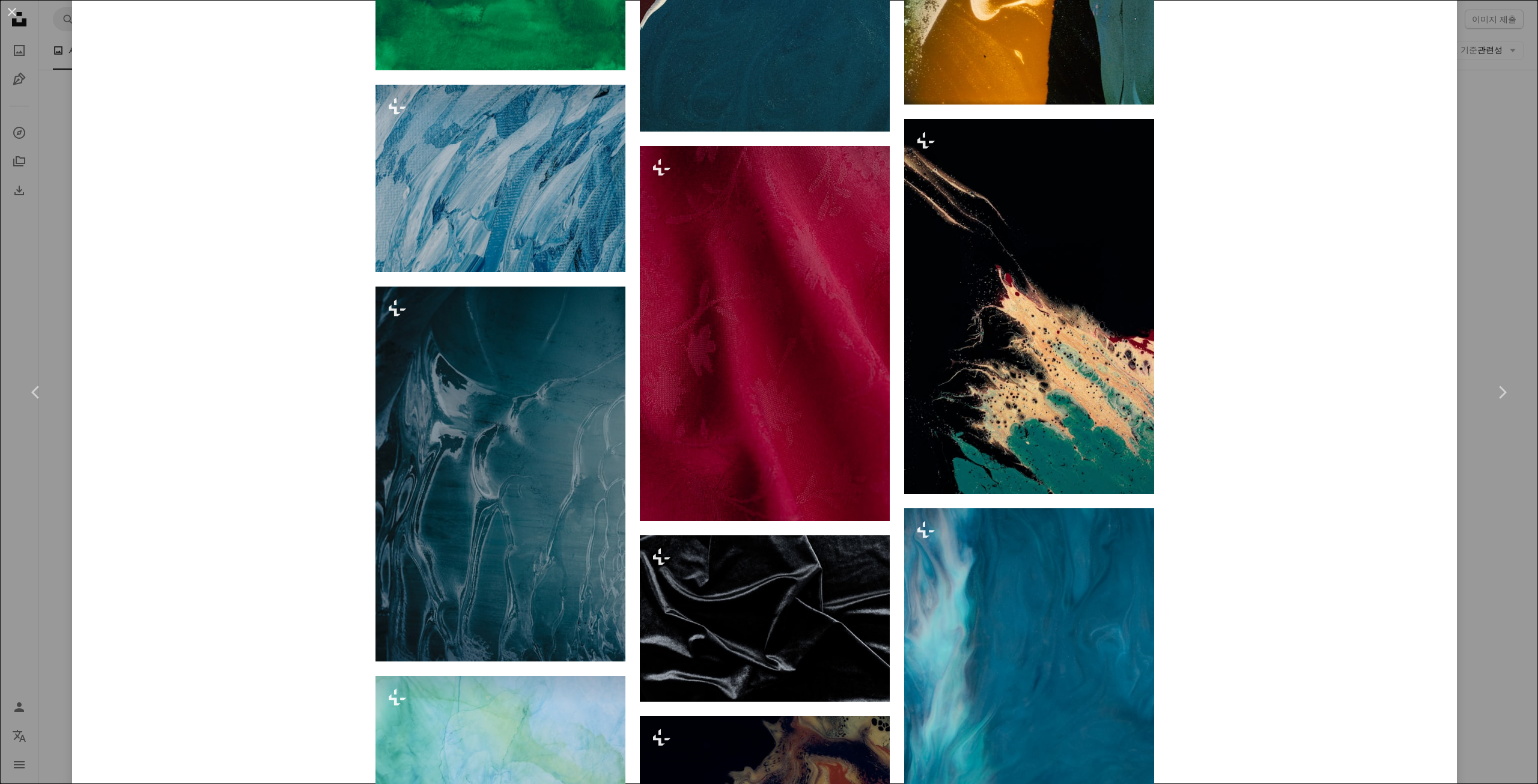
click at [38, 585] on div "An X shape Chevron left Chevron right [US_STATE] Marinova Unsplash+ 용 A heart A…" at bounding box center [769, 392] width 1538 height 784
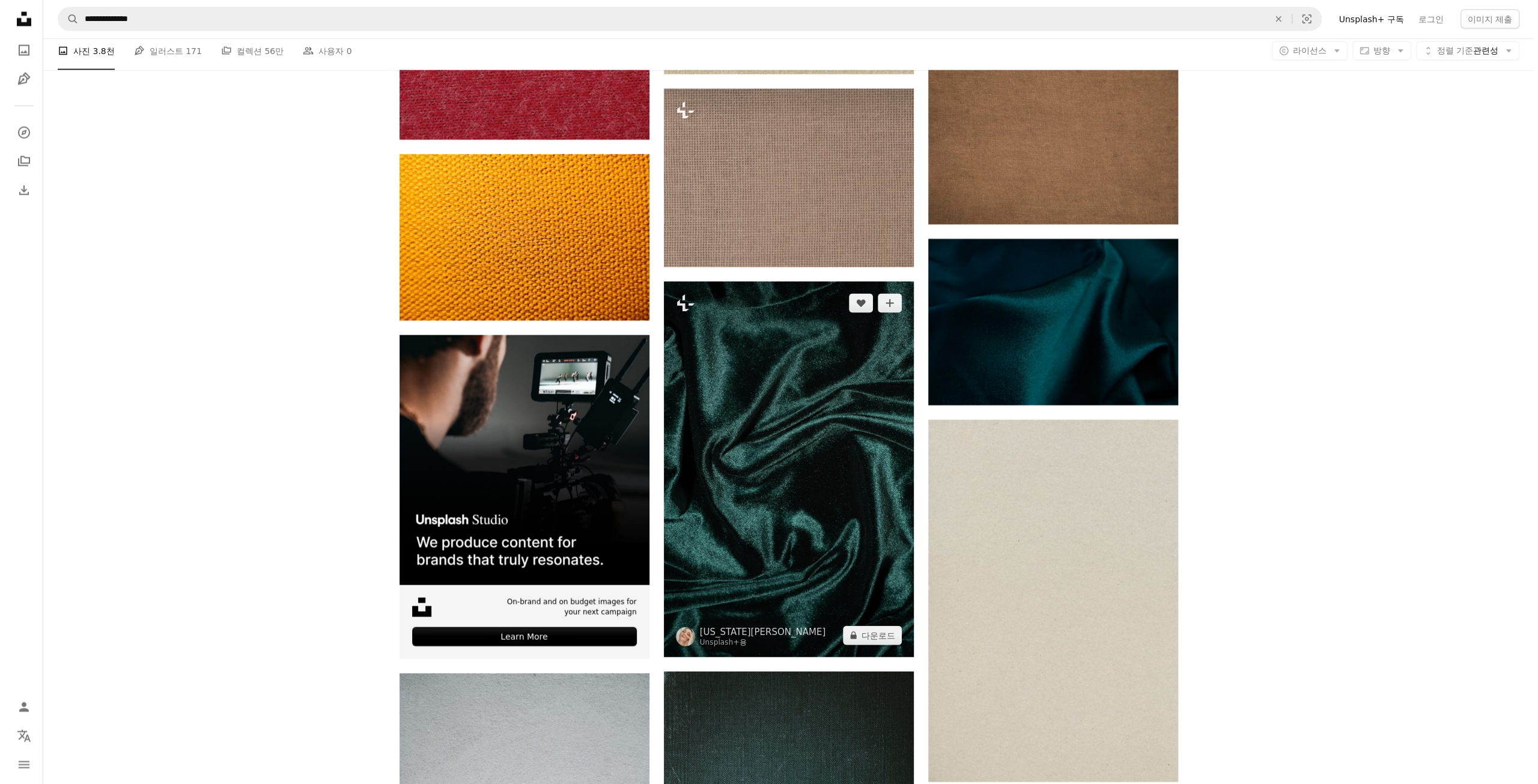
scroll to position [2282, 0]
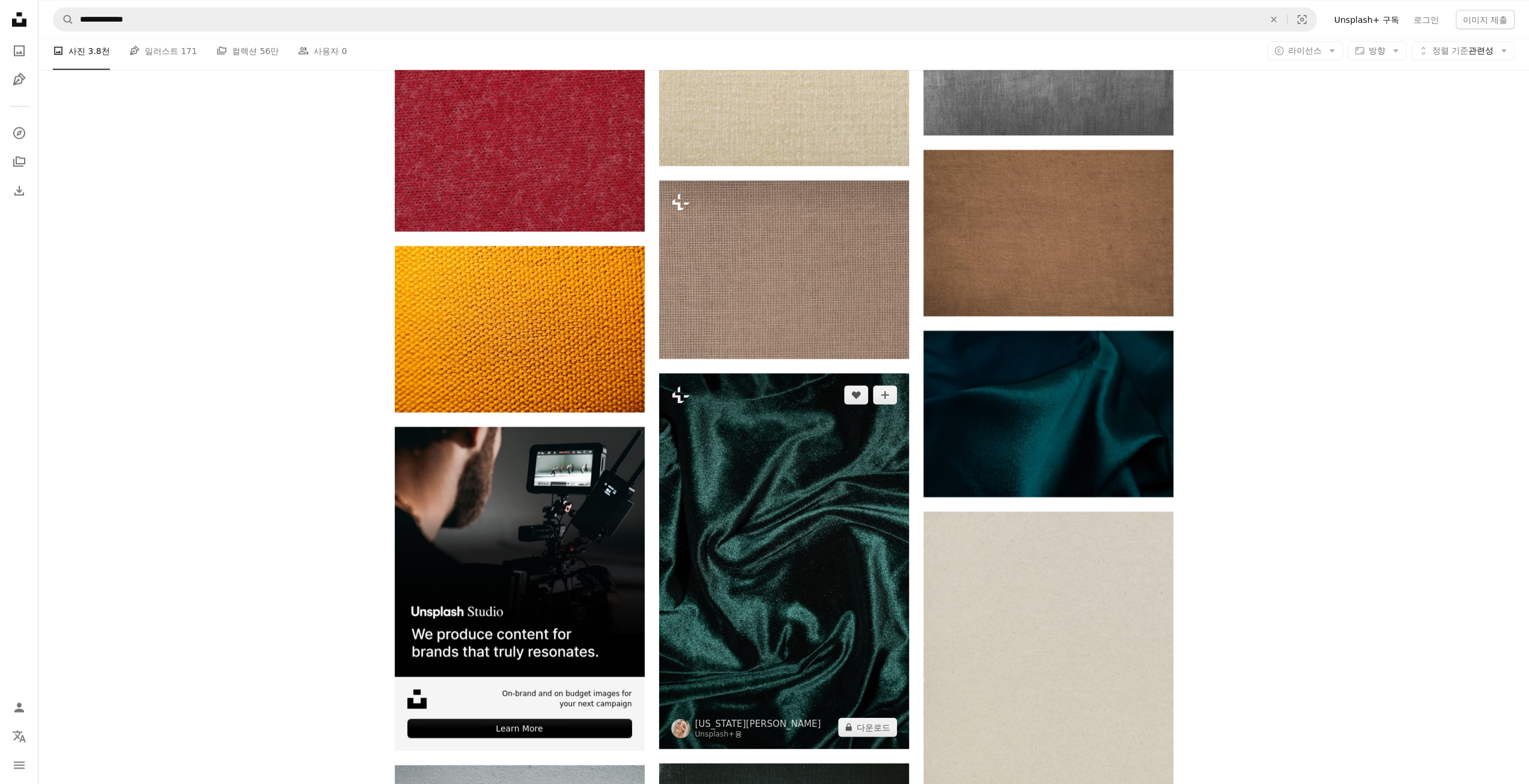
click at [779, 399] on img at bounding box center [784, 560] width 250 height 375
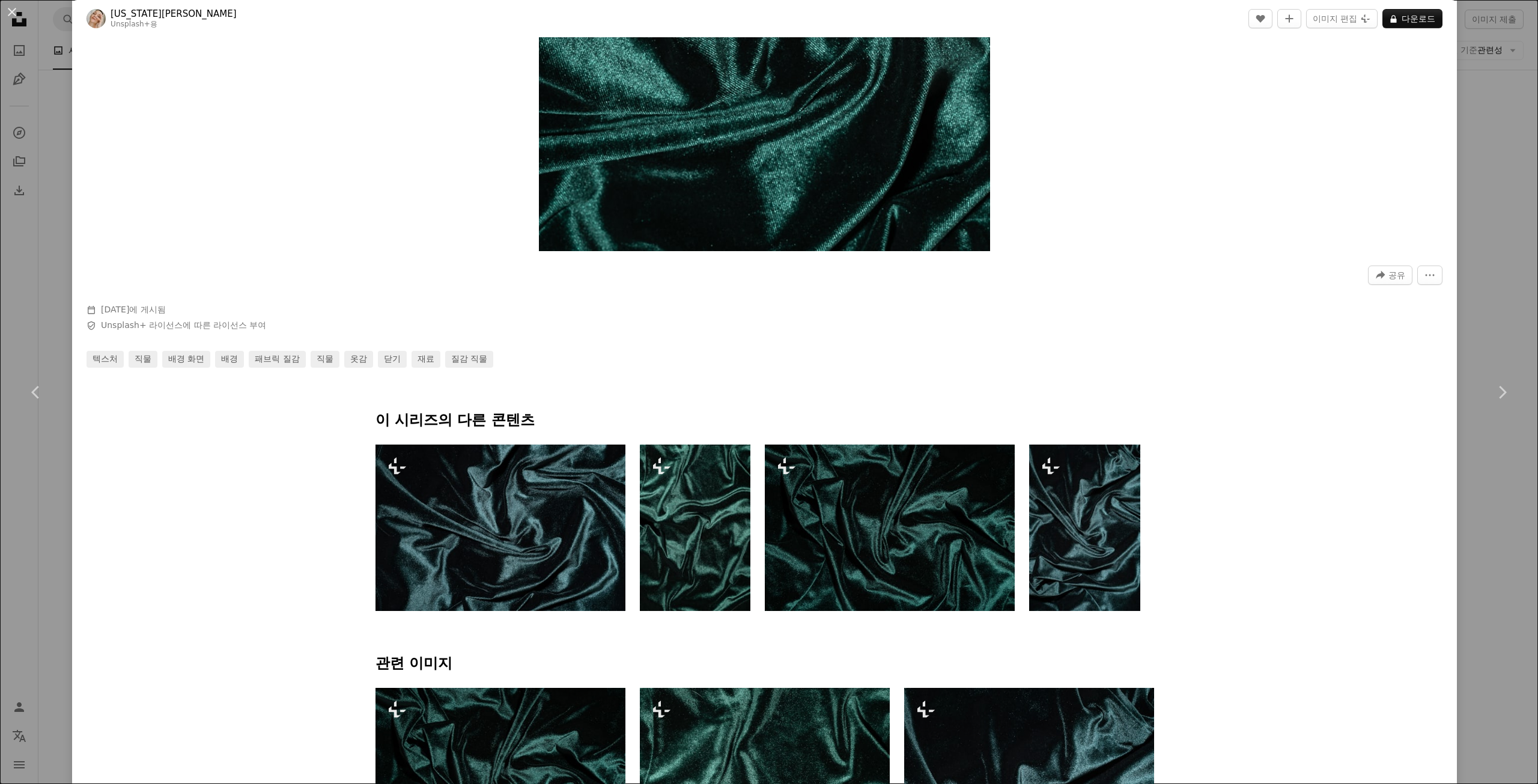
scroll to position [521, 0]
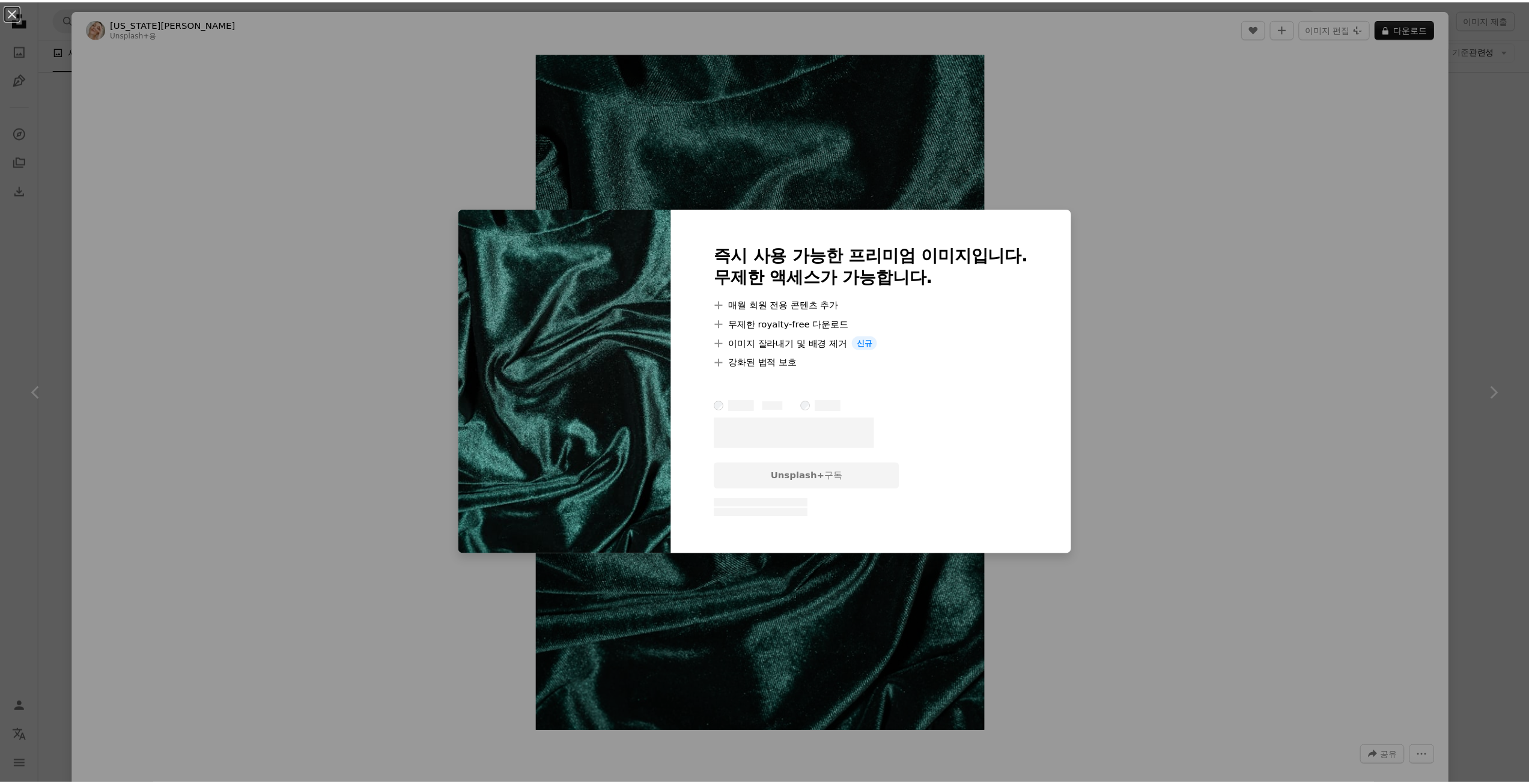
scroll to position [2282, 0]
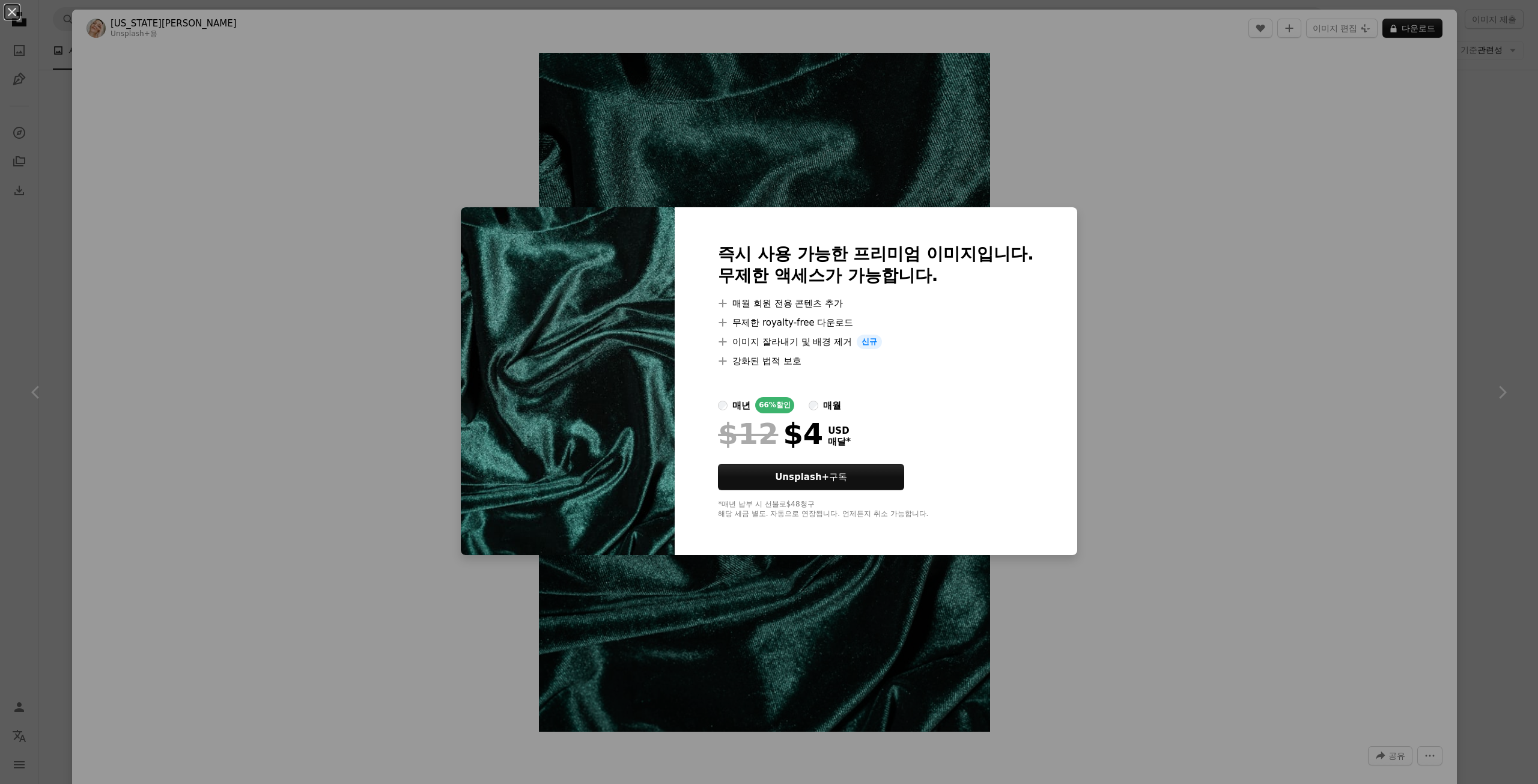
click at [813, 400] on label "매월" at bounding box center [824, 405] width 32 height 16
click at [1481, 366] on div "An X shape 즉시 사용 가능한 프리미엄 이미지입니다. 무제한 액세스가 가능합니다. A plus sign 매월 회원 전용 콘텐츠 추가 A…" at bounding box center [769, 392] width 1538 height 784
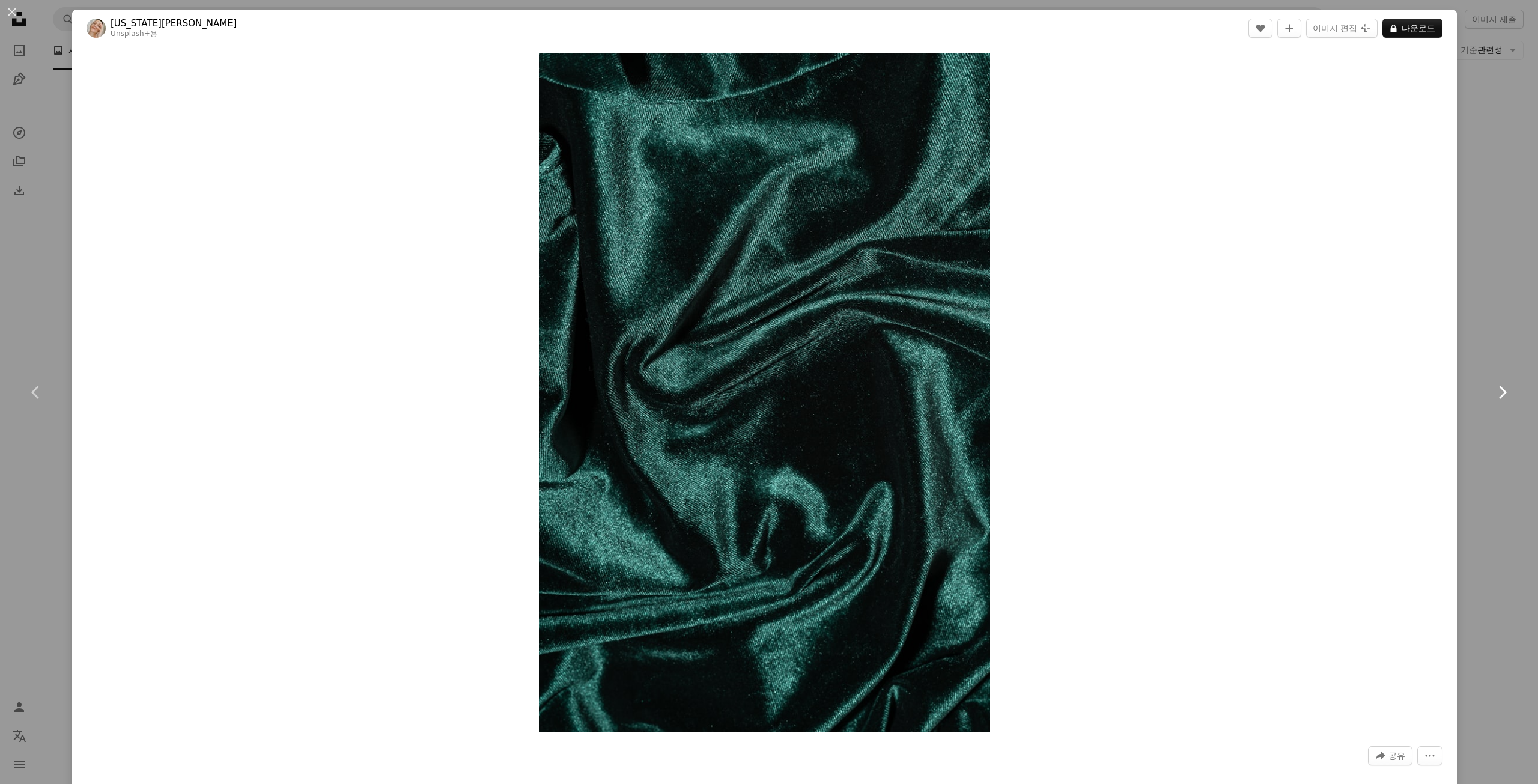
click at [1516, 392] on link "Chevron right" at bounding box center [1502, 392] width 72 height 115
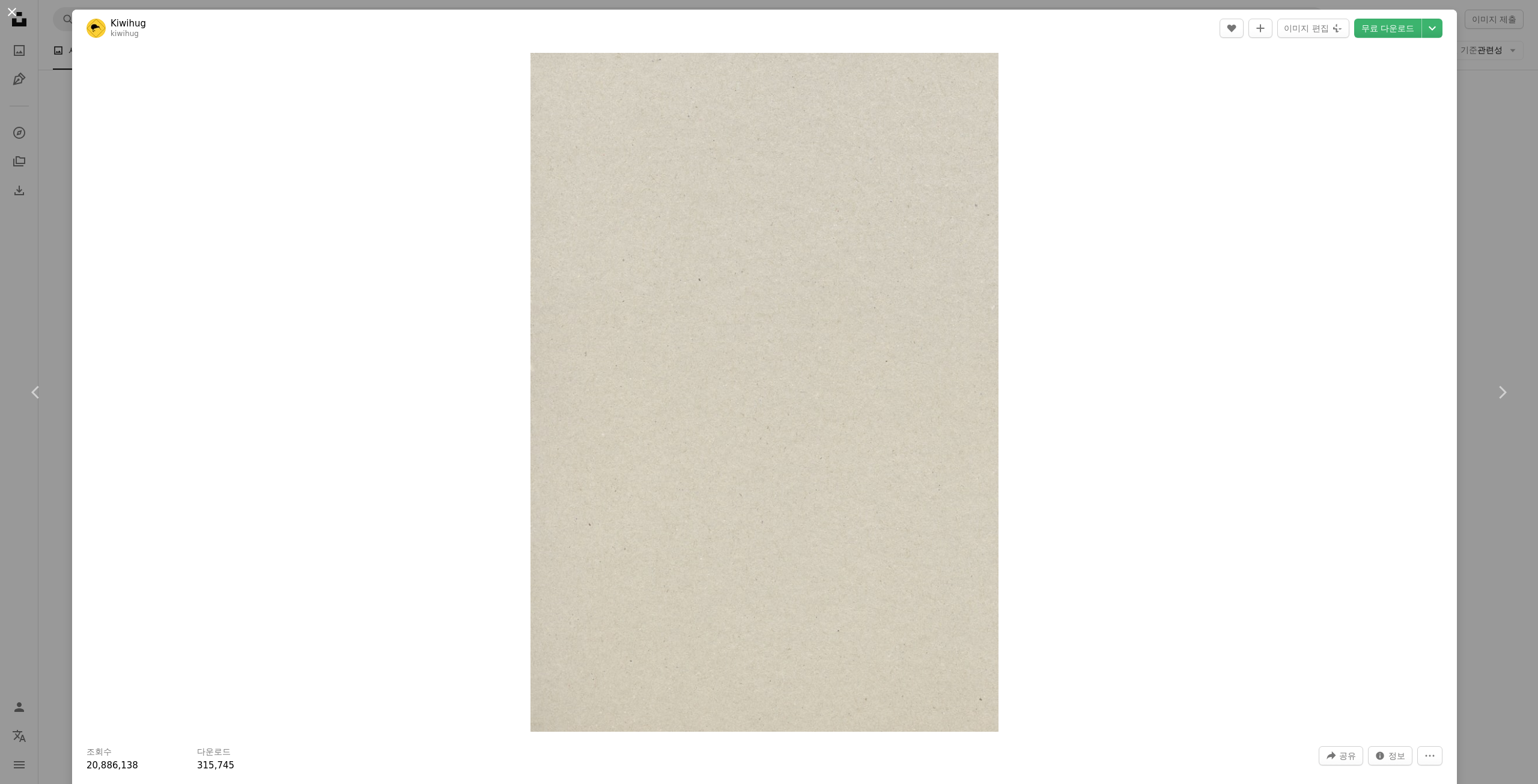
click at [9, 11] on button "An X shape" at bounding box center [12, 12] width 14 height 14
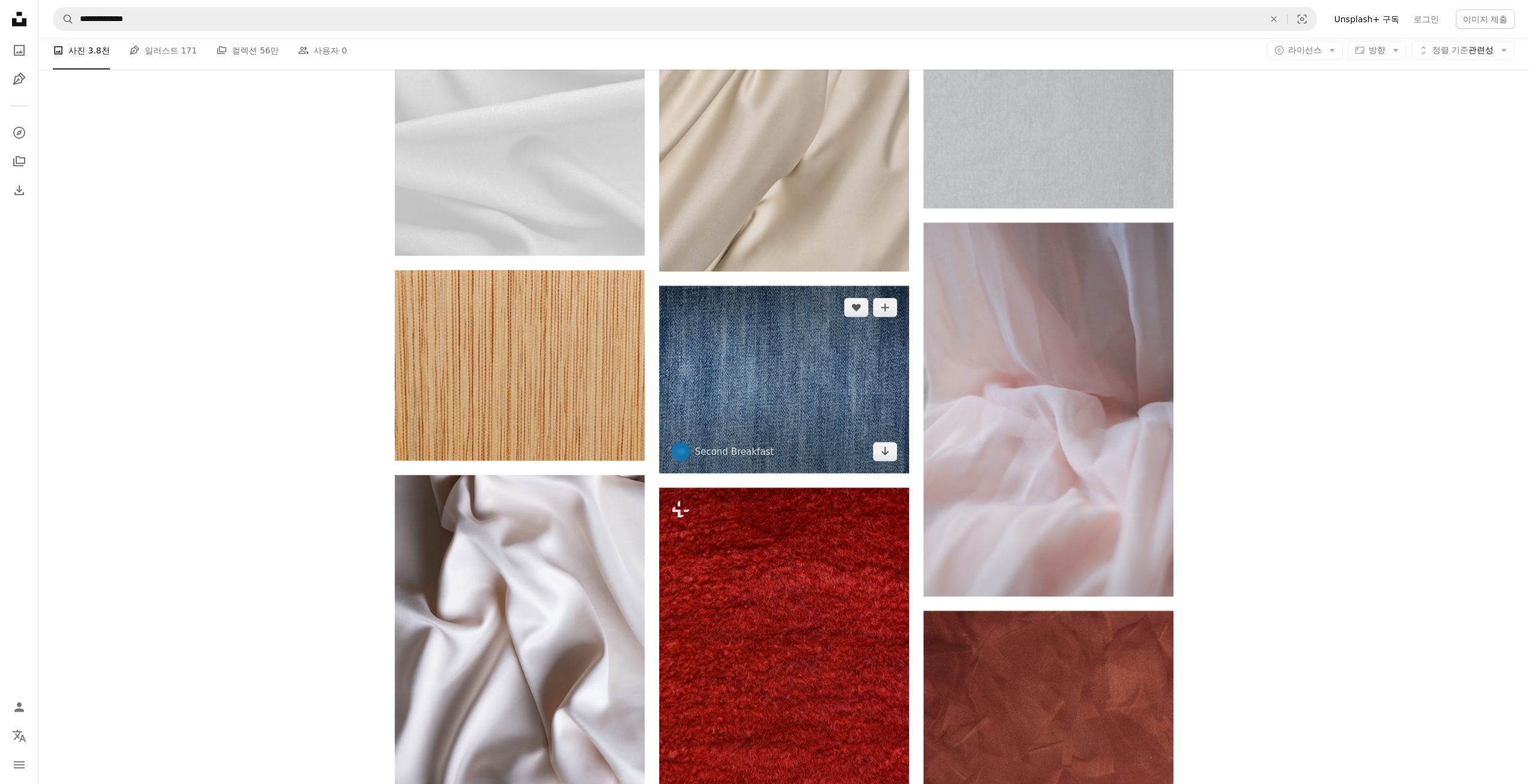
scroll to position [3664, 0]
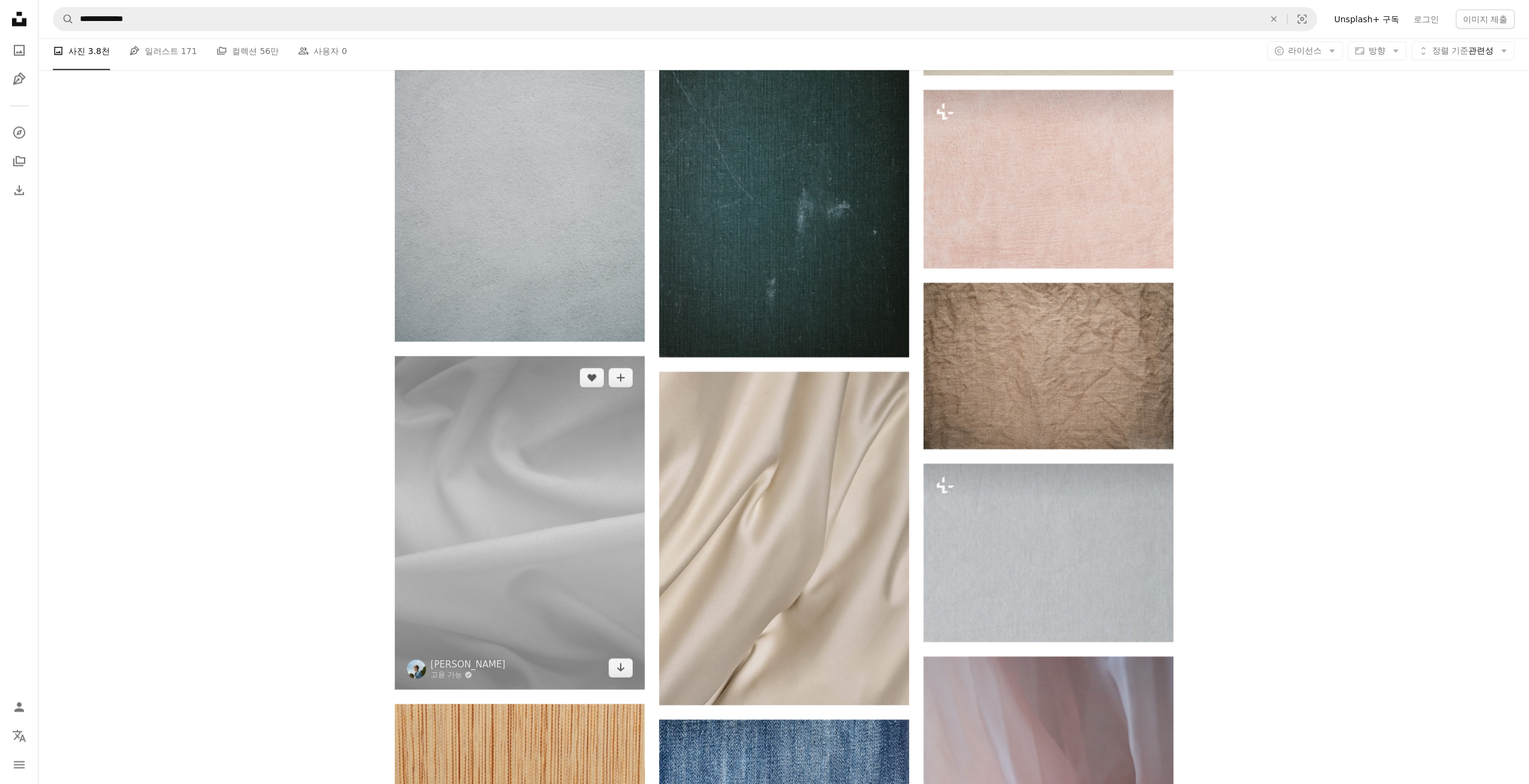
drag, startPoint x: 262, startPoint y: 392, endPoint x: 468, endPoint y: 117, distance: 344.0
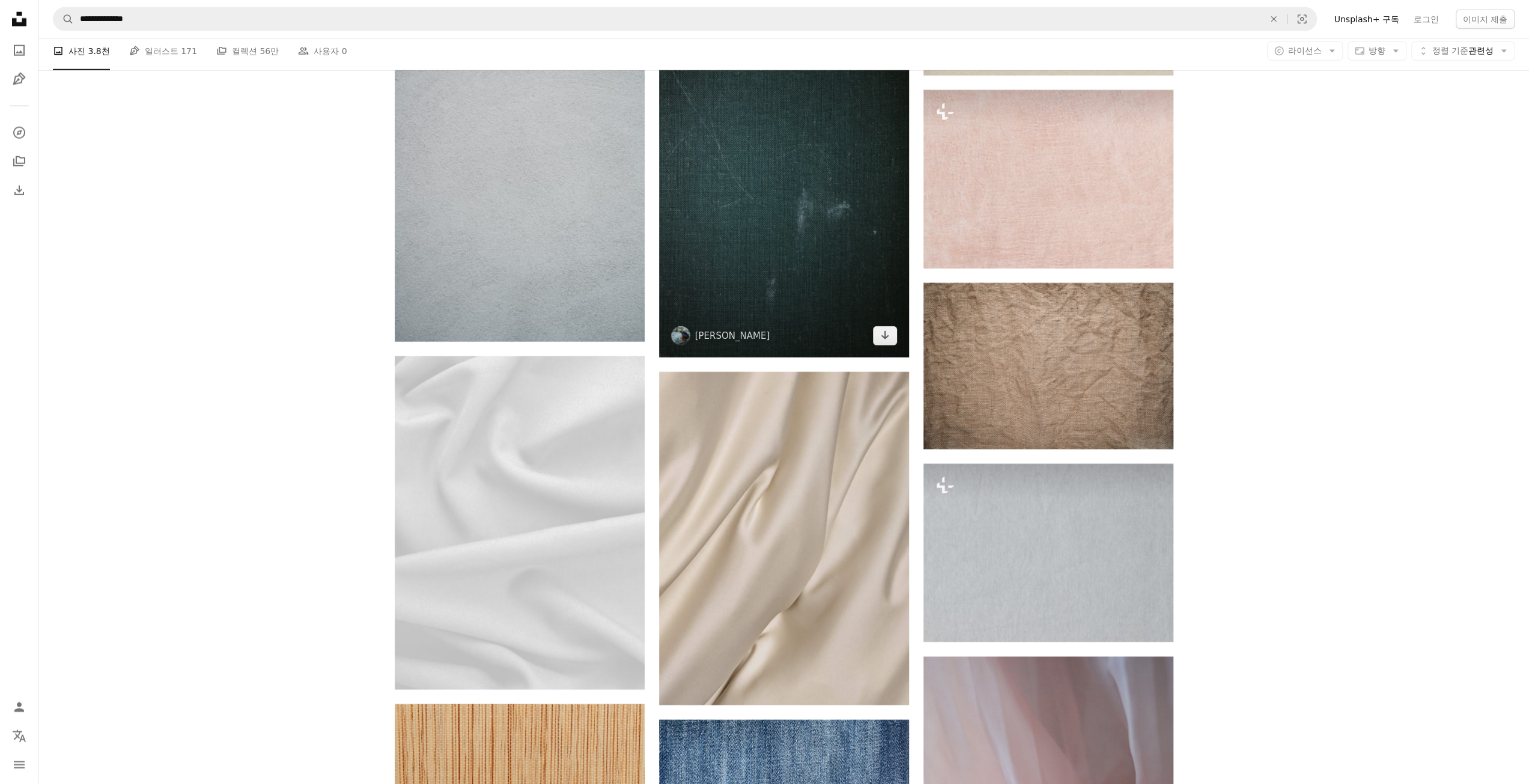
scroll to position [2968, 0]
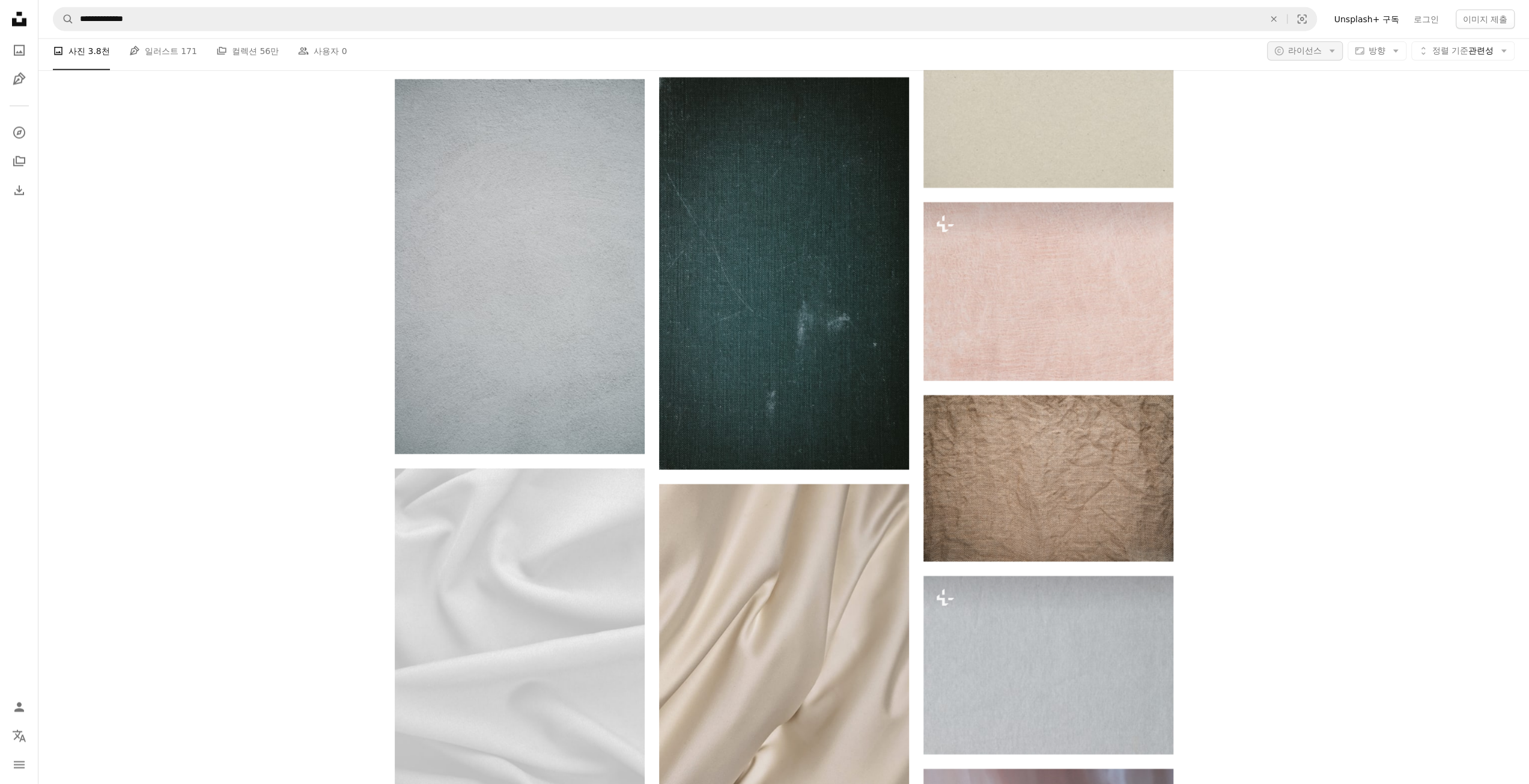
click at [1333, 51] on icon "Arrow down" at bounding box center [1331, 50] width 11 height 11
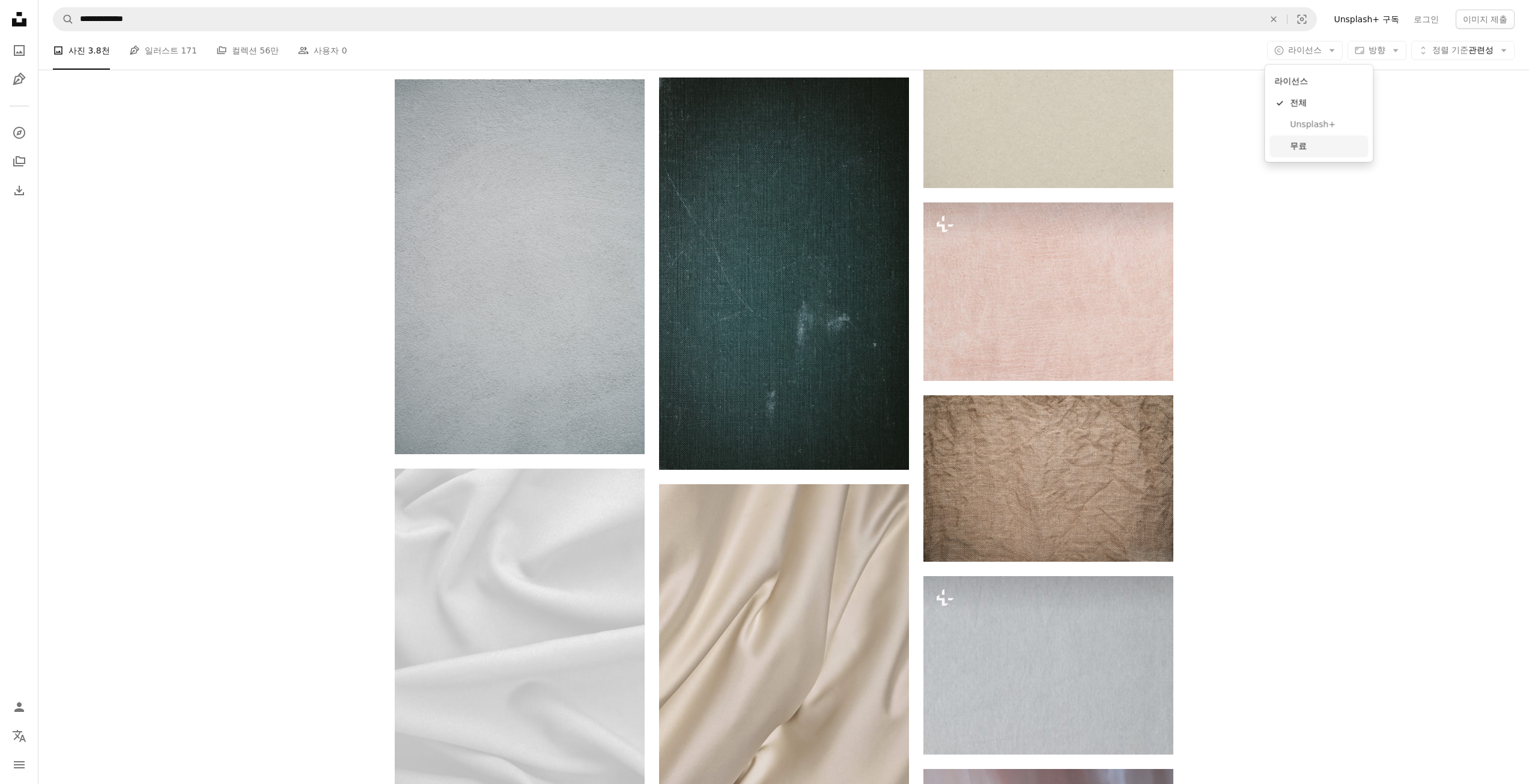
click at [1302, 144] on span "무료" at bounding box center [1326, 147] width 73 height 12
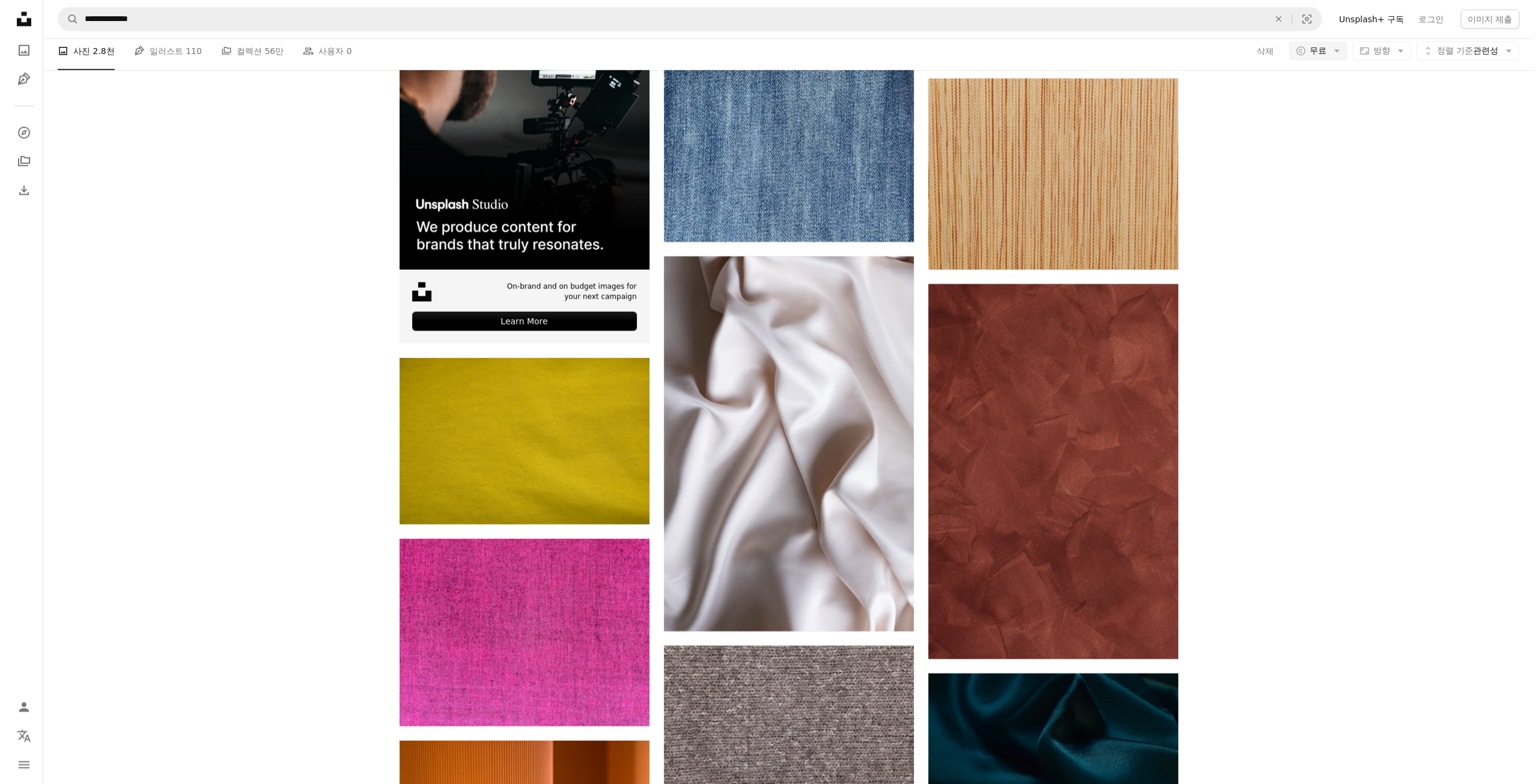
scroll to position [4505, 0]
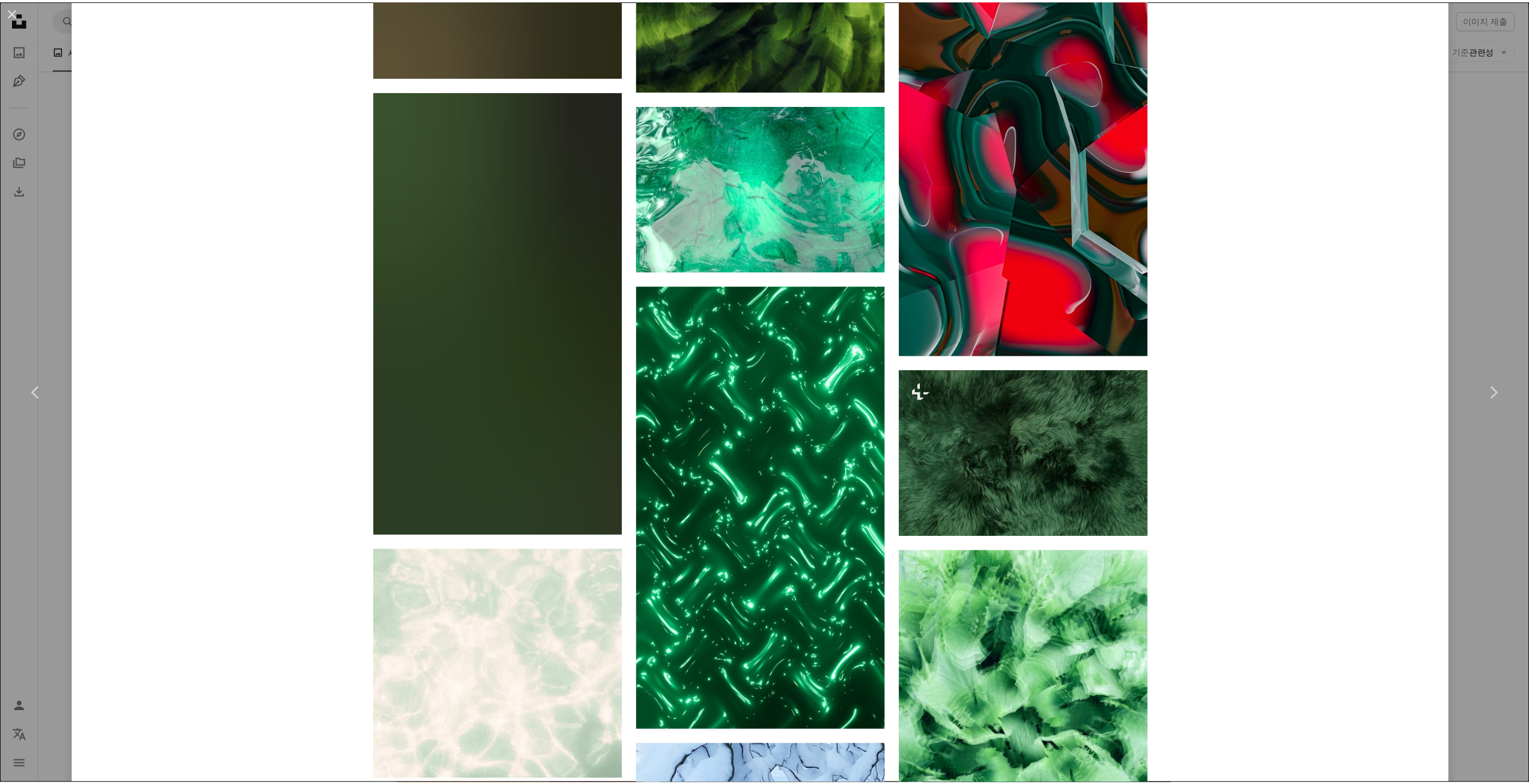
scroll to position [3424, 0]
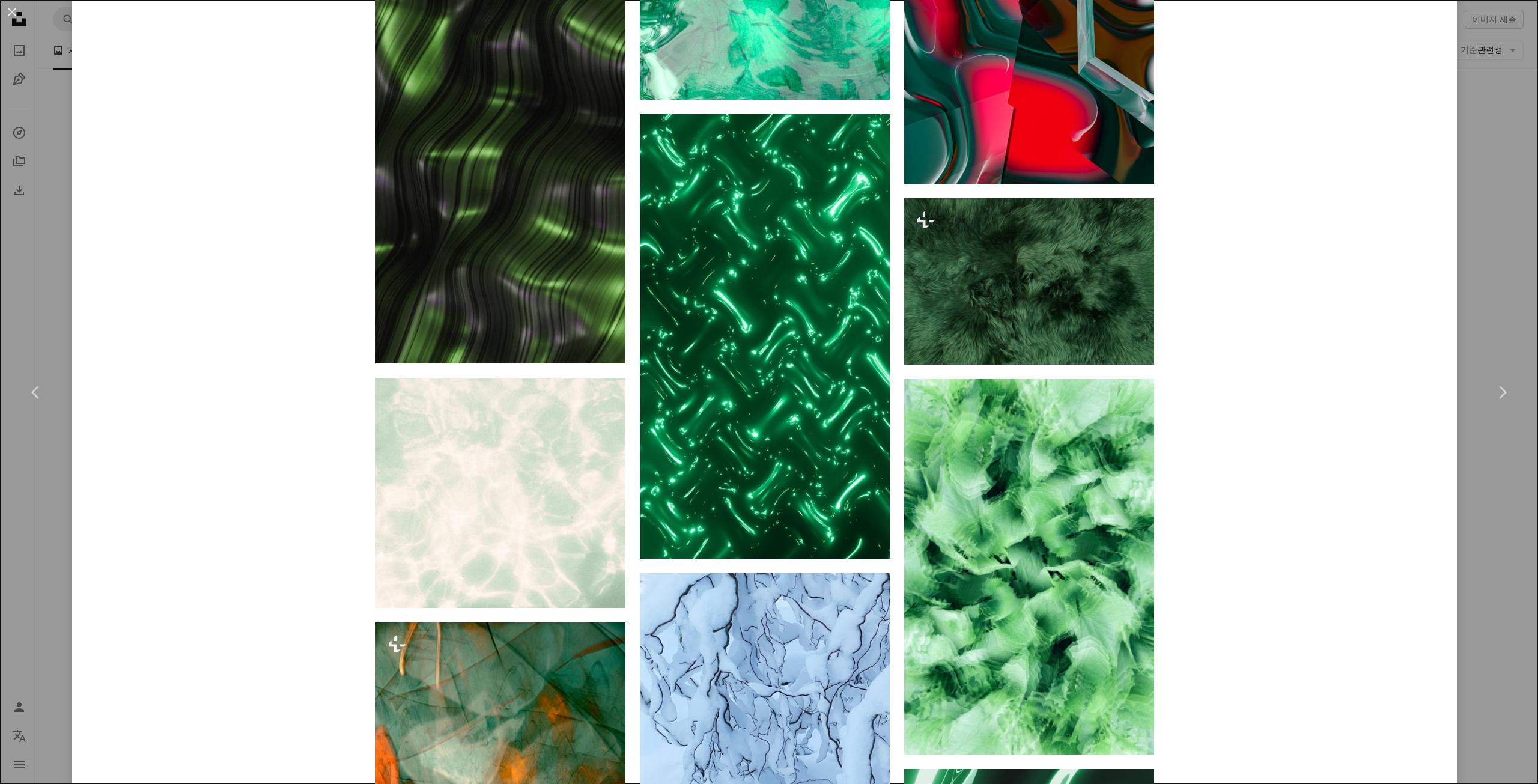
click at [19, 17] on button "An X shape" at bounding box center [12, 12] width 14 height 14
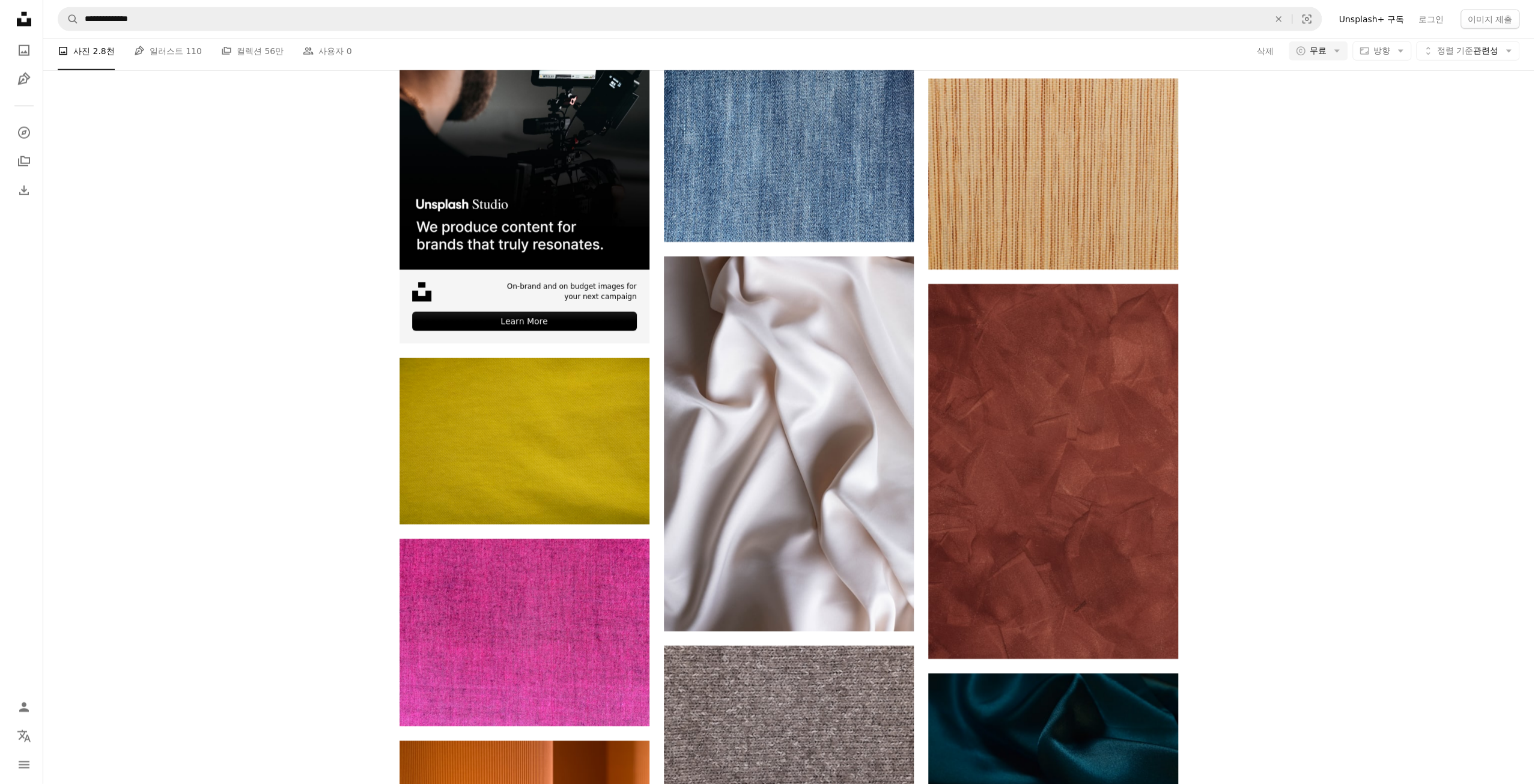
scroll to position [13454, 0]
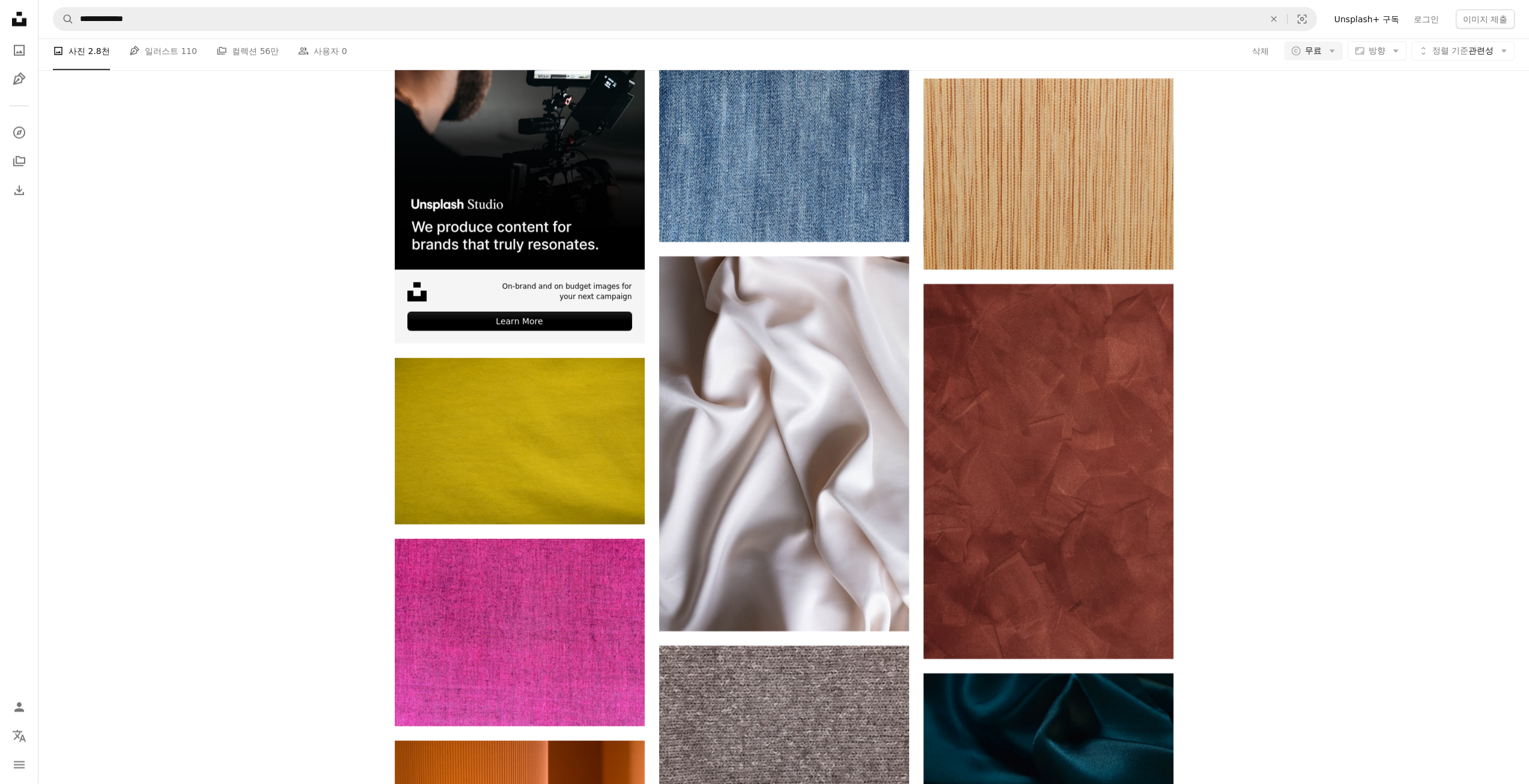
drag, startPoint x: 496, startPoint y: 335, endPoint x: 515, endPoint y: 332, distance: 19.5
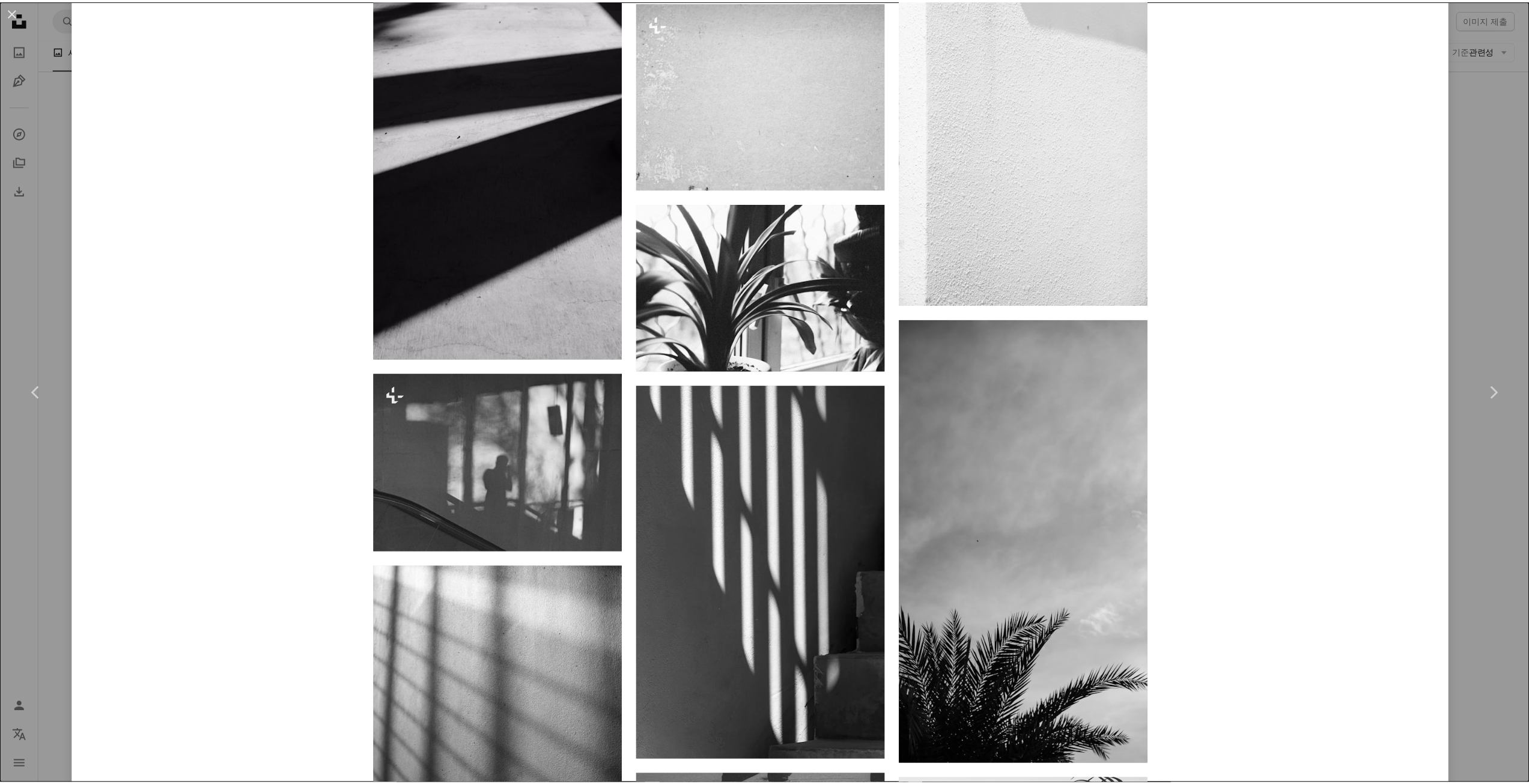
scroll to position [3544, 0]
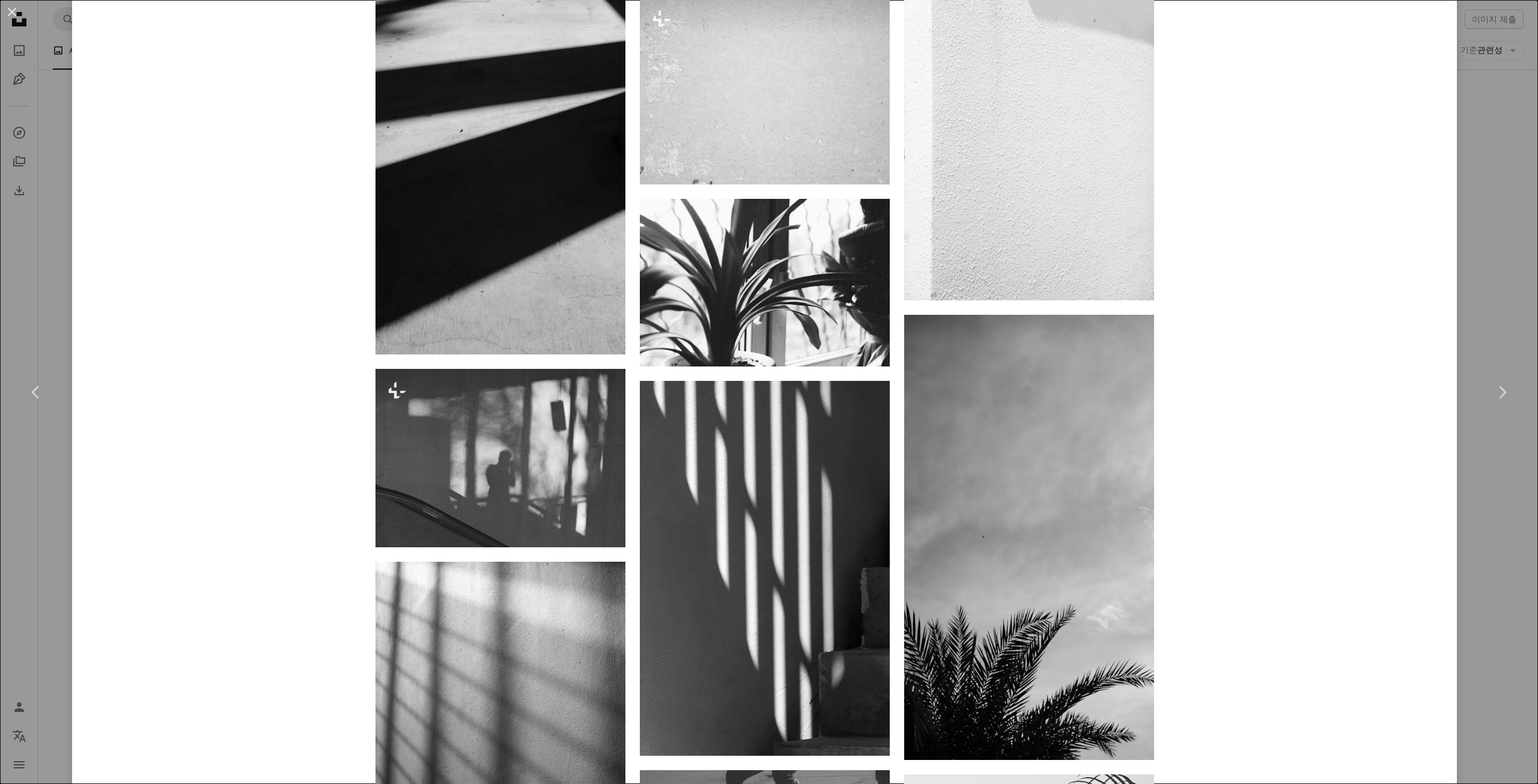
click at [1493, 583] on div "An X shape Chevron left Chevron right Augustine Wong augustinewong A heart A pl…" at bounding box center [769, 392] width 1538 height 784
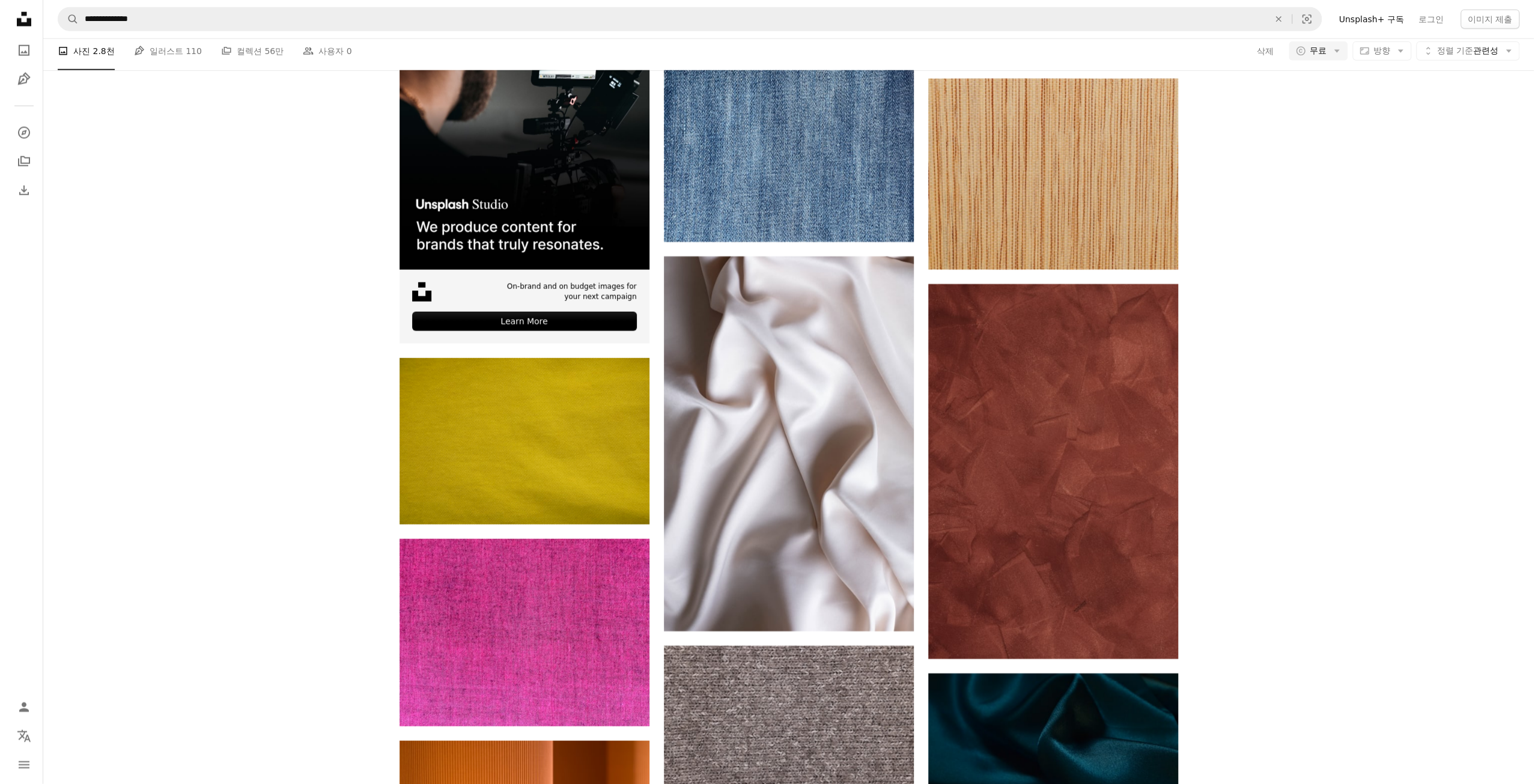
scroll to position [17419, 0]
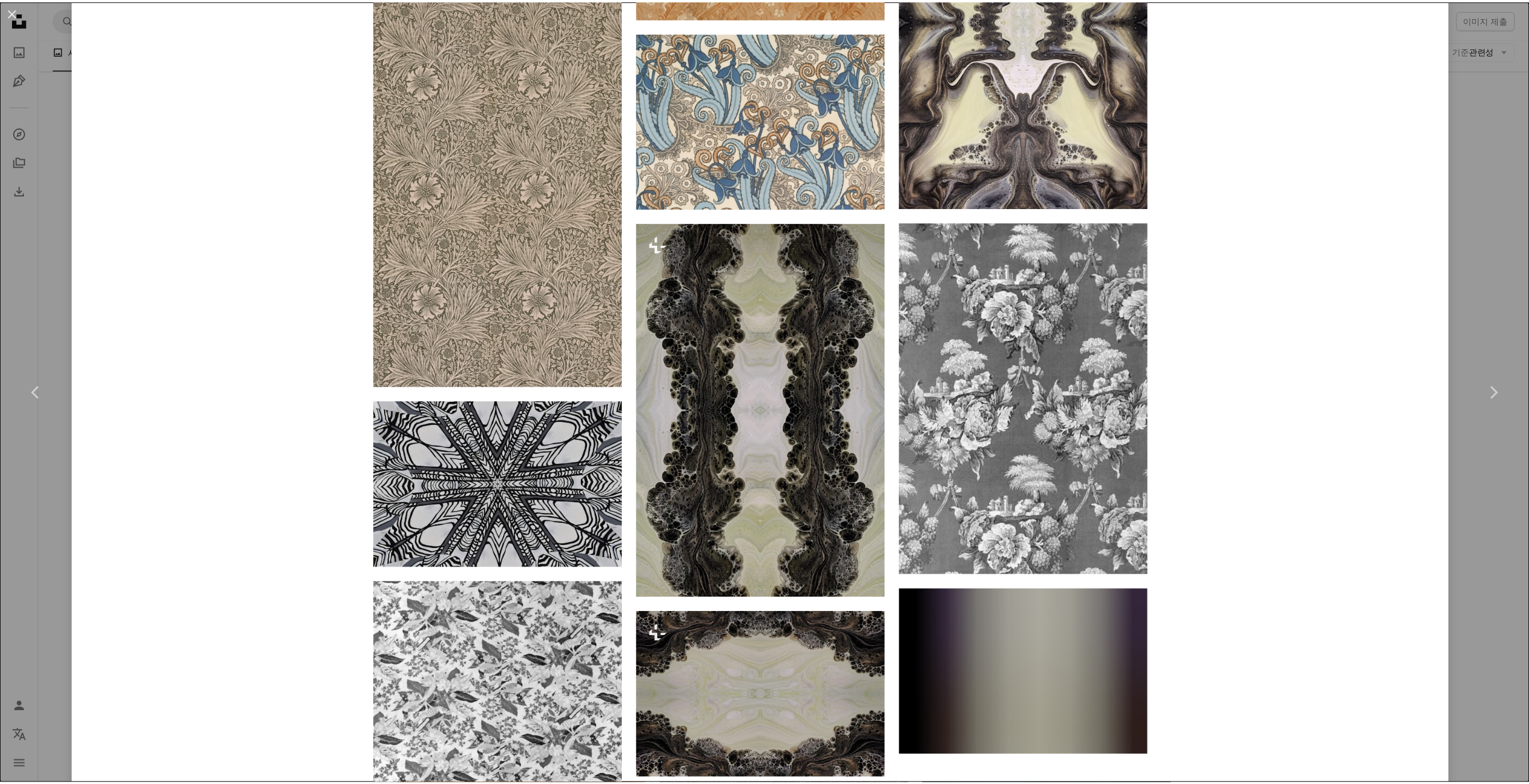
scroll to position [8617, 0]
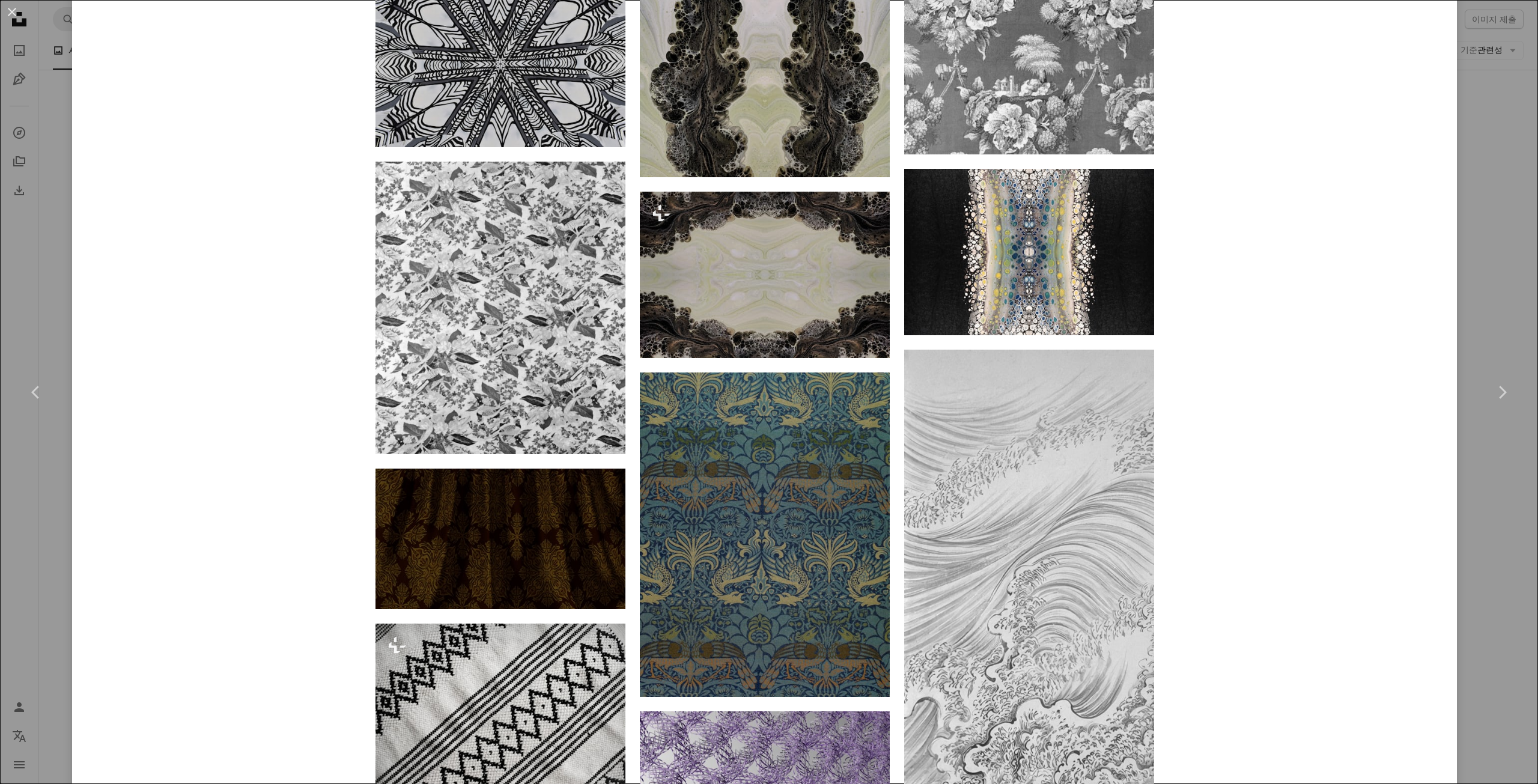
click at [42, 271] on div "An X shape Chevron left Chevron right Art Institute of Chicago artchicago A hea…" at bounding box center [769, 392] width 1538 height 784
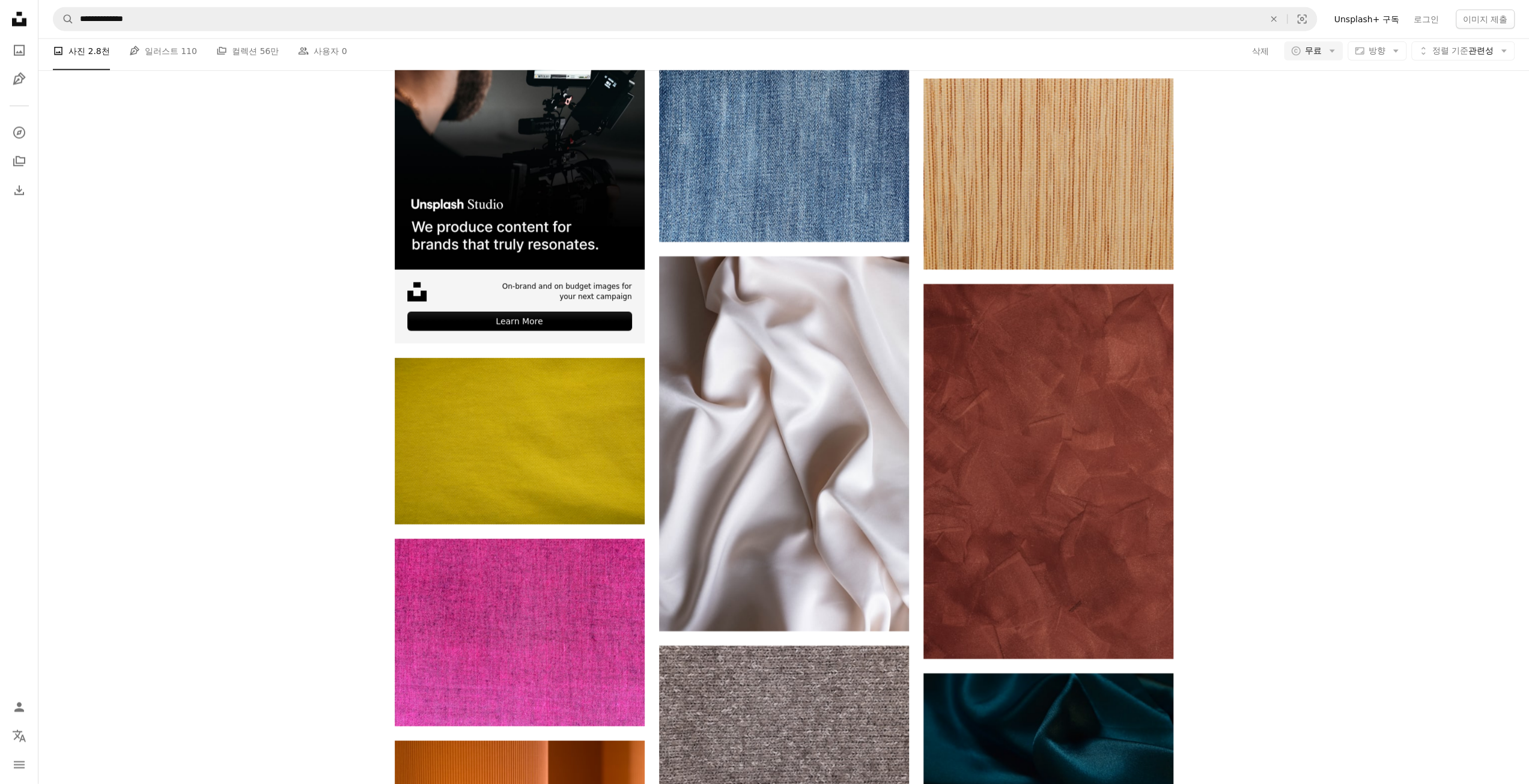
drag, startPoint x: 290, startPoint y: 535, endPoint x: 312, endPoint y: 540, distance: 22.7
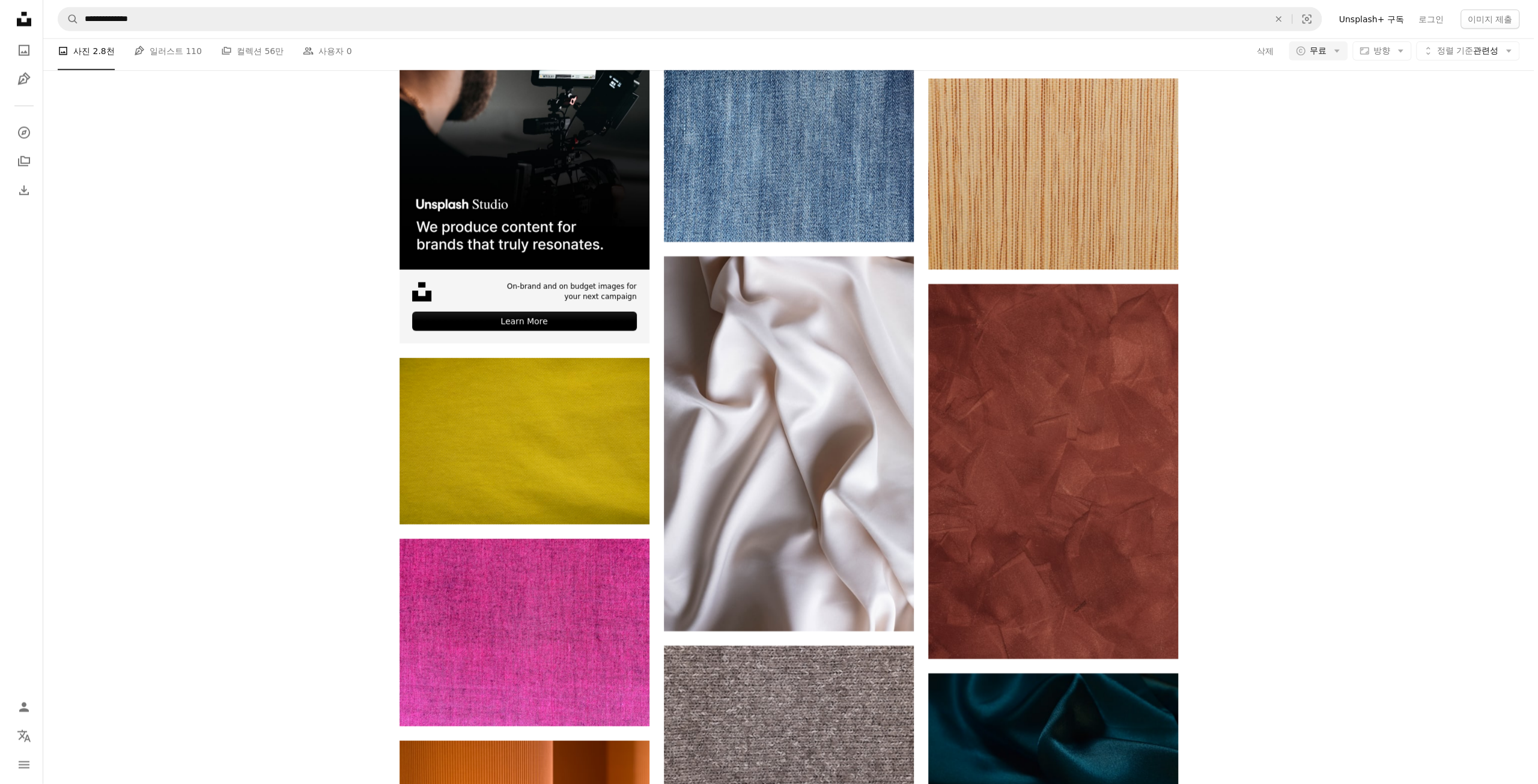
scroll to position [32615, 0]
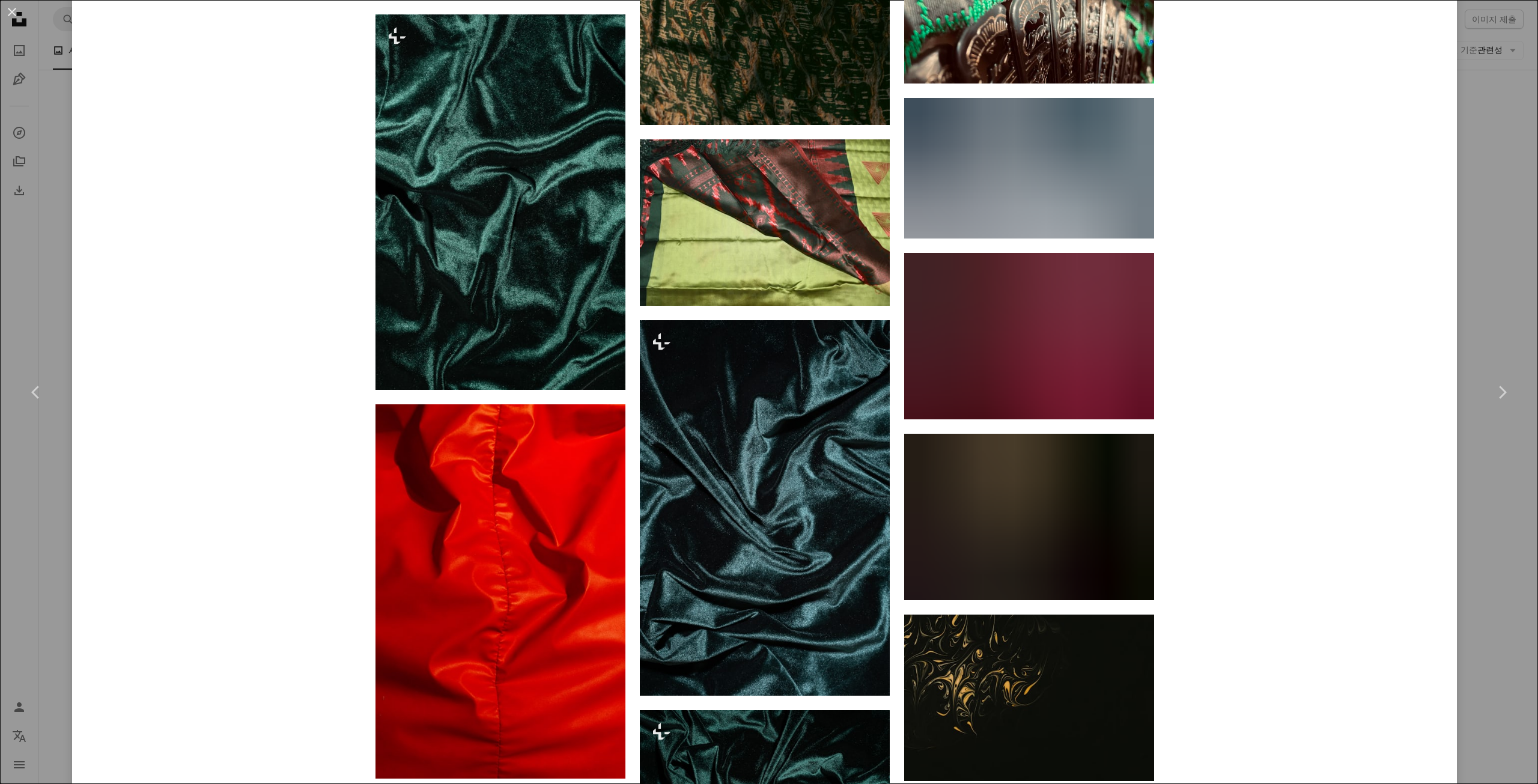
scroll to position [1742, 0]
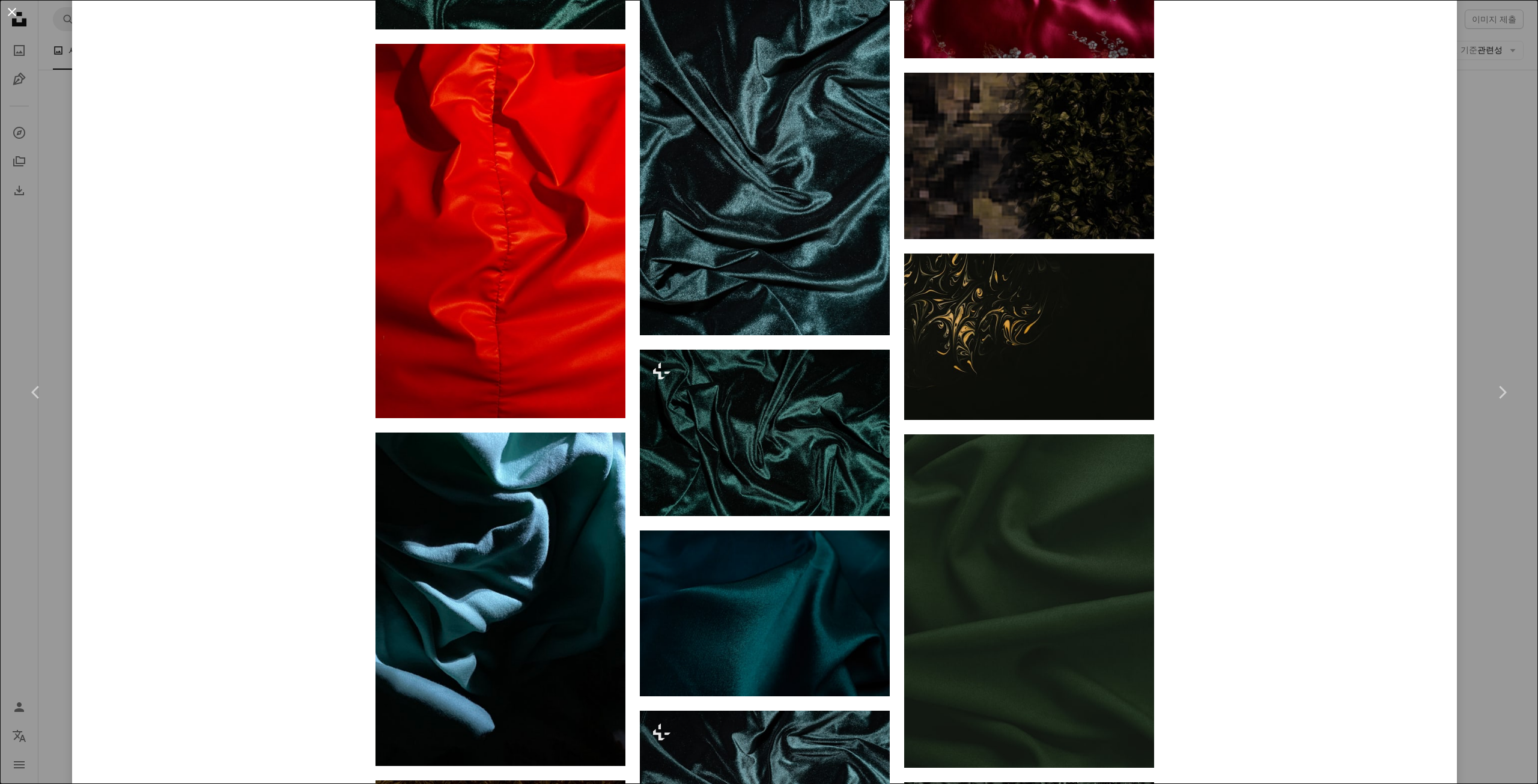
click at [5, 13] on button "An X shape" at bounding box center [12, 12] width 14 height 14
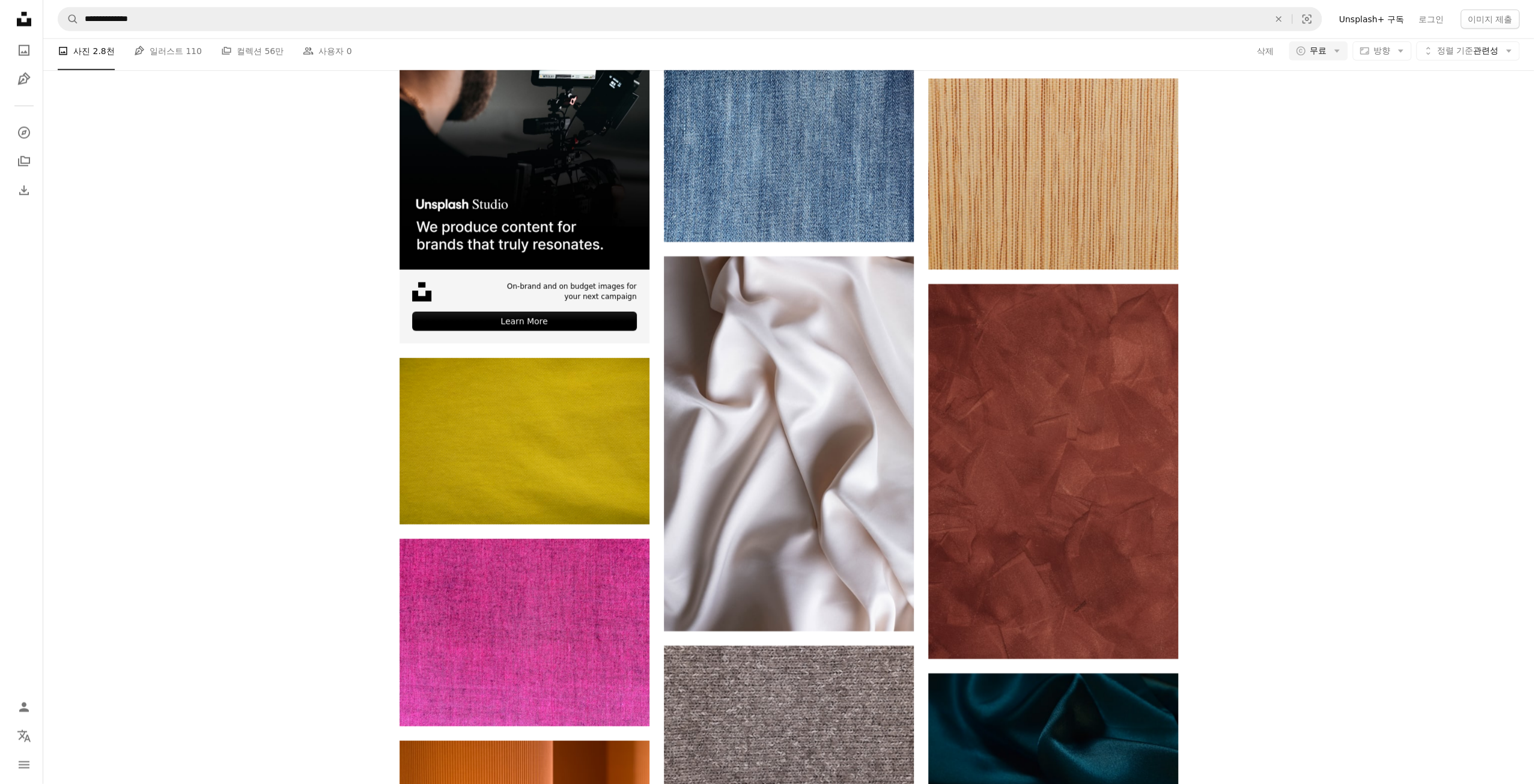
scroll to position [34116, 0]
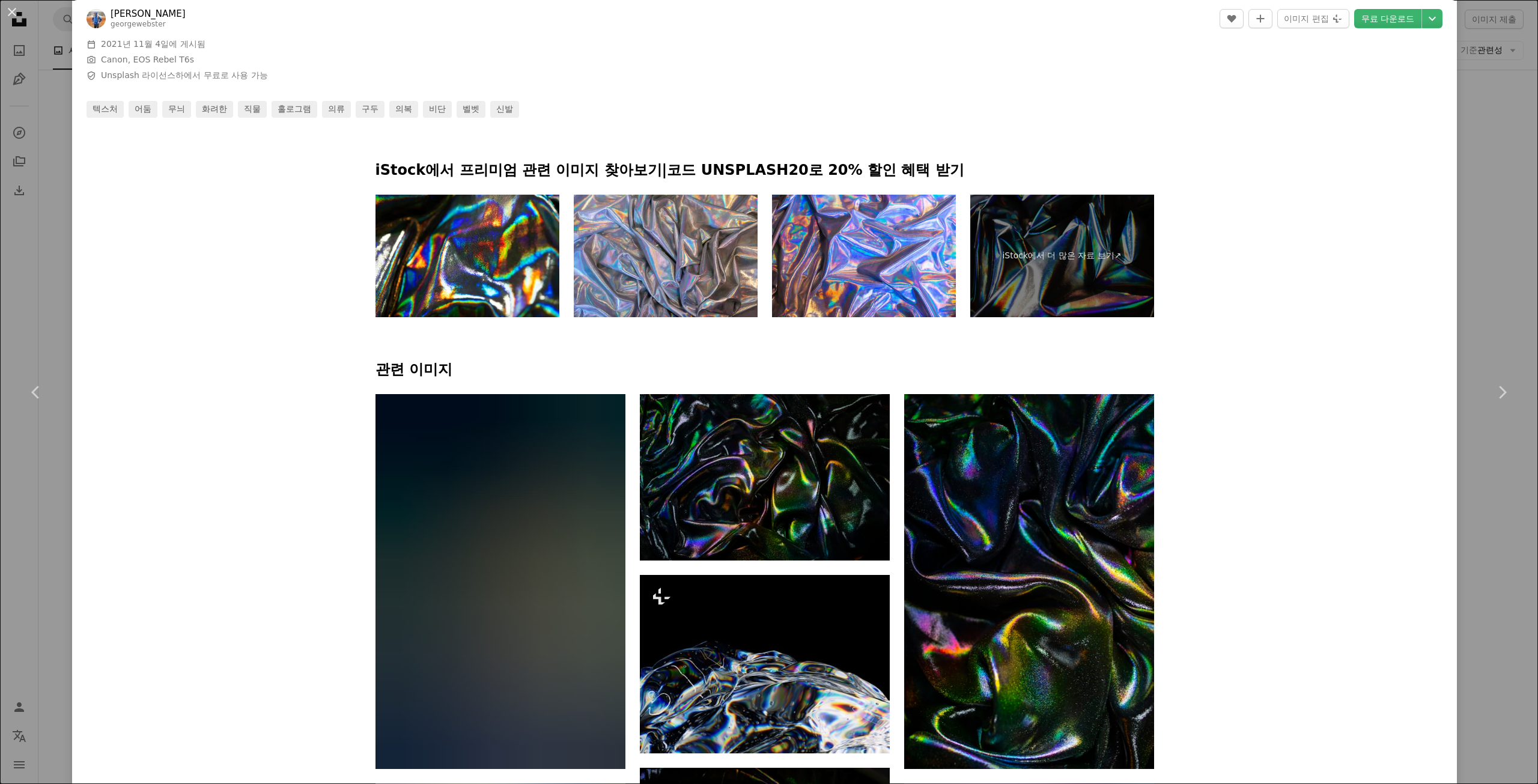
scroll to position [961, 0]
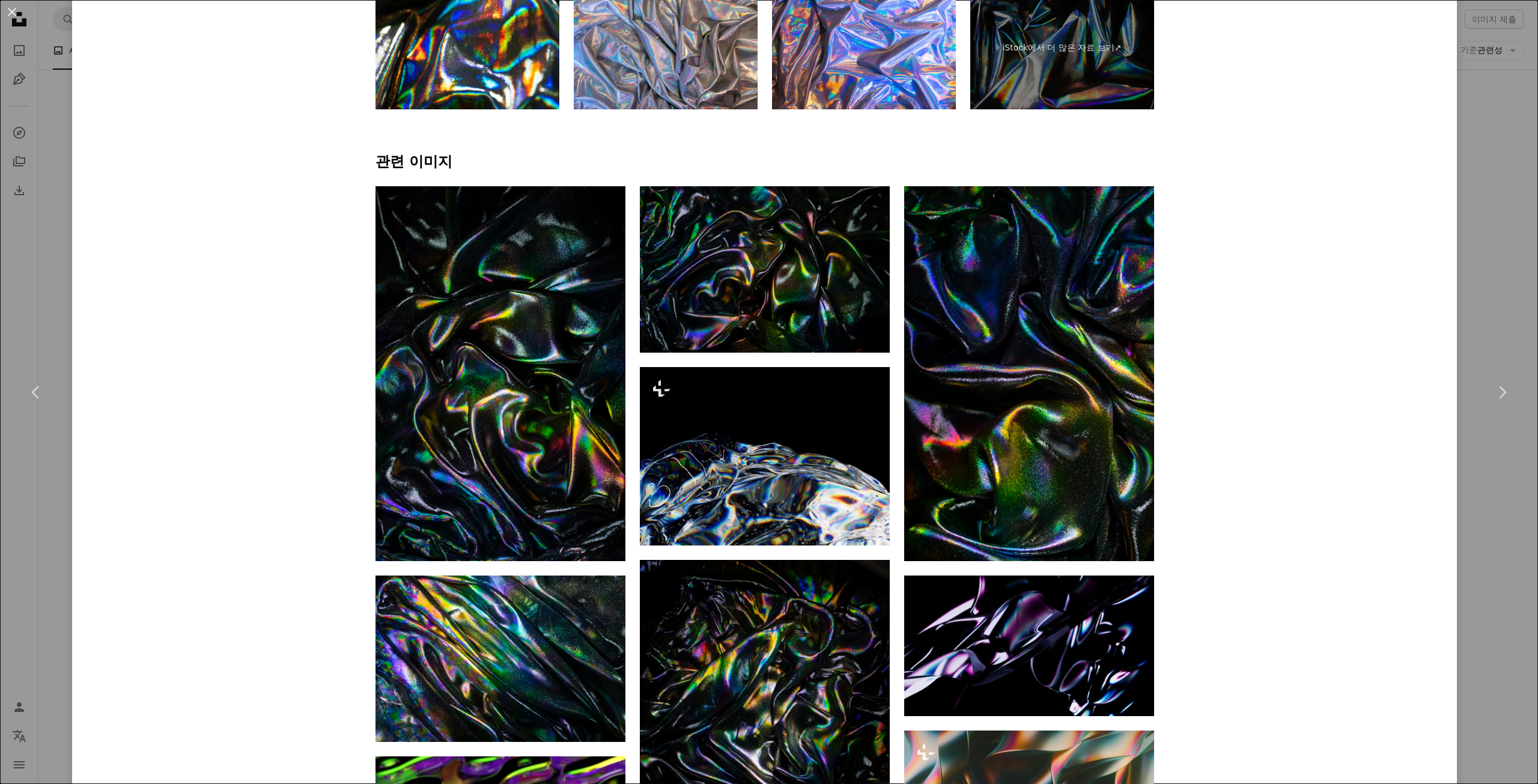
click at [25, 455] on div "An X shape Chevron left Chevron right George Webster georgewebster A heart A pl…" at bounding box center [769, 392] width 1538 height 784
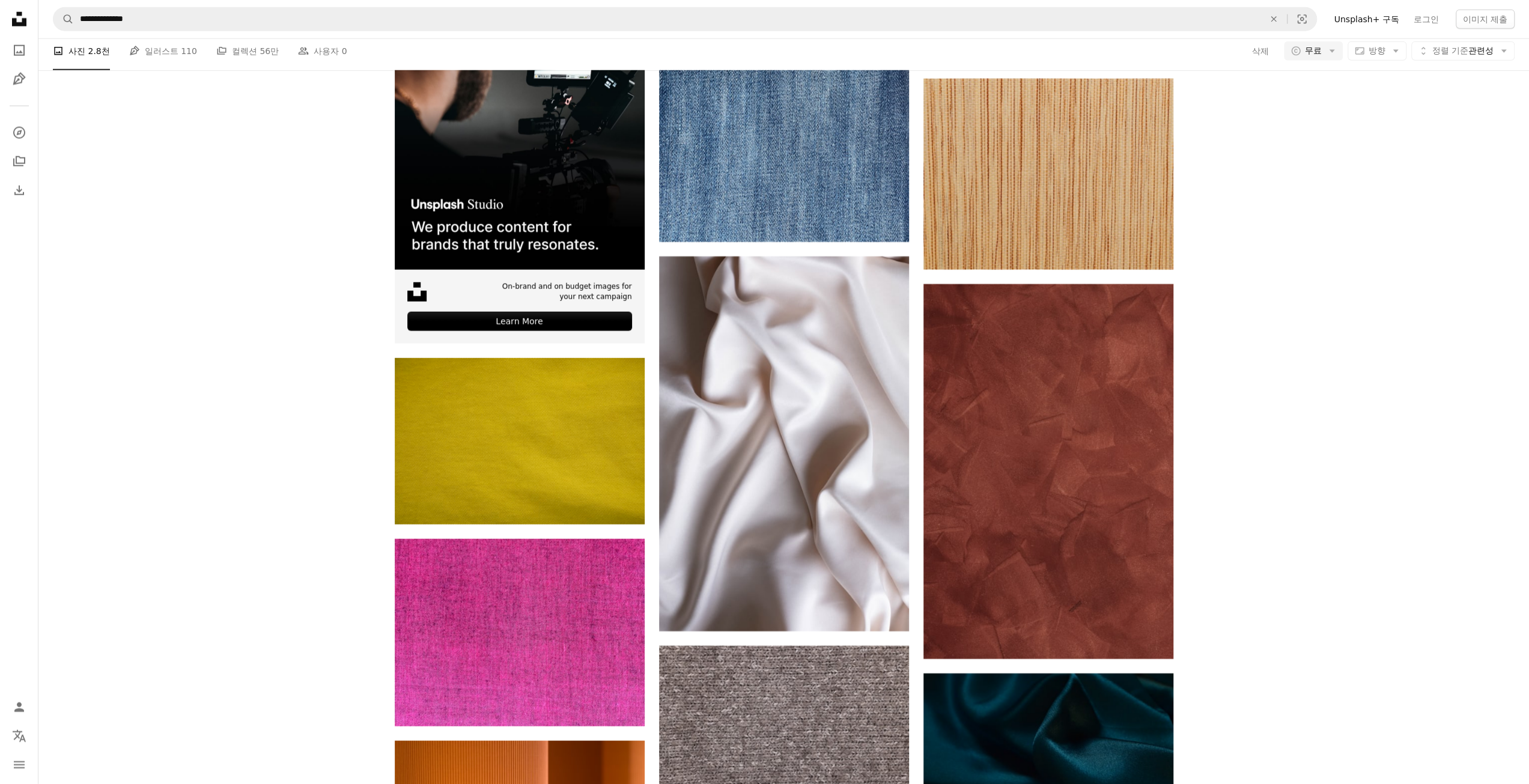
drag, startPoint x: 252, startPoint y: 556, endPoint x: 329, endPoint y: -23, distance: 584.7
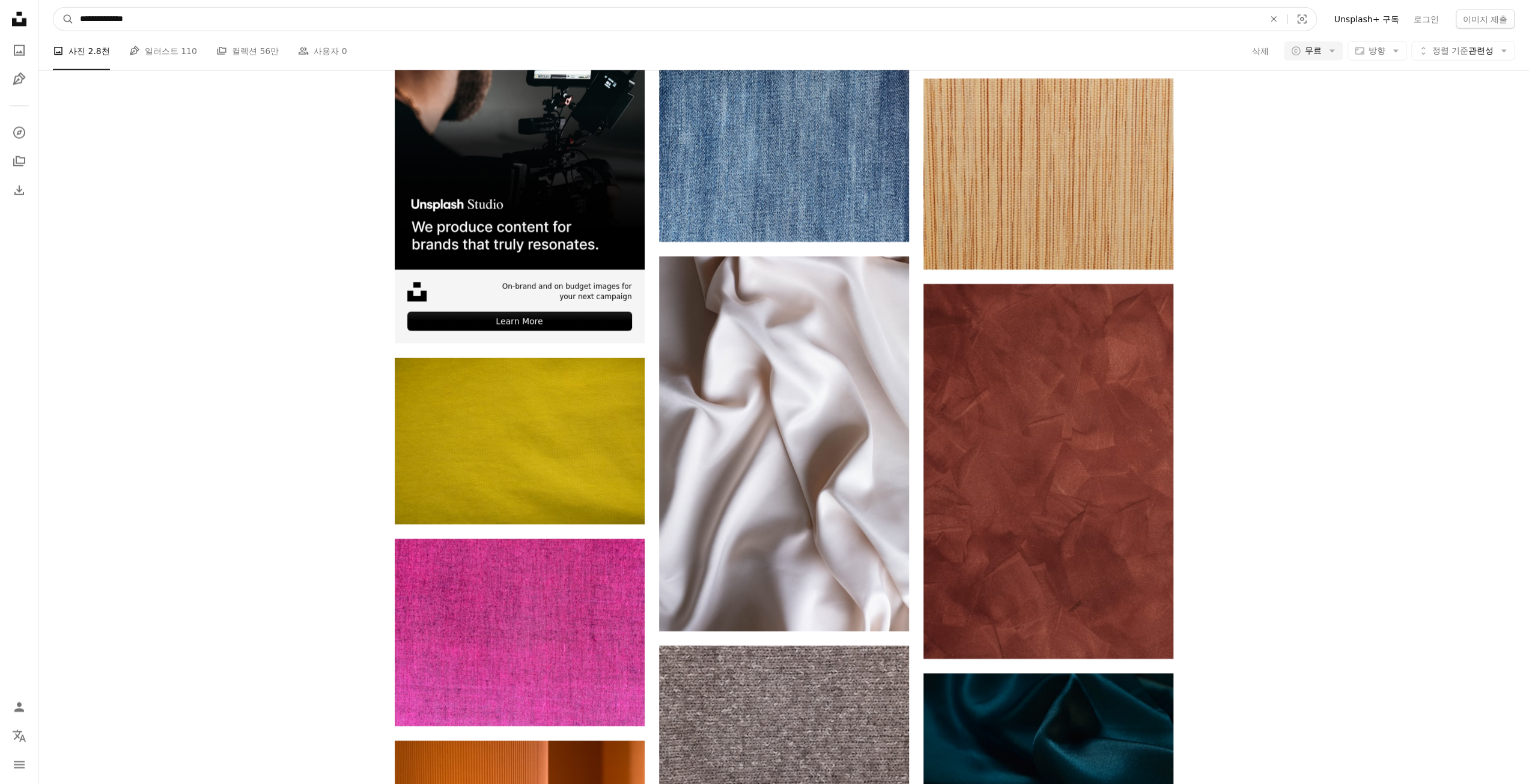
click at [615, 27] on input "**********" at bounding box center [667, 19] width 1186 height 23
type input "****"
click button "A magnifying glass" at bounding box center [63, 19] width 20 height 23
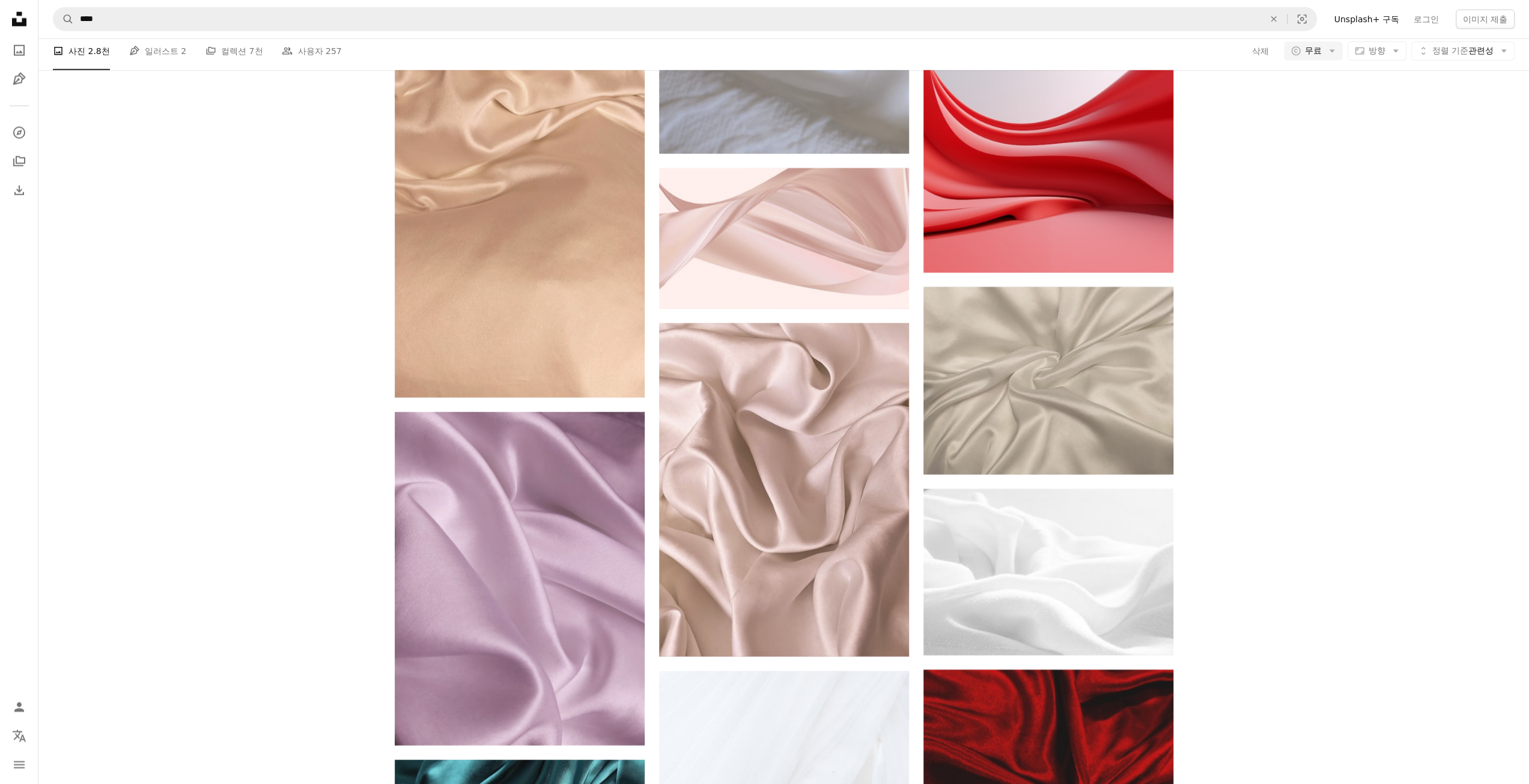
scroll to position [1502, 0]
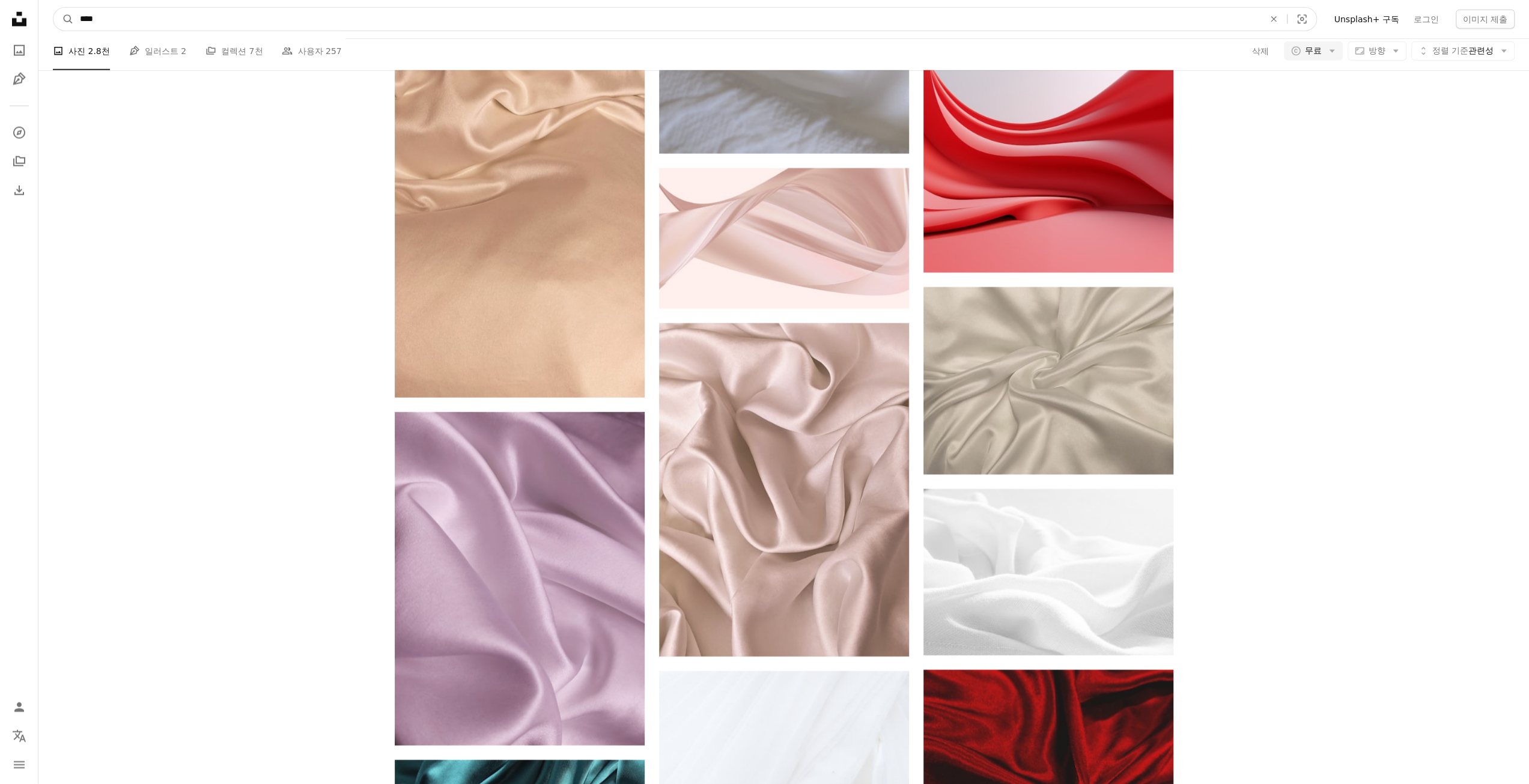
click at [654, 20] on input "****" at bounding box center [667, 19] width 1186 height 23
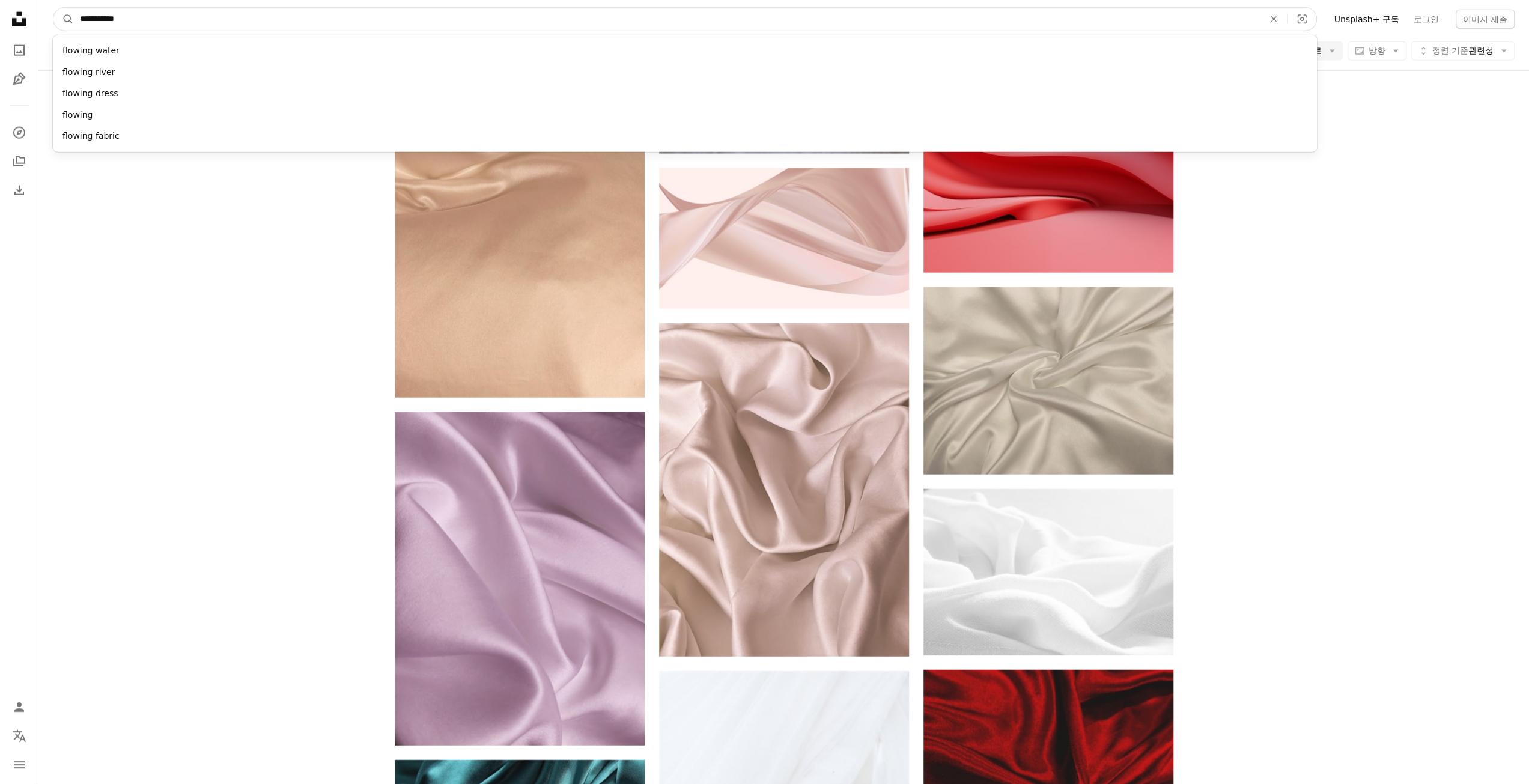
type input "**********"
click button "A magnifying glass" at bounding box center [63, 19] width 20 height 23
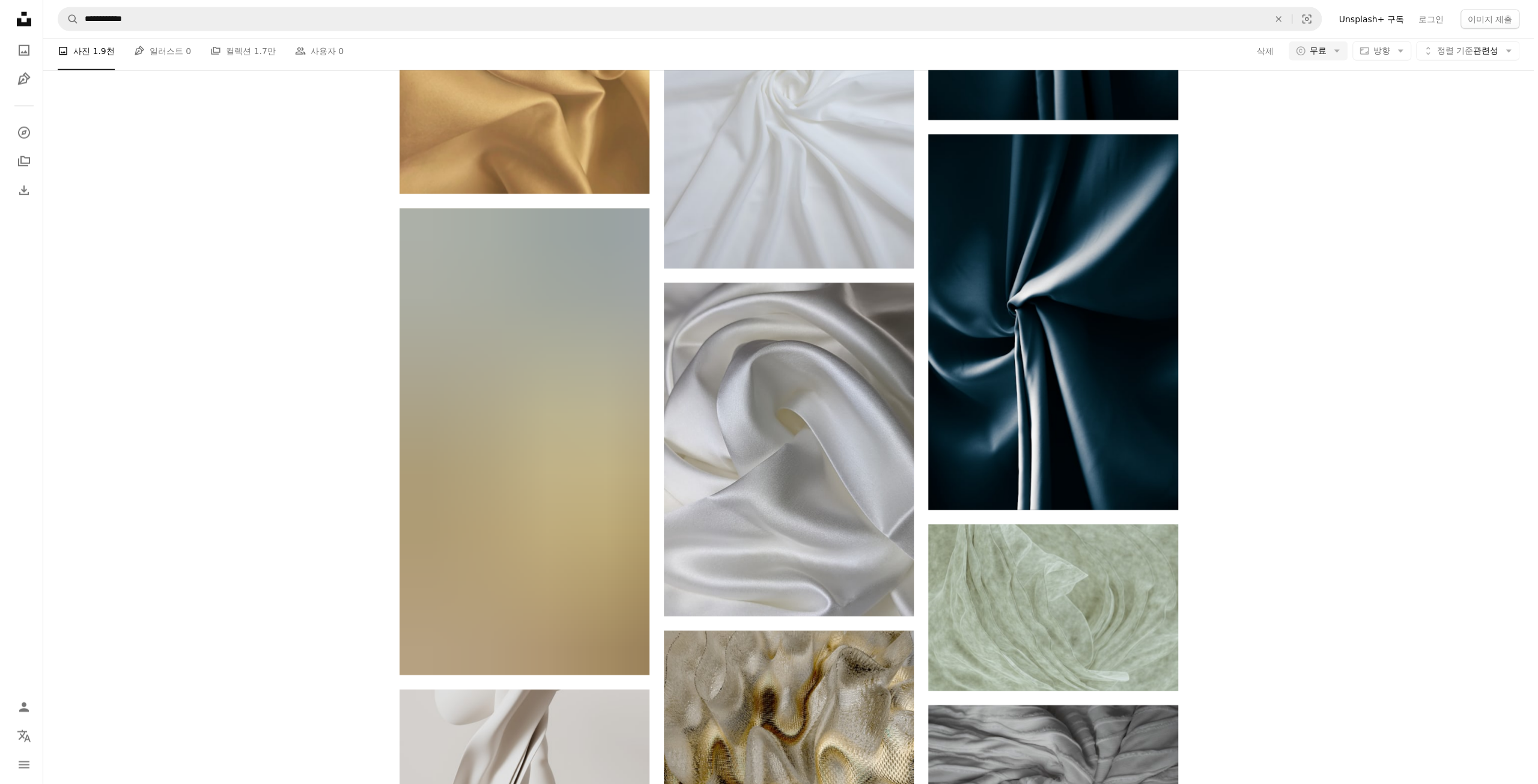
scroll to position [4865, 0]
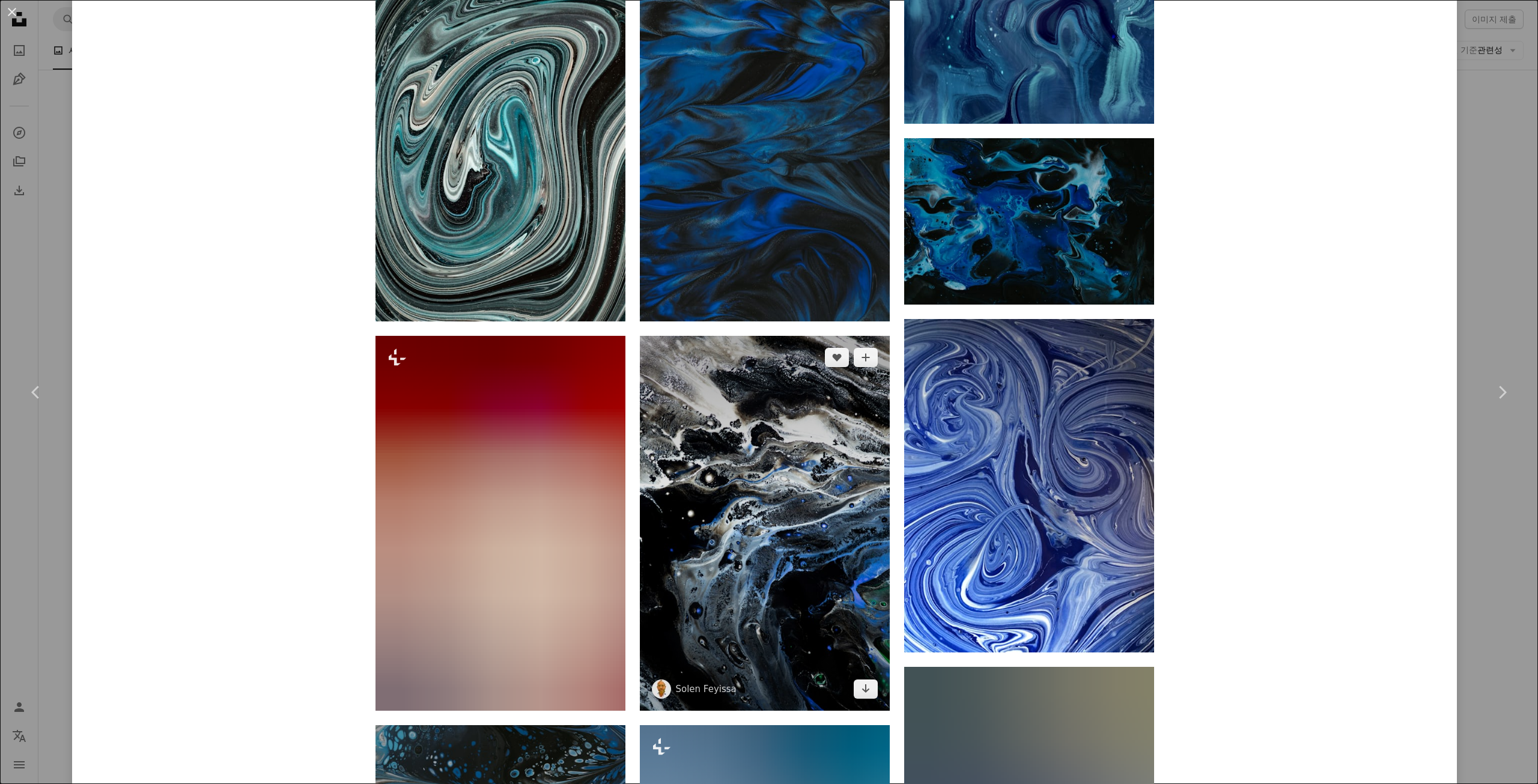
scroll to position [1802, 0]
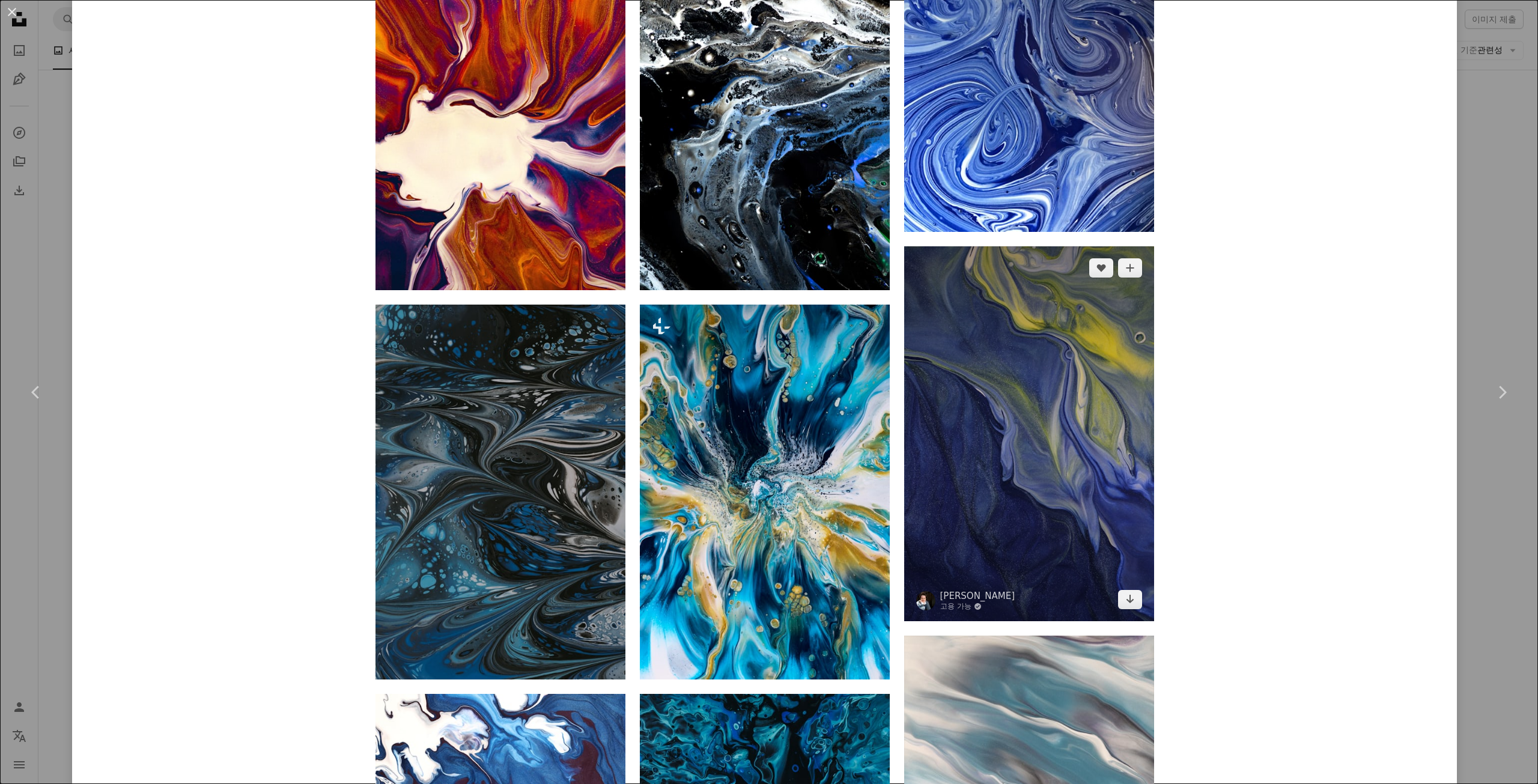
click at [989, 246] on img at bounding box center [1029, 433] width 250 height 375
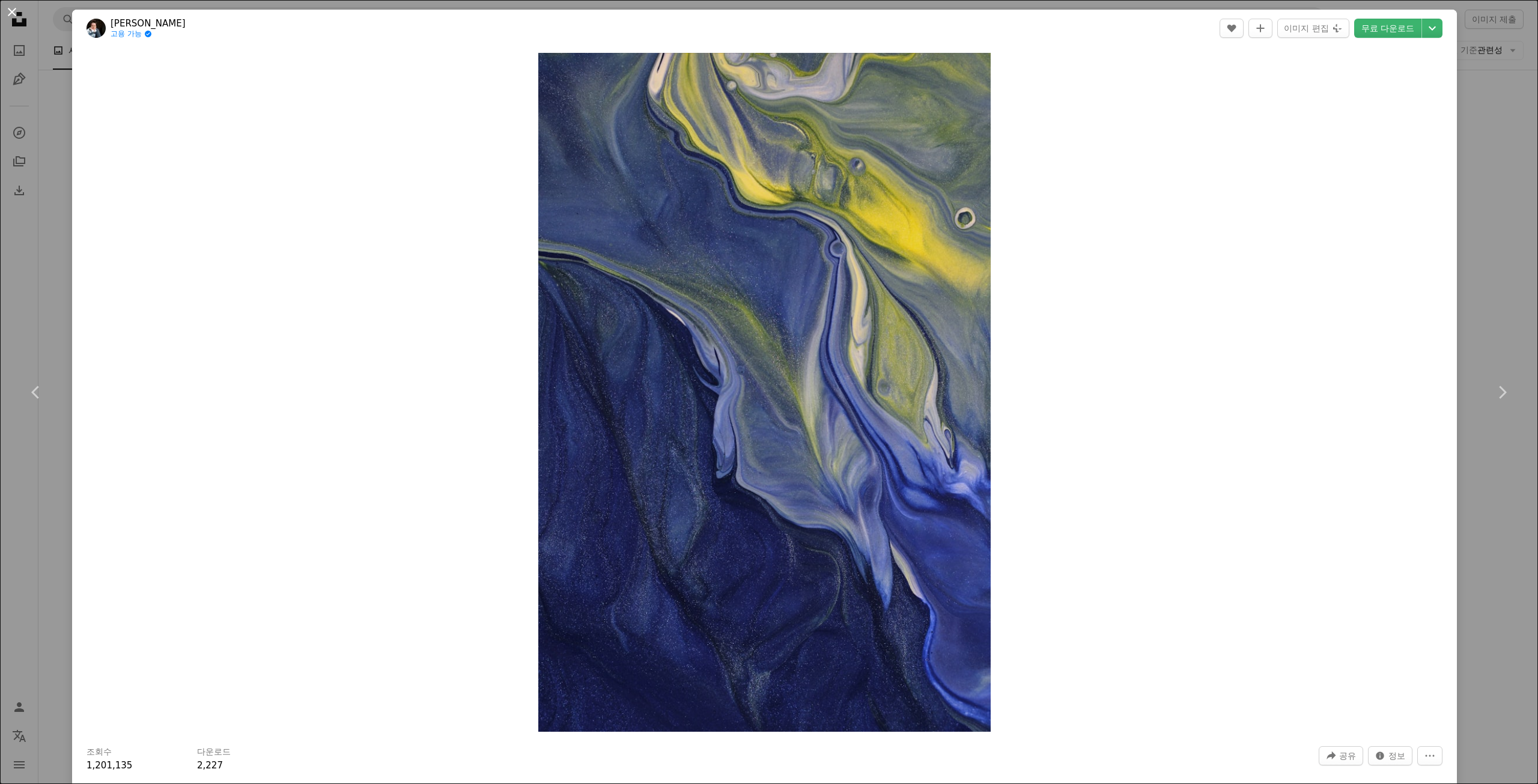
click at [17, 19] on button "An X shape" at bounding box center [12, 12] width 14 height 14
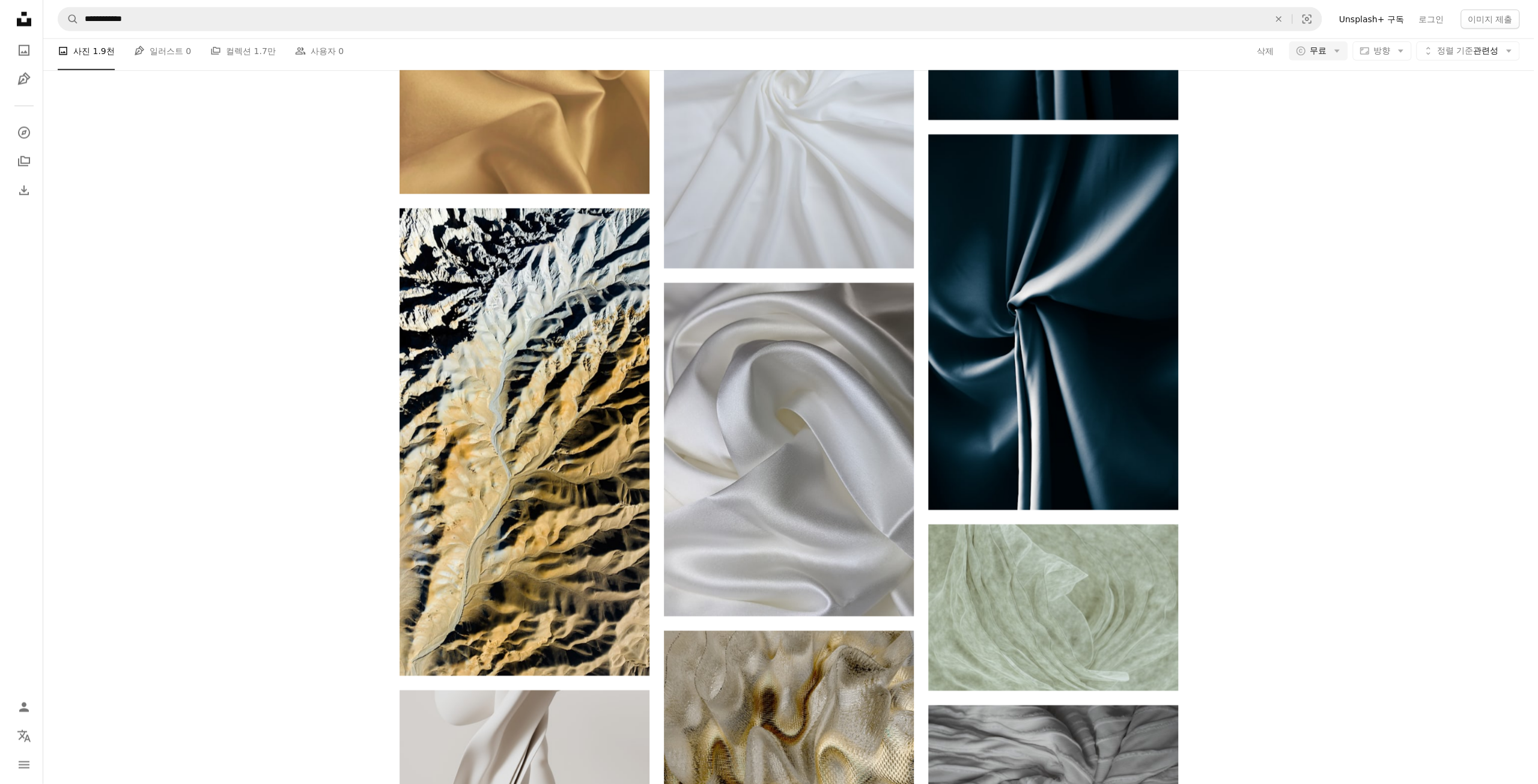
scroll to position [13755, 0]
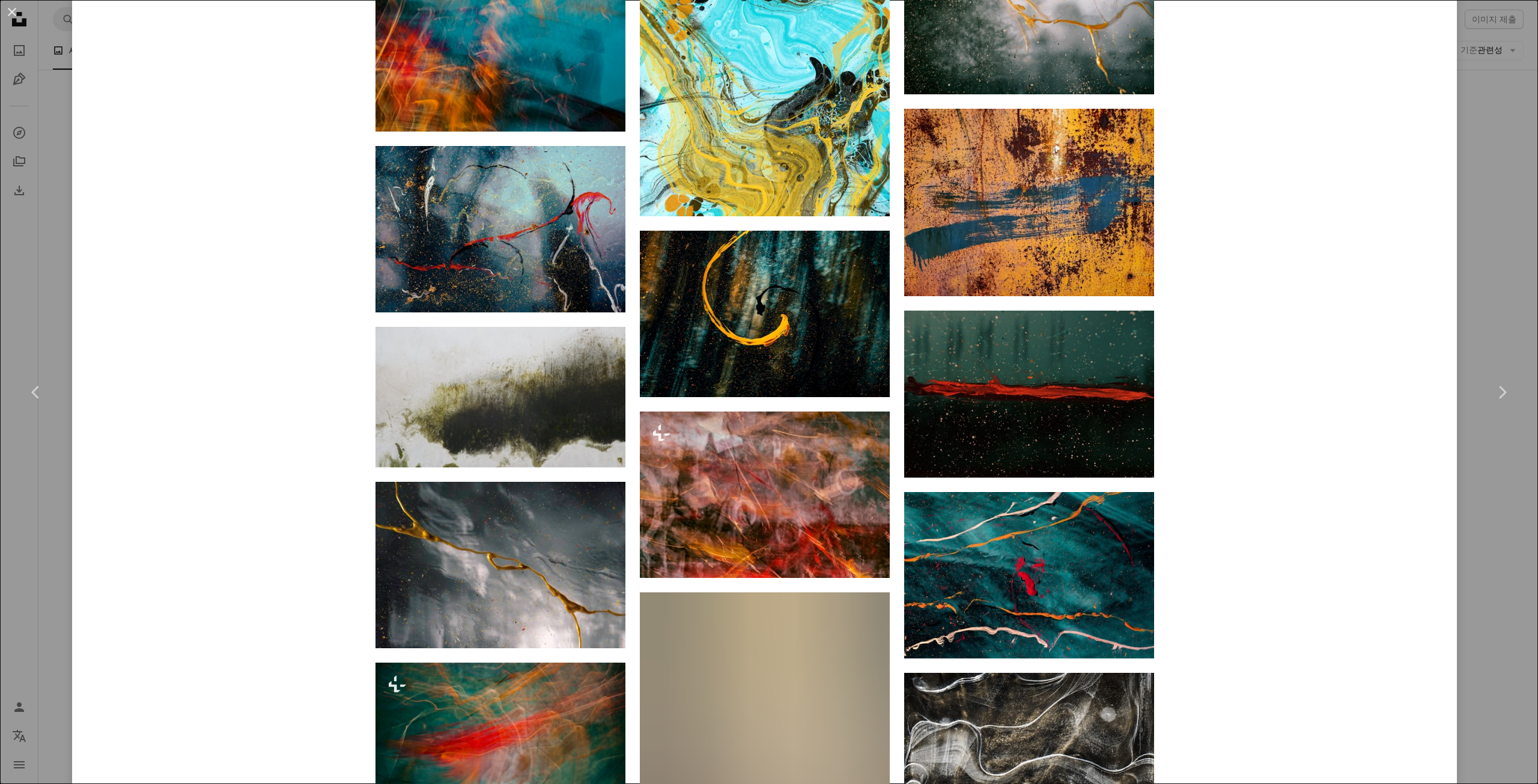
scroll to position [2282, 0]
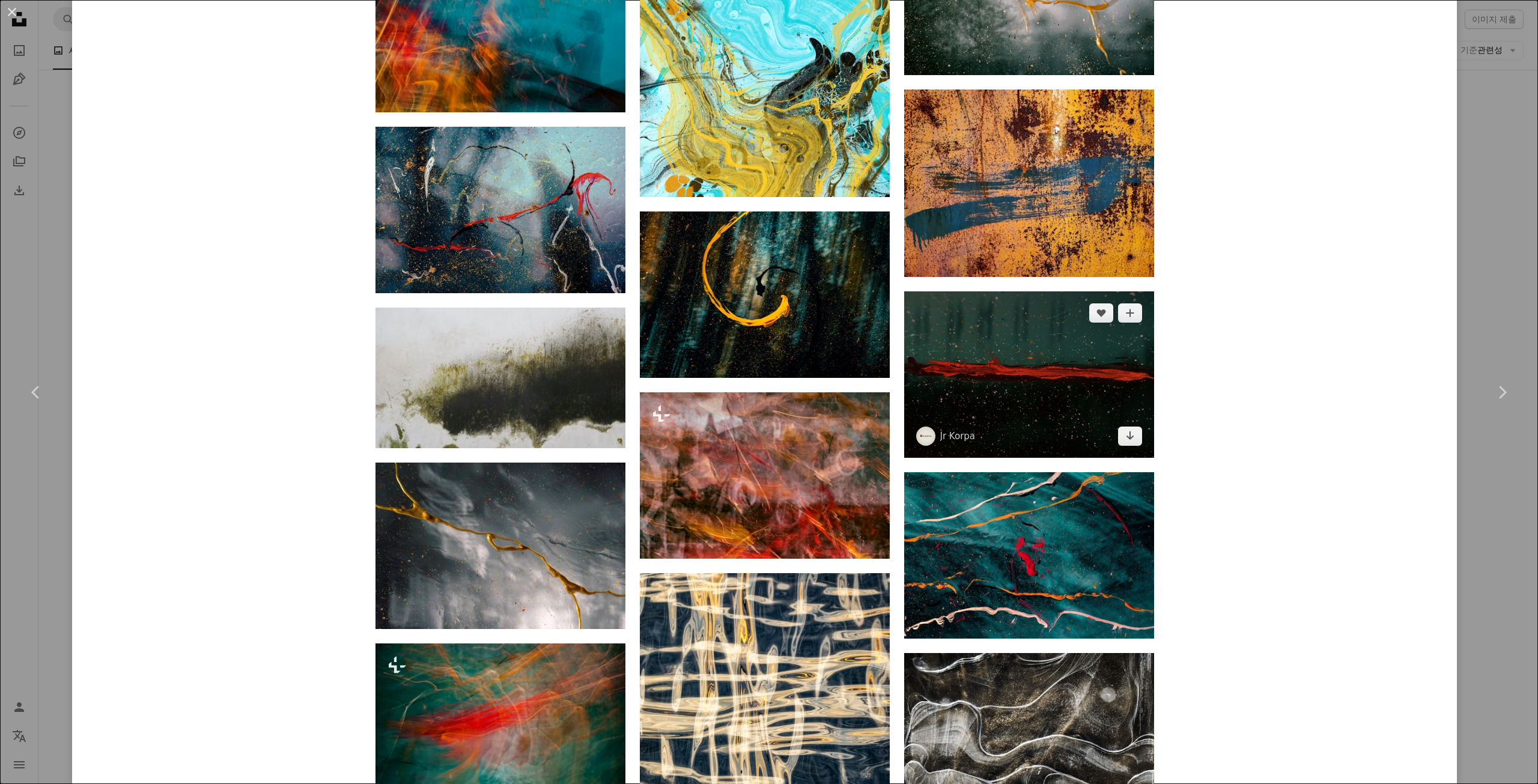
click at [1005, 291] on img at bounding box center [1029, 374] width 250 height 166
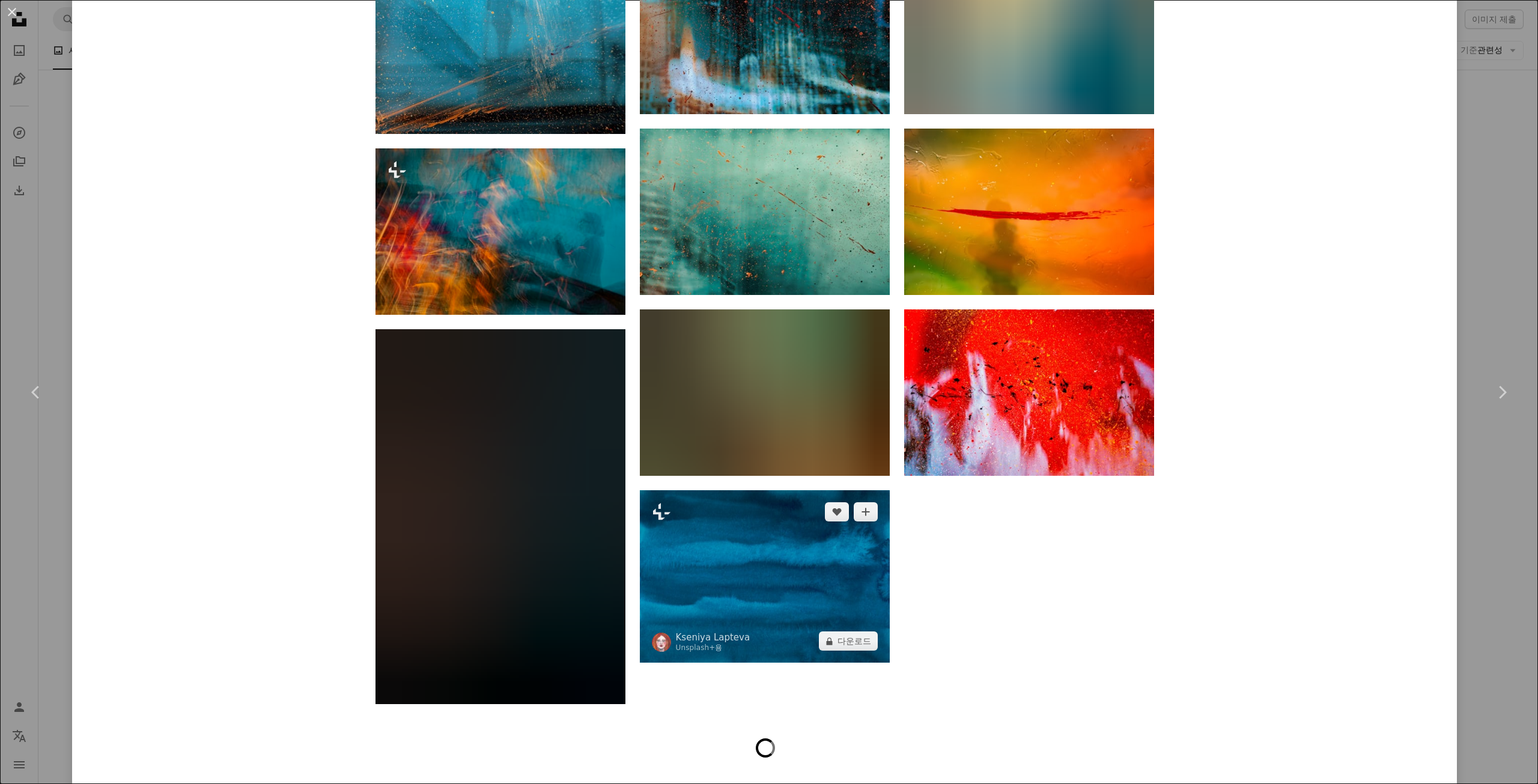
scroll to position [3004, 0]
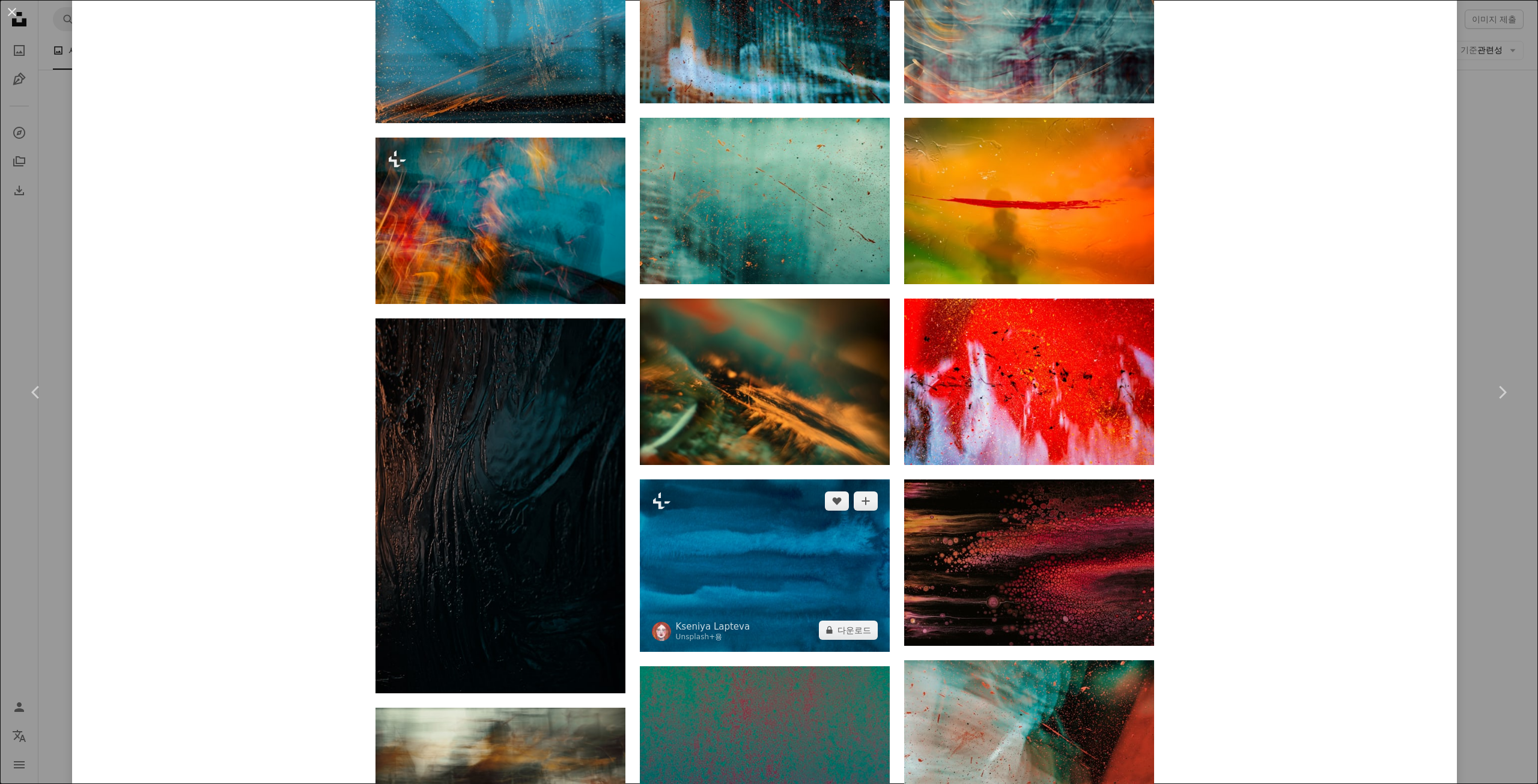
click at [753, 479] on img at bounding box center [765, 565] width 250 height 172
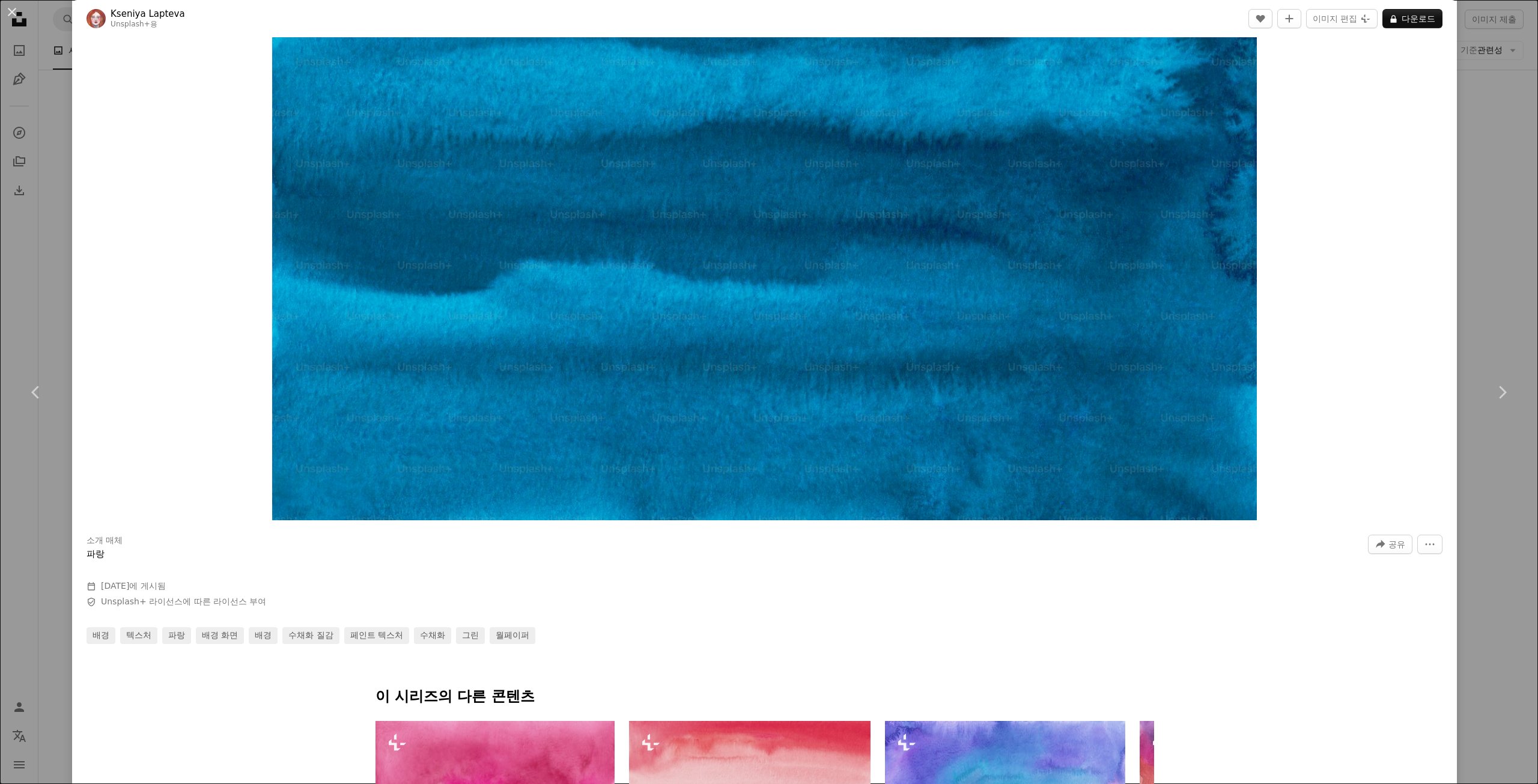
scroll to position [300, 0]
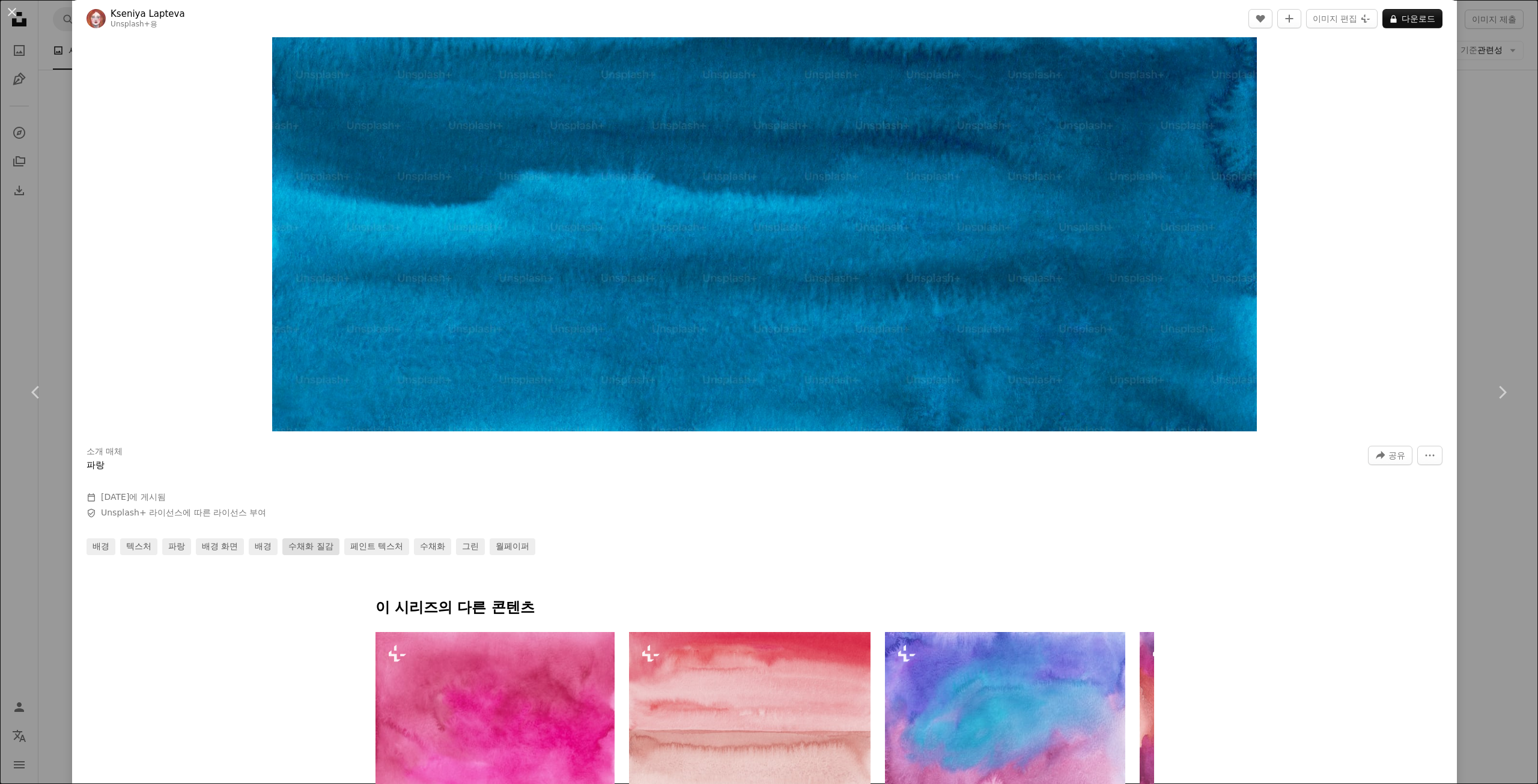
click at [315, 545] on link "수채화 질감" at bounding box center [310, 546] width 56 height 17
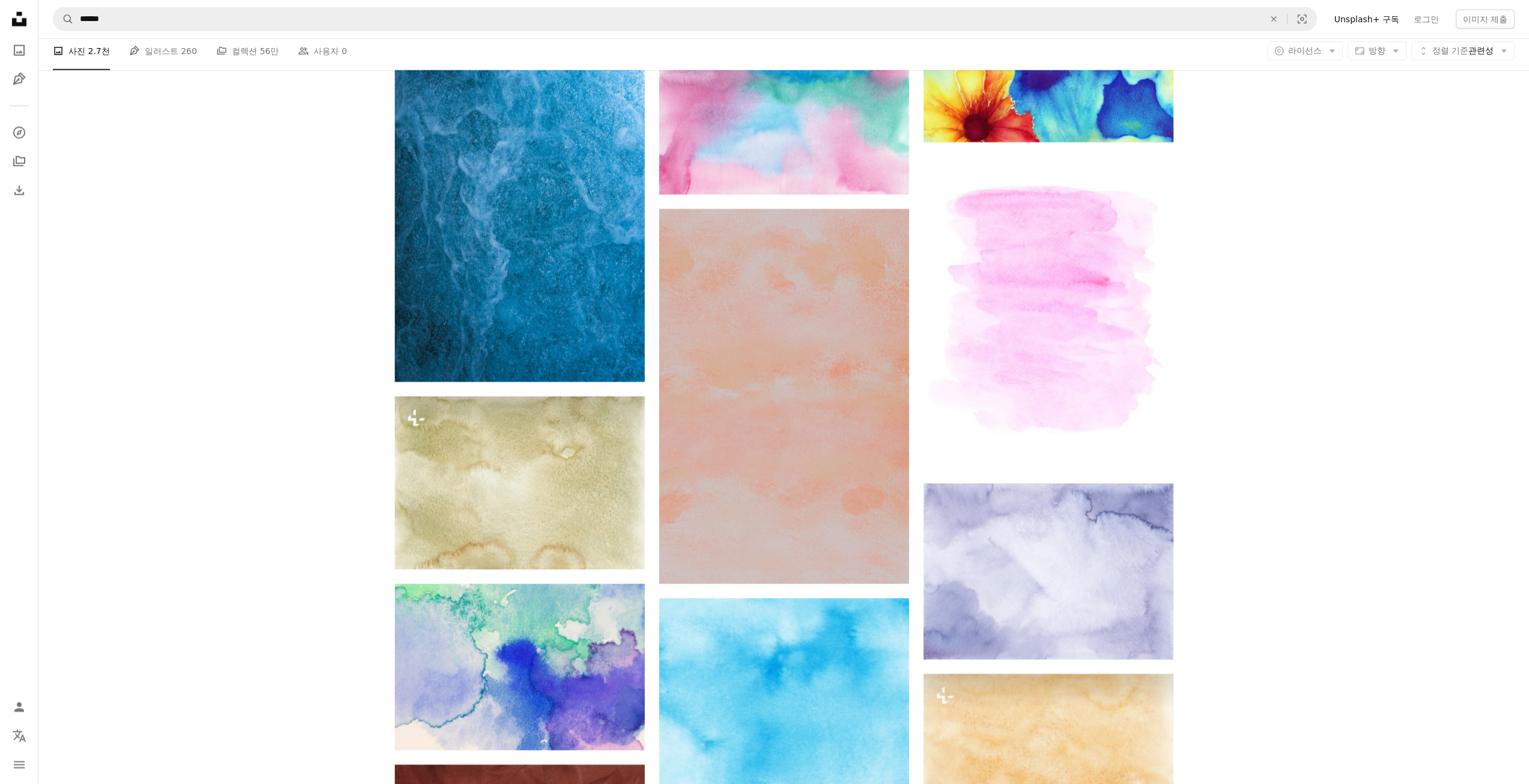
scroll to position [1321, 0]
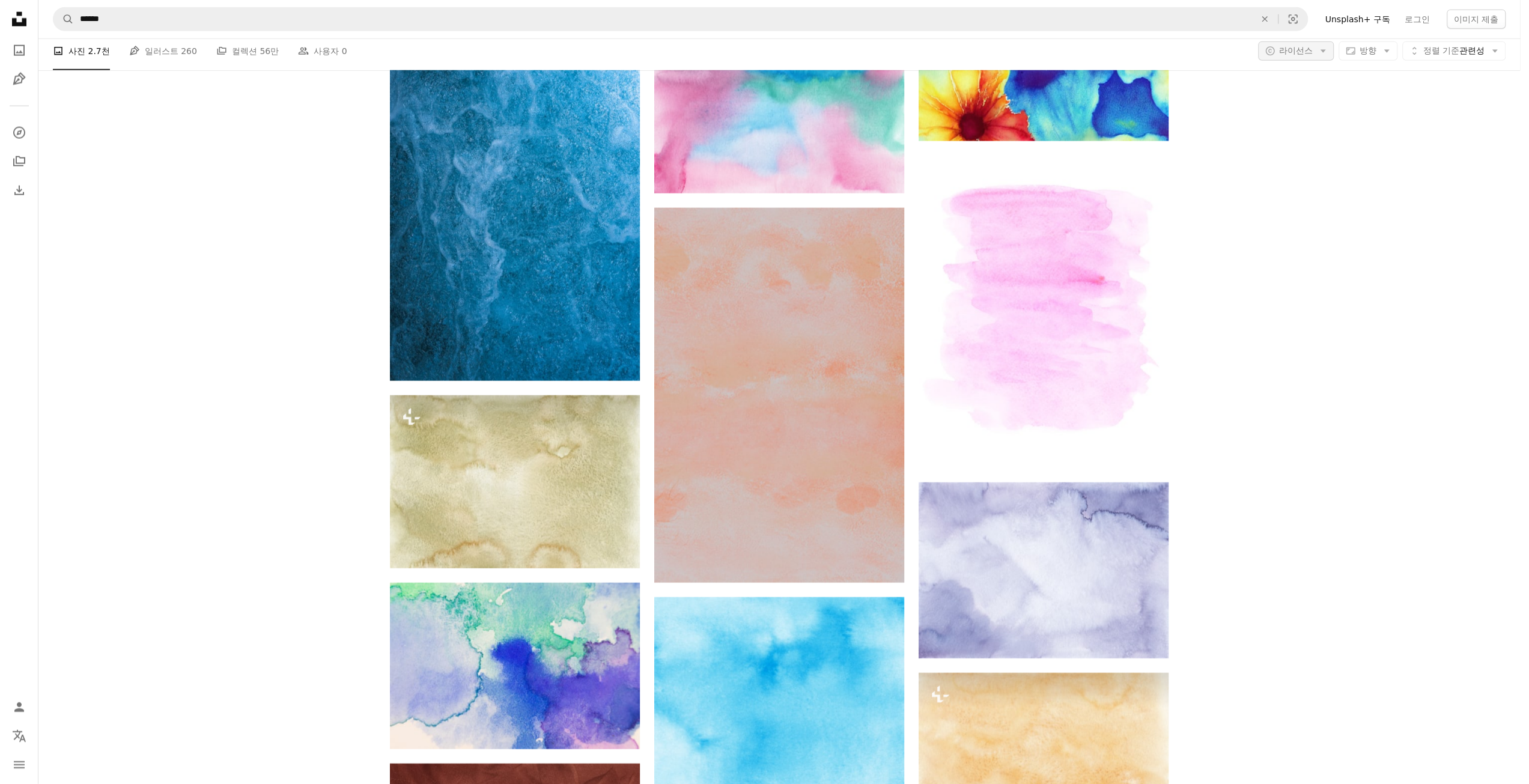
click at [1292, 47] on span "라이선스" at bounding box center [1296, 50] width 34 height 10
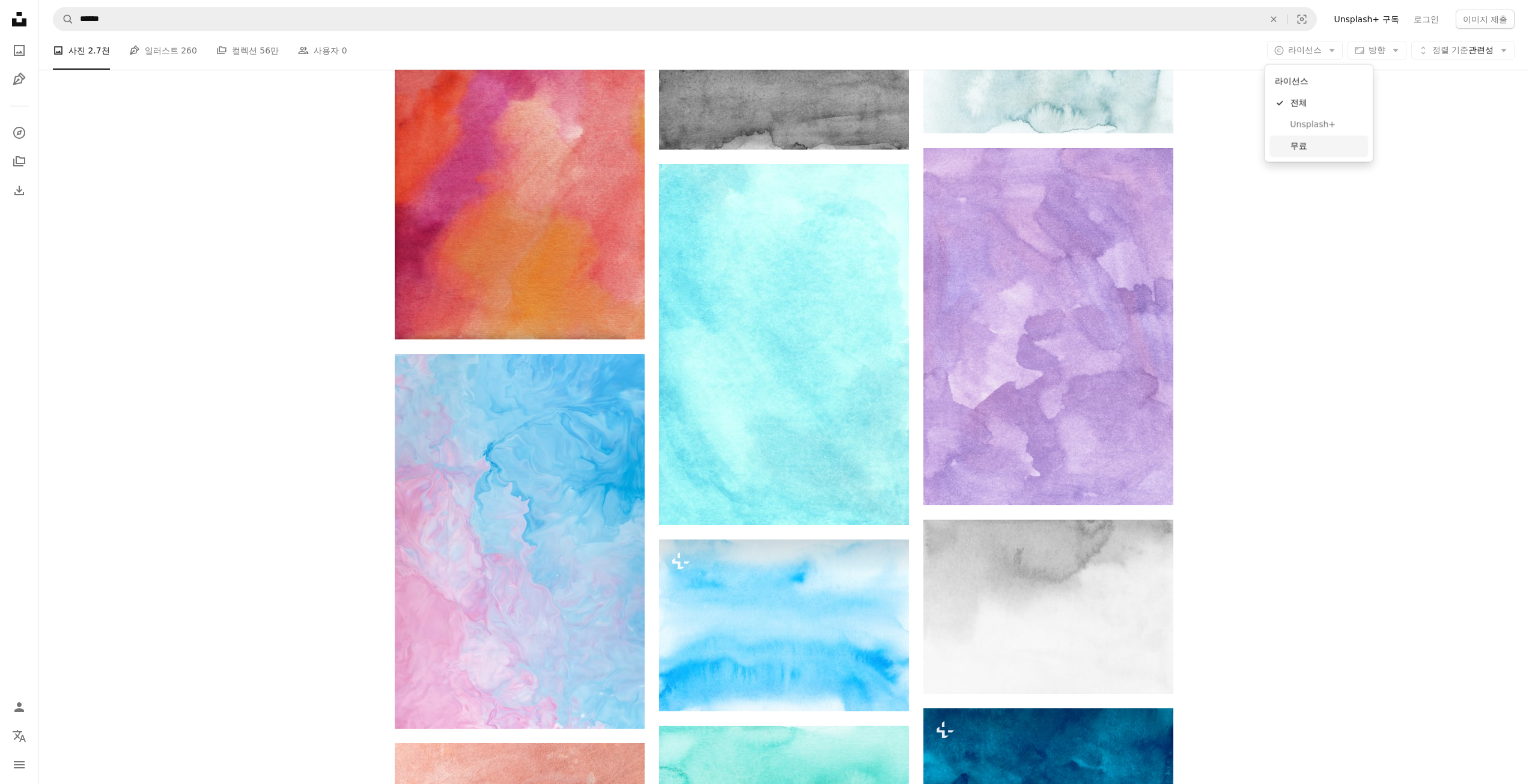
click at [1288, 145] on link "무료" at bounding box center [1318, 146] width 99 height 22
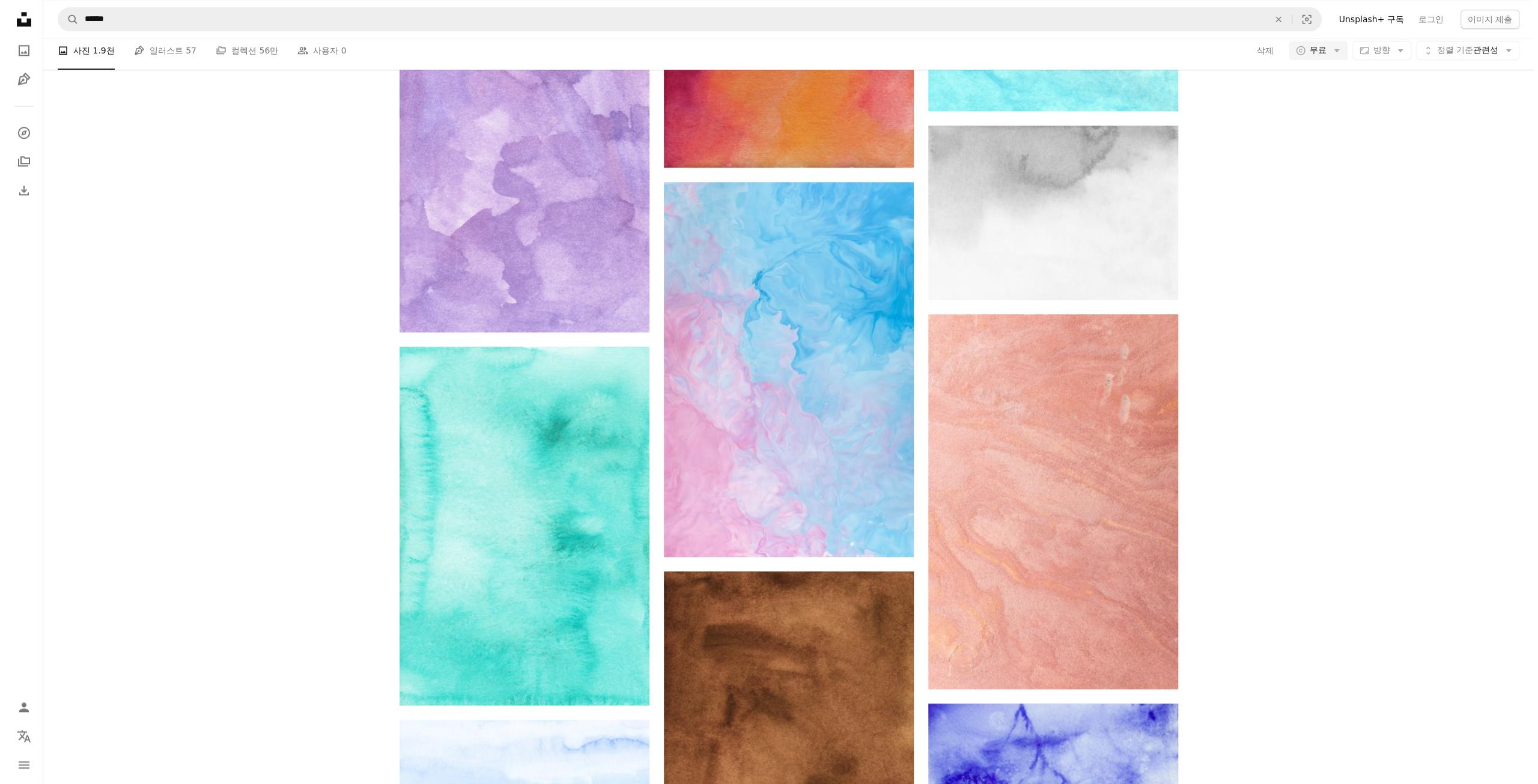
scroll to position [4805, 0]
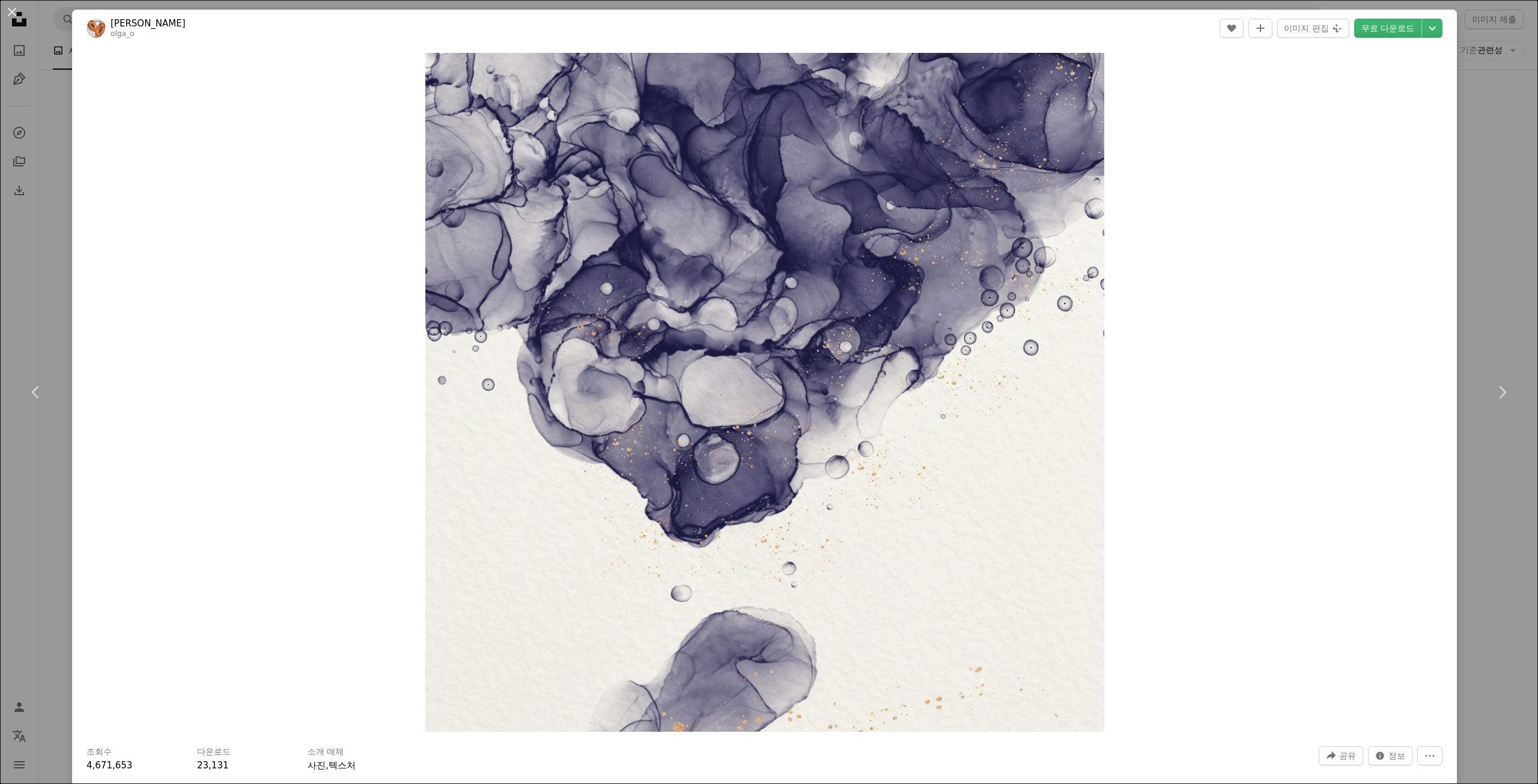
click at [142, 21] on link "[PERSON_NAME]" at bounding box center [148, 23] width 75 height 12
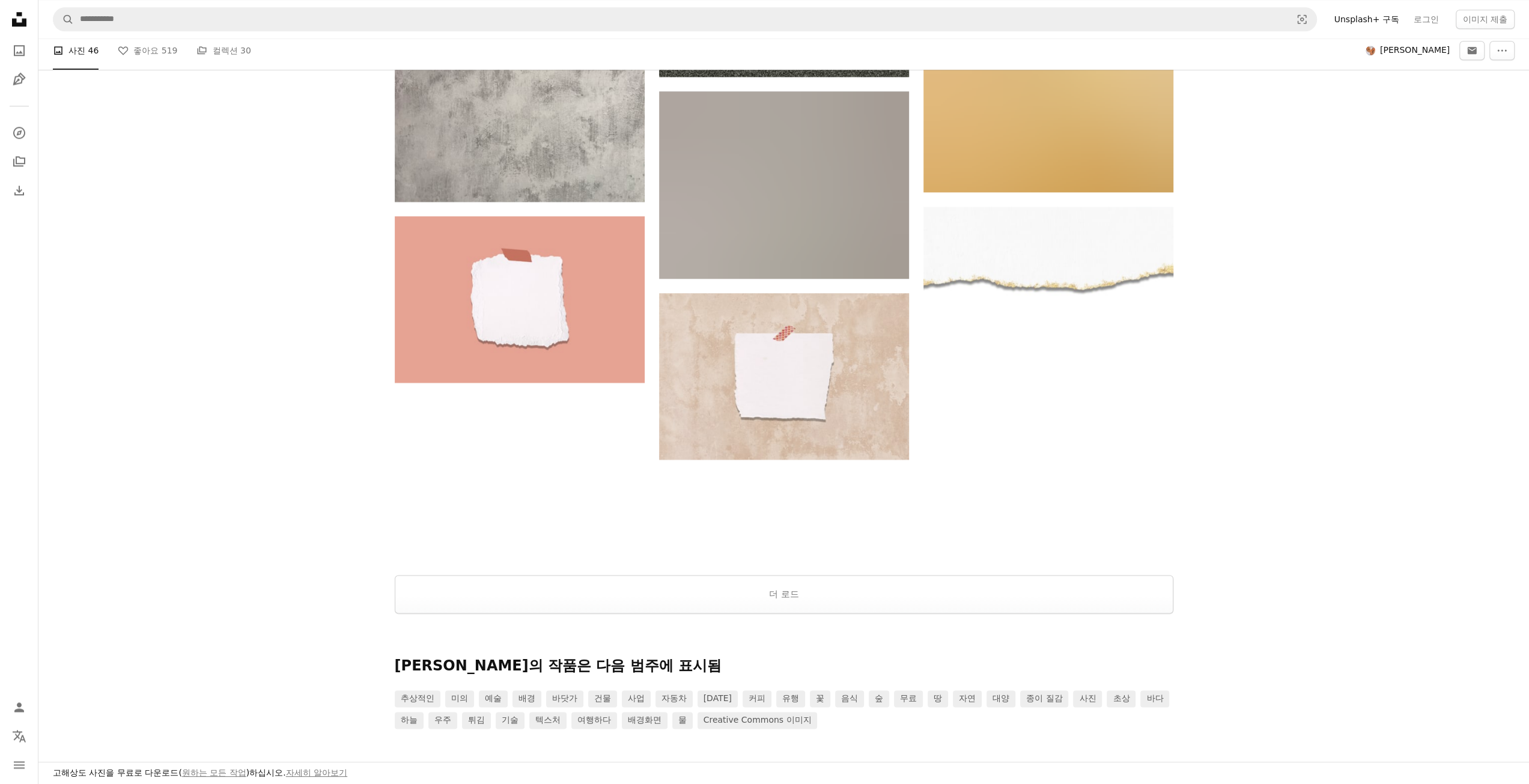
scroll to position [1321, 0]
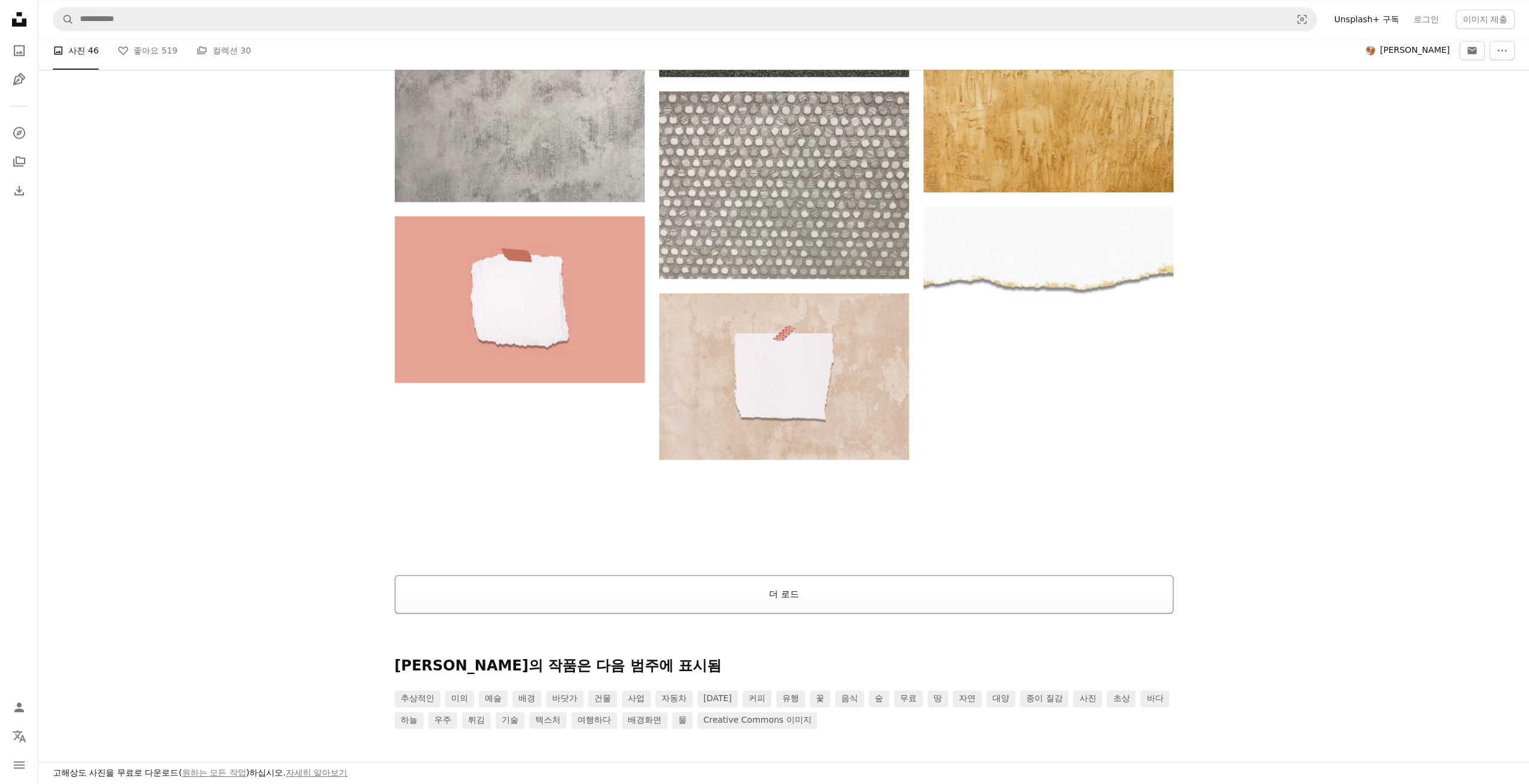
click at [824, 594] on button "더 로드" at bounding box center [784, 594] width 778 height 38
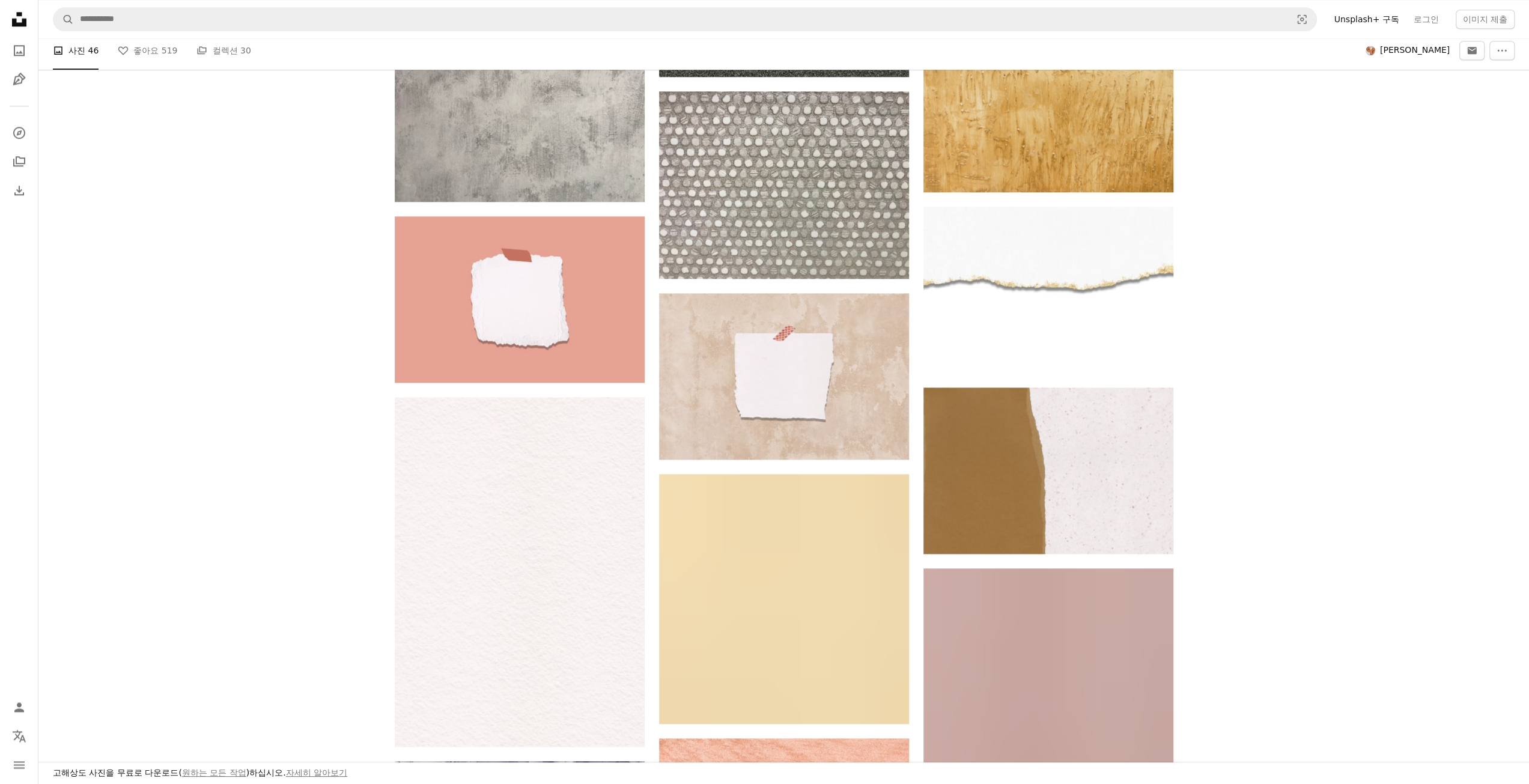
scroll to position [3364, 0]
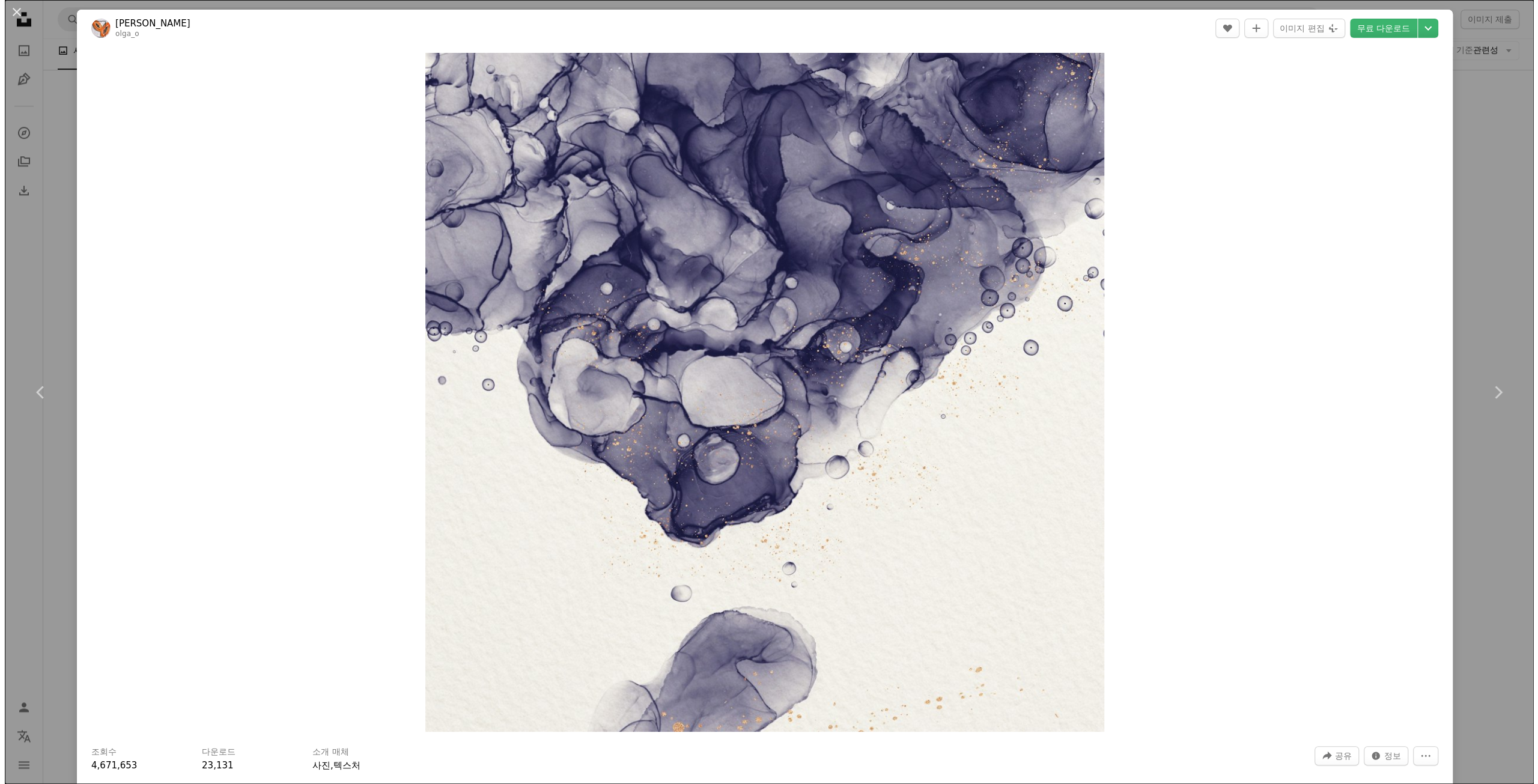
scroll to position [4805, 0]
